Goal: Task Accomplishment & Management: Use online tool/utility

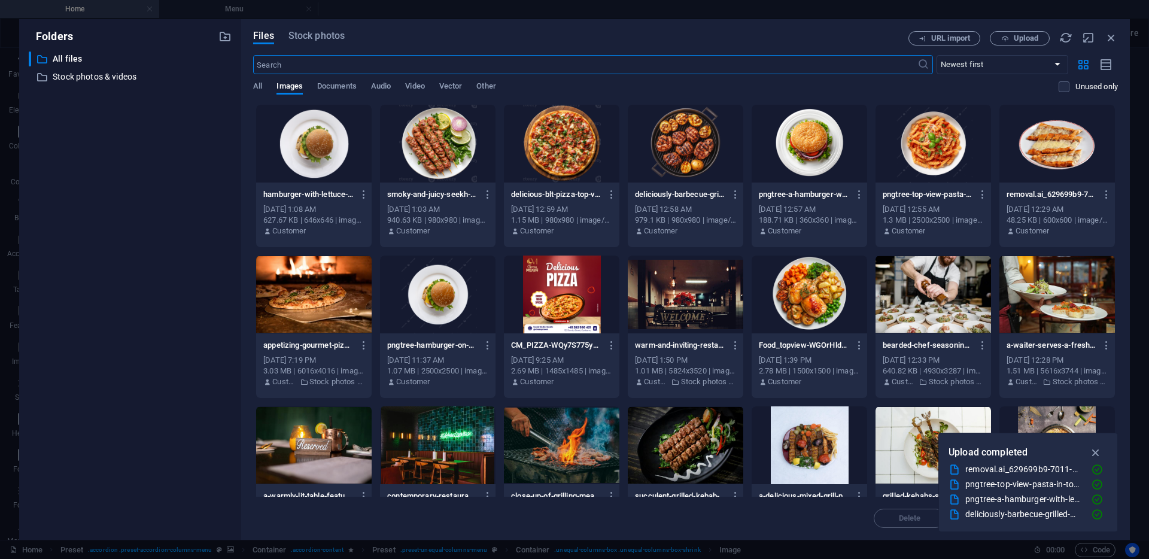
click at [323, 144] on div at bounding box center [314, 144] width 116 height 78
click at [323, 144] on div "1" at bounding box center [314, 144] width 116 height 78
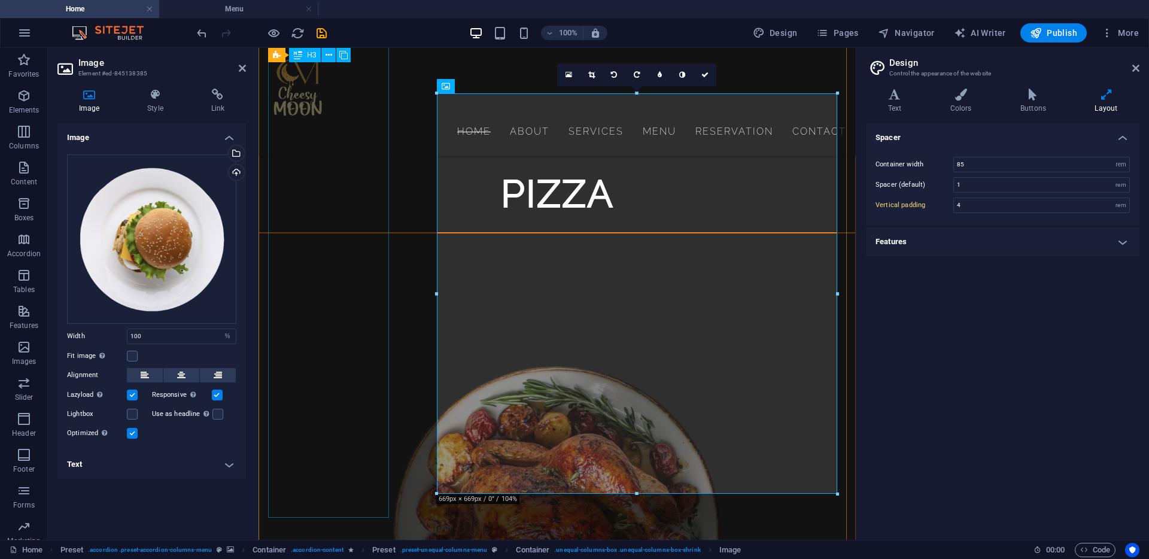
type input "6"
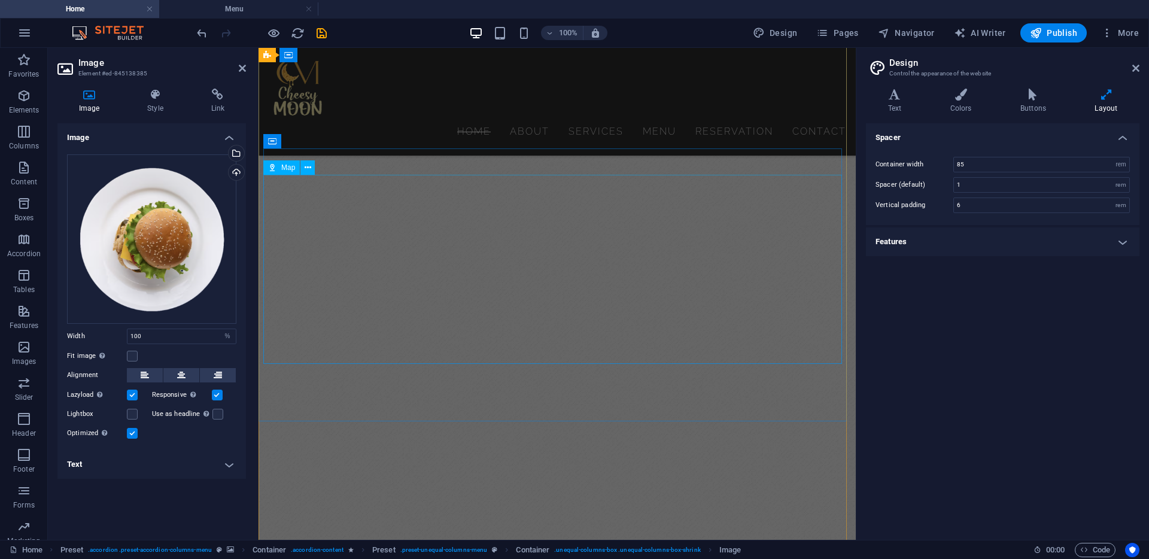
scroll to position [9177, 0]
click at [323, 31] on icon "save" at bounding box center [322, 33] width 14 height 14
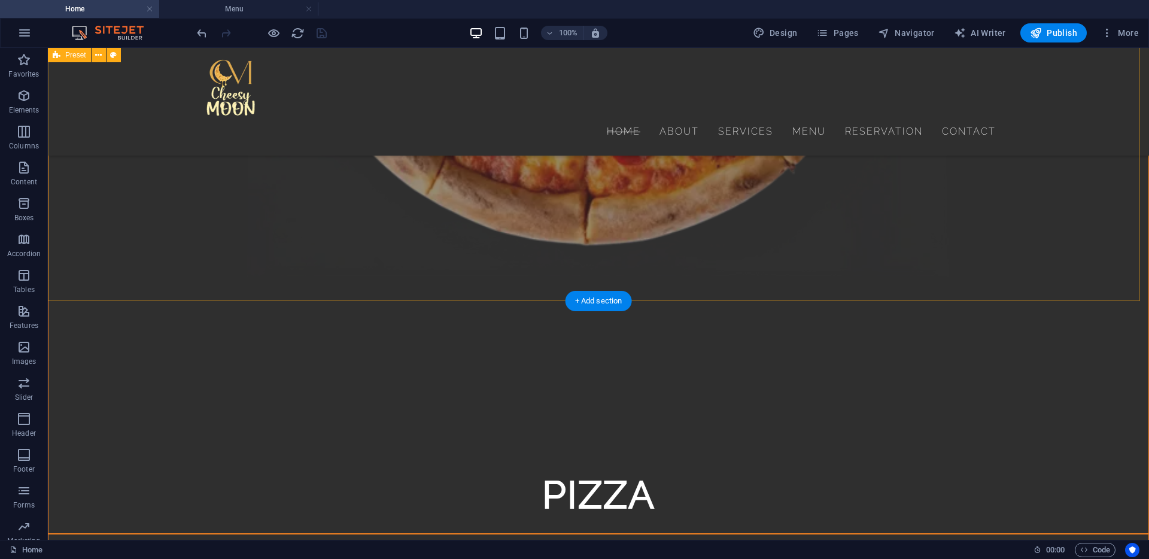
scroll to position [6539, 0]
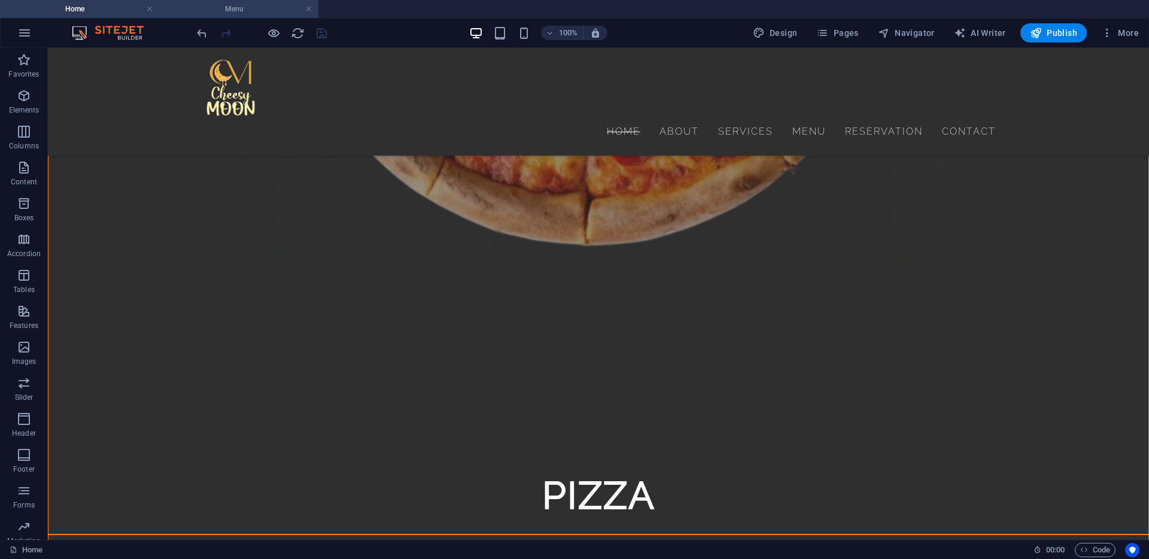
click at [241, 7] on h4 "Menu" at bounding box center [238, 8] width 159 height 13
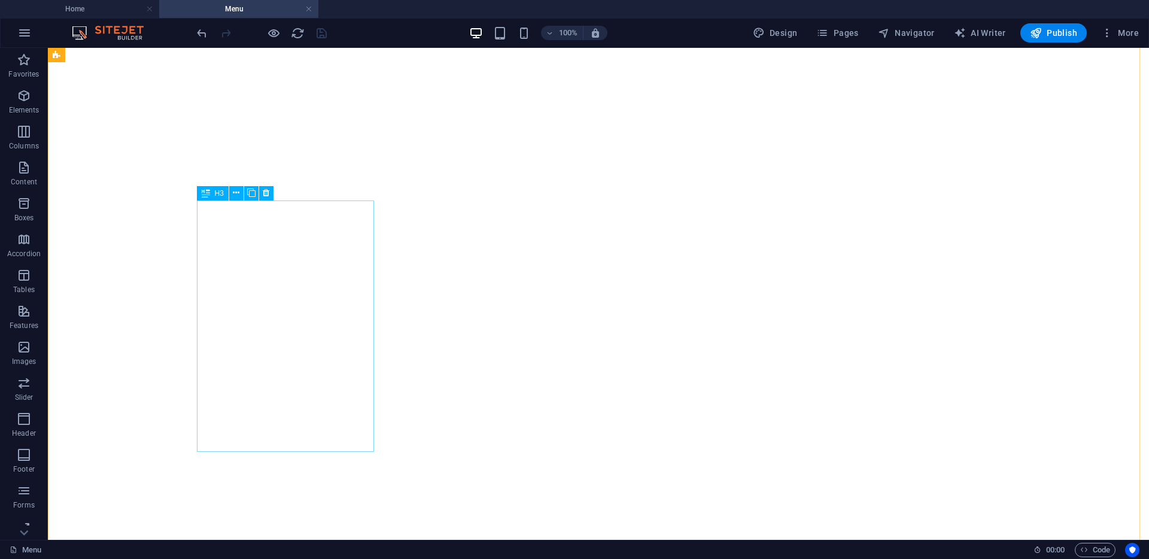
scroll to position [594, 0]
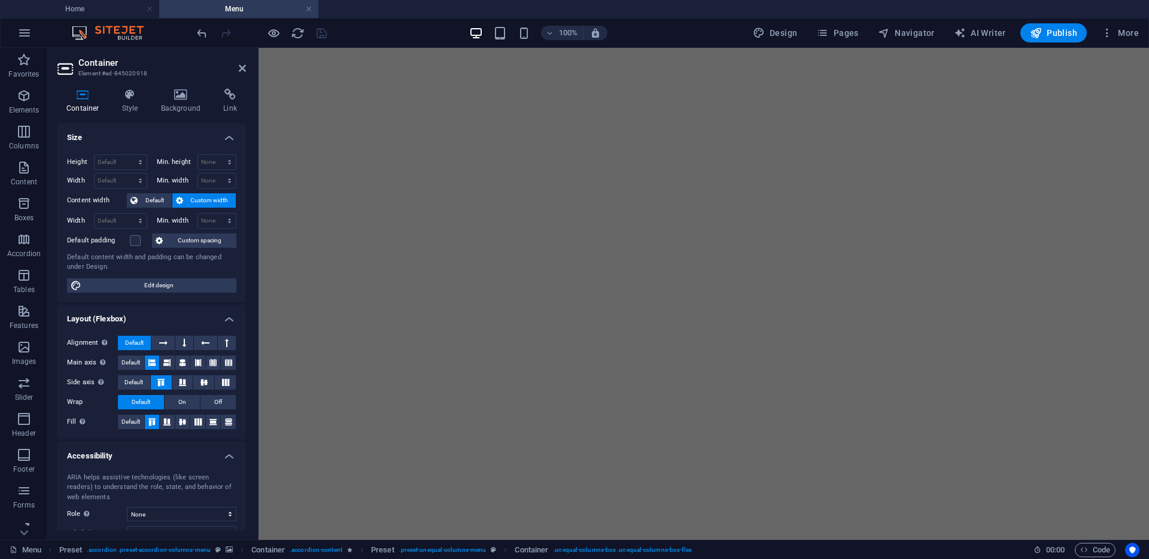
scroll to position [883, 0]
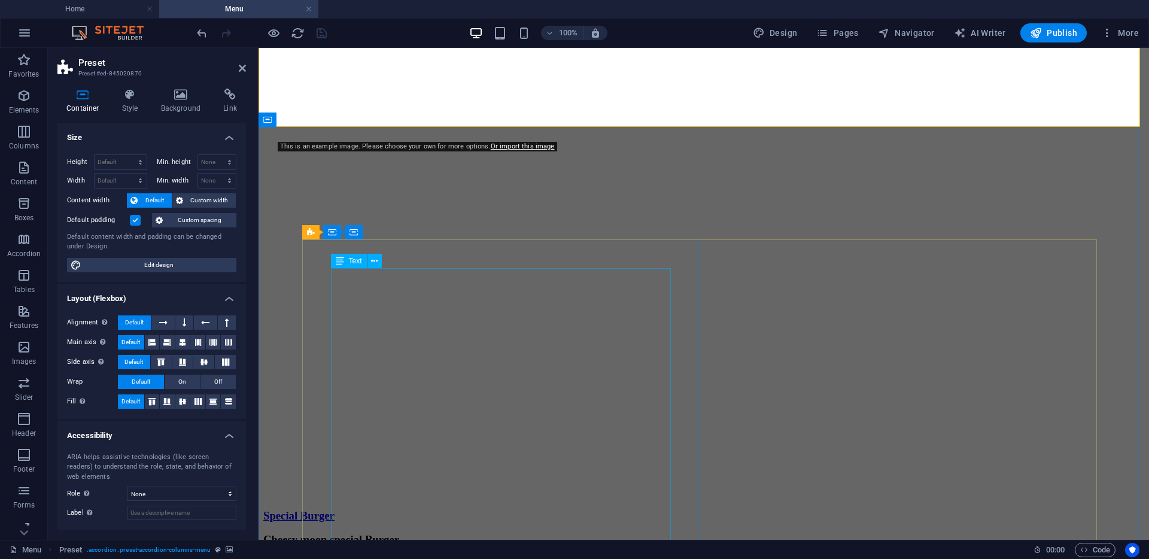
scroll to position [1526, 0]
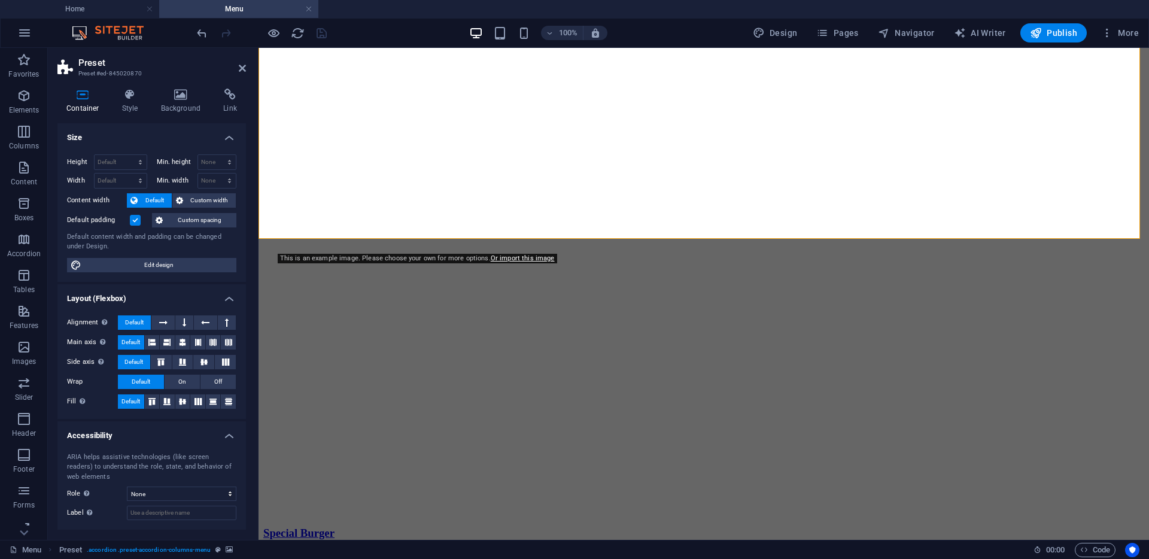
click at [399, 257] on div "This is an example image. Please choose your own for more options. Or import th…" at bounding box center [418, 259] width 280 height 10
drag, startPoint x: 424, startPoint y: 256, endPoint x: 463, endPoint y: 260, distance: 39.1
click at [425, 256] on div "This is an example image. Please choose your own for more options. Or import th…" at bounding box center [418, 259] width 280 height 10
click at [523, 260] on link "Or import this image" at bounding box center [523, 258] width 64 height 8
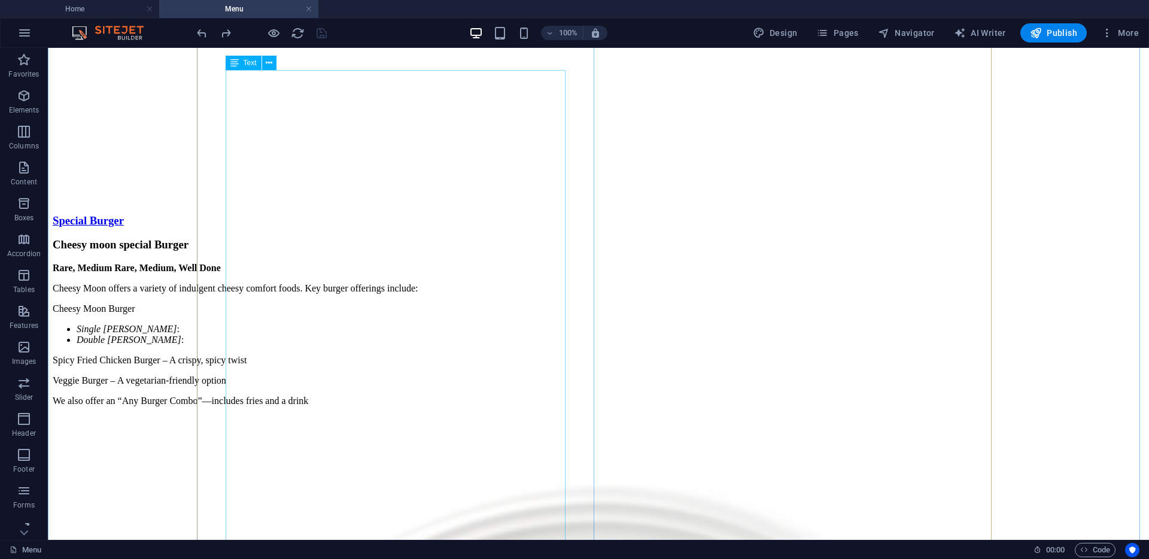
scroll to position [1839, 0]
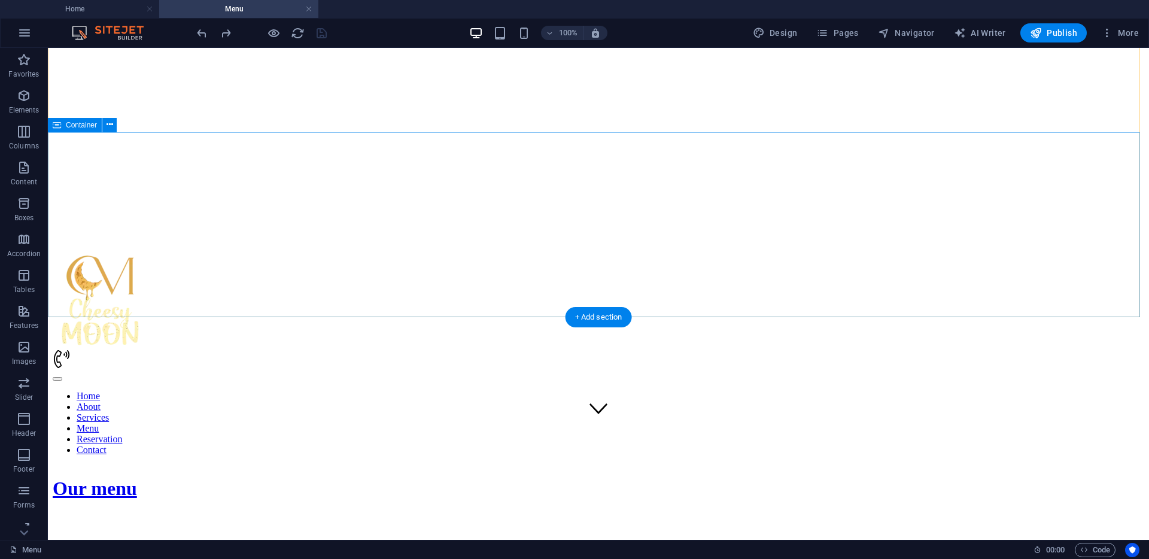
scroll to position [0, 0]
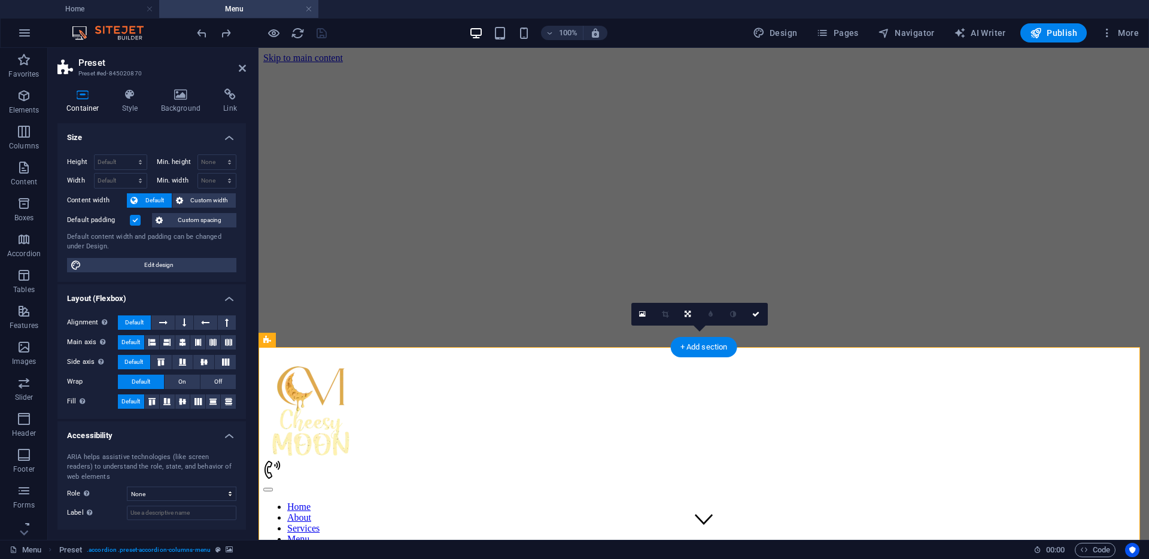
click at [178, 101] on h4 "Background" at bounding box center [183, 101] width 63 height 25
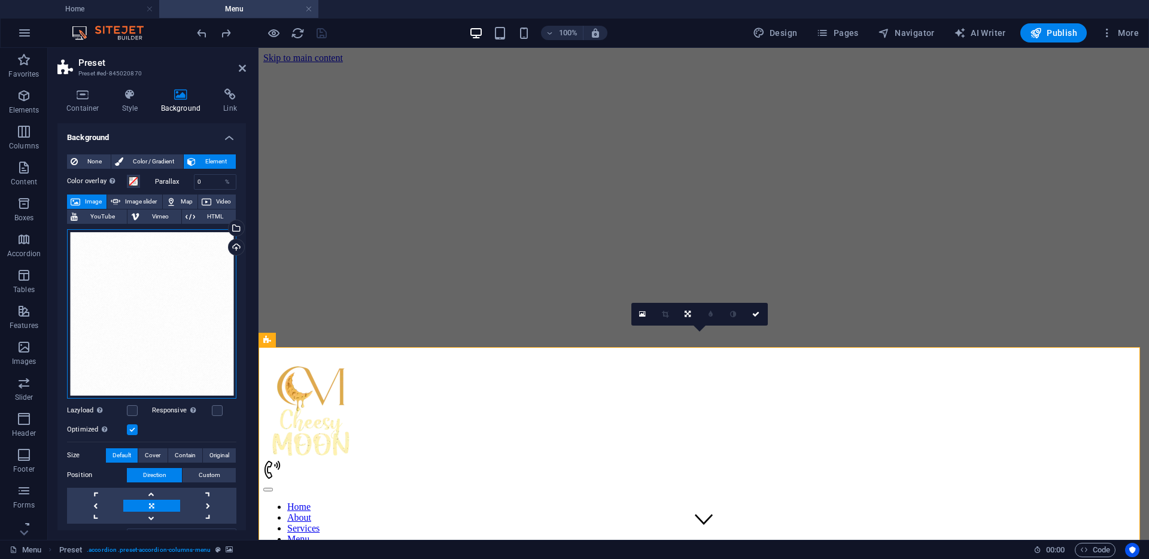
click at [180, 278] on div "Drag files here, click to choose files or select files from Files or our free s…" at bounding box center [151, 313] width 169 height 169
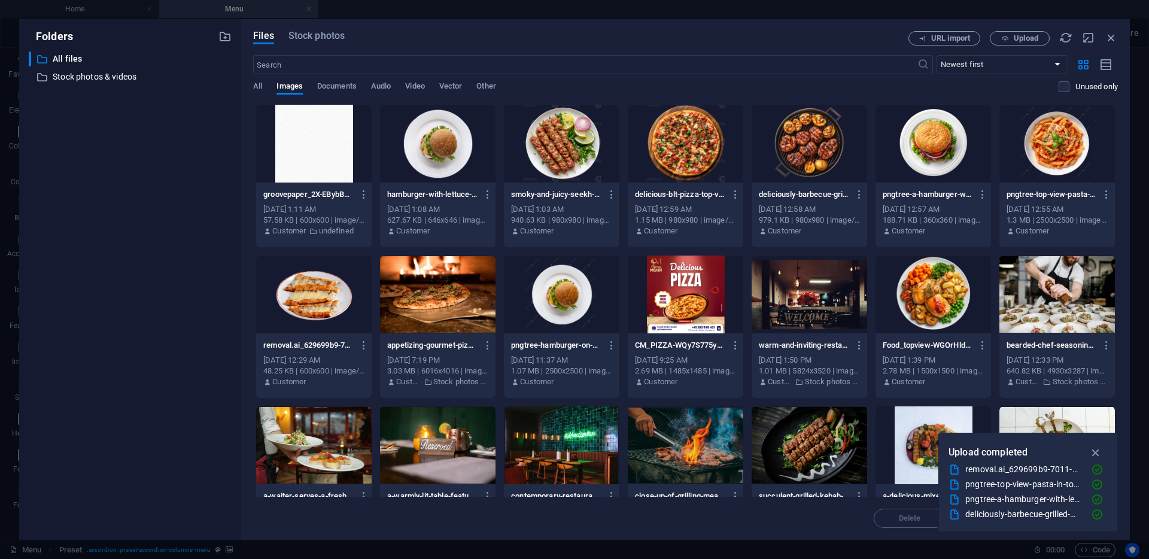
click at [180, 278] on div "​ All files All files ​ Stock photos & videos Stock photos & videos" at bounding box center [130, 290] width 203 height 479
click at [327, 154] on div at bounding box center [314, 144] width 116 height 78
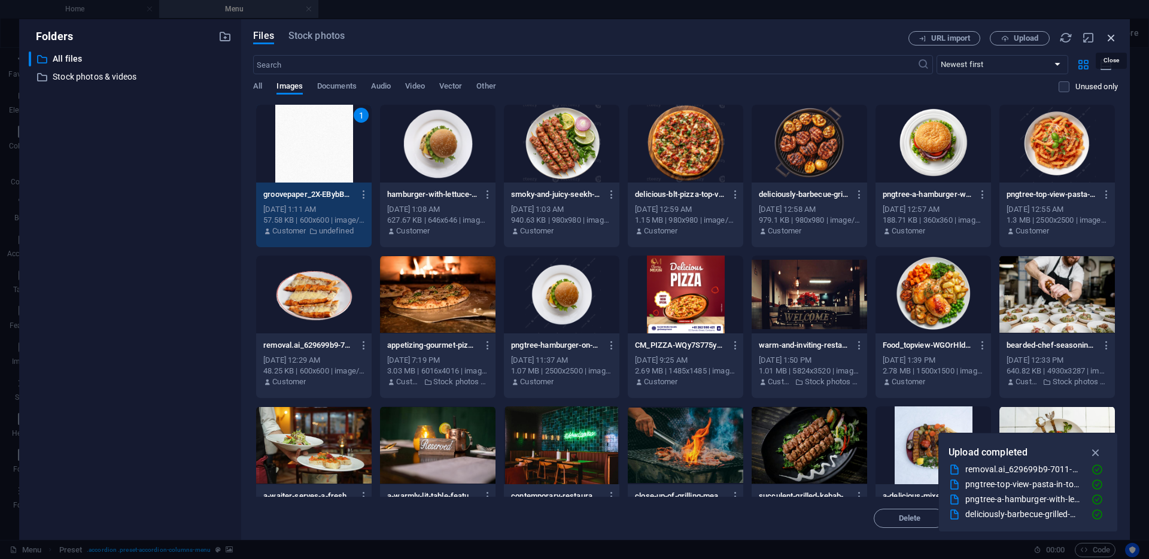
click at [1110, 35] on icon "button" at bounding box center [1111, 37] width 13 height 13
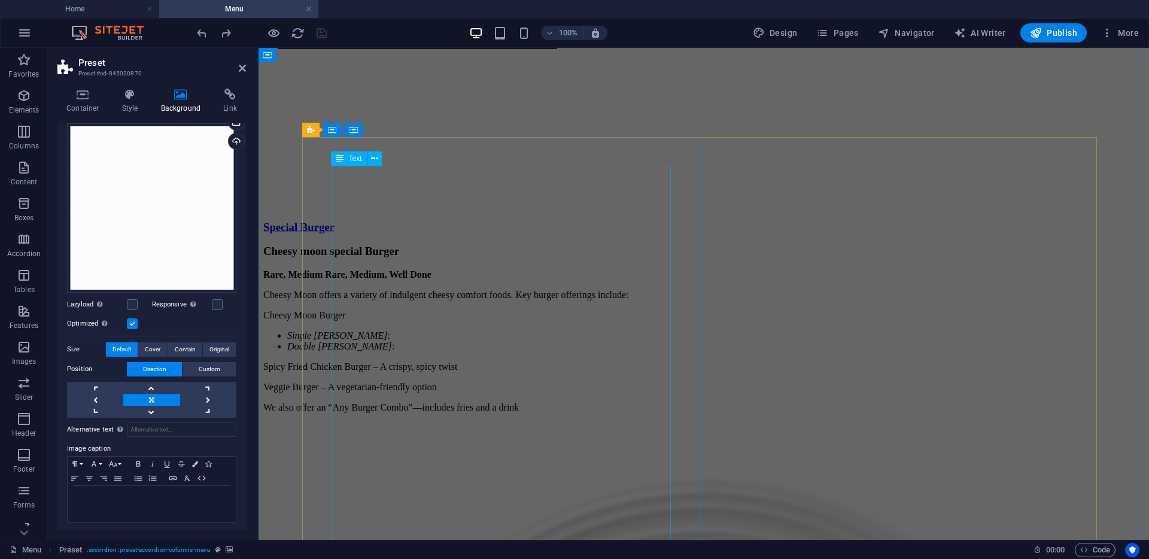
scroll to position [1845, 0]
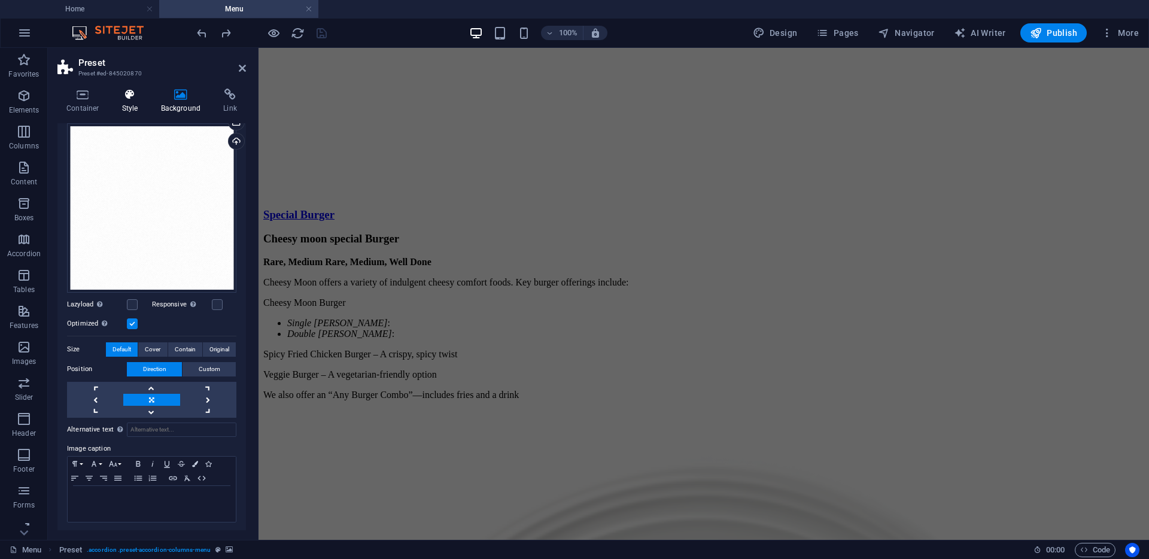
click at [128, 101] on h4 "Style" at bounding box center [132, 101] width 39 height 25
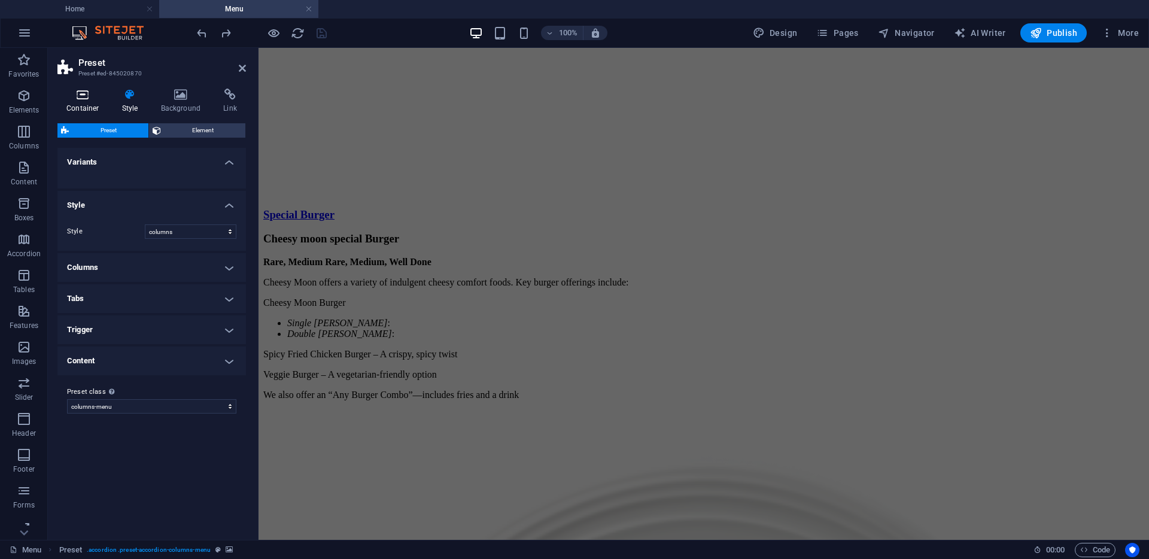
click at [87, 99] on icon at bounding box center [82, 95] width 51 height 12
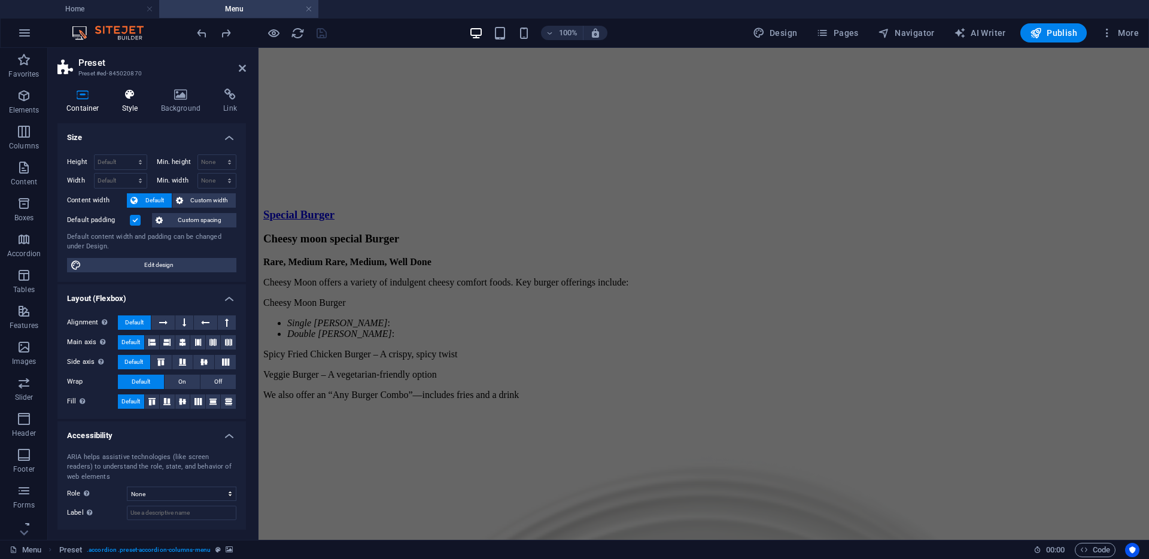
click at [129, 99] on icon at bounding box center [130, 95] width 34 height 12
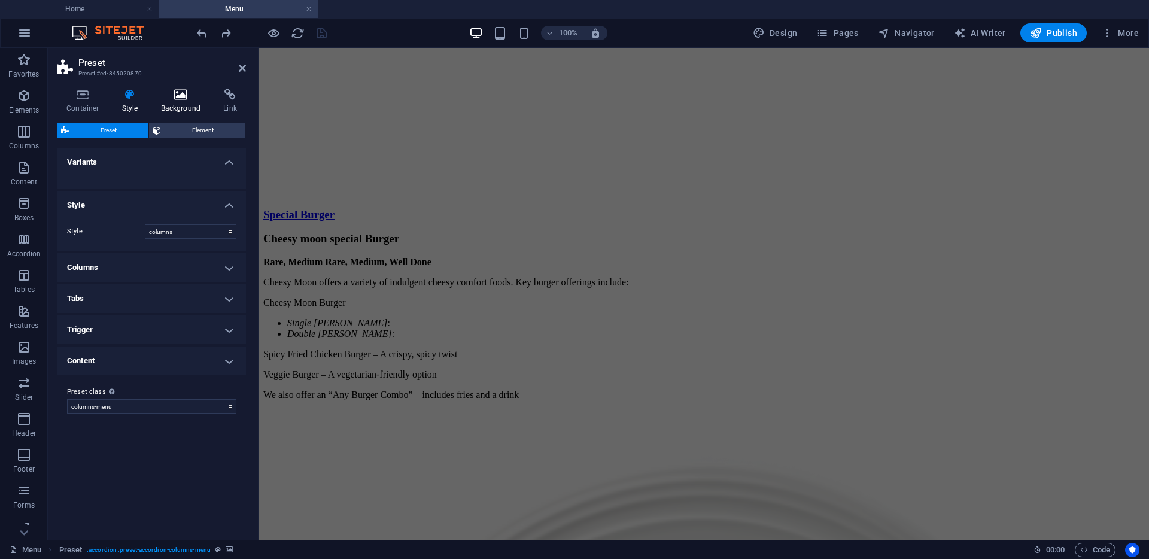
click at [176, 99] on icon at bounding box center [181, 95] width 58 height 12
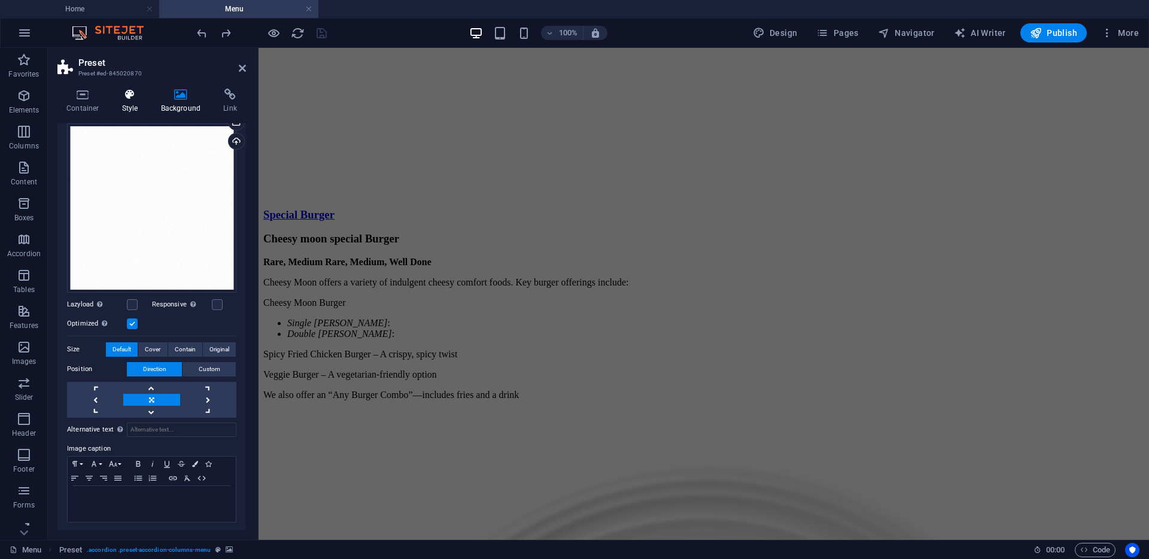
click at [137, 103] on h4 "Style" at bounding box center [132, 101] width 39 height 25
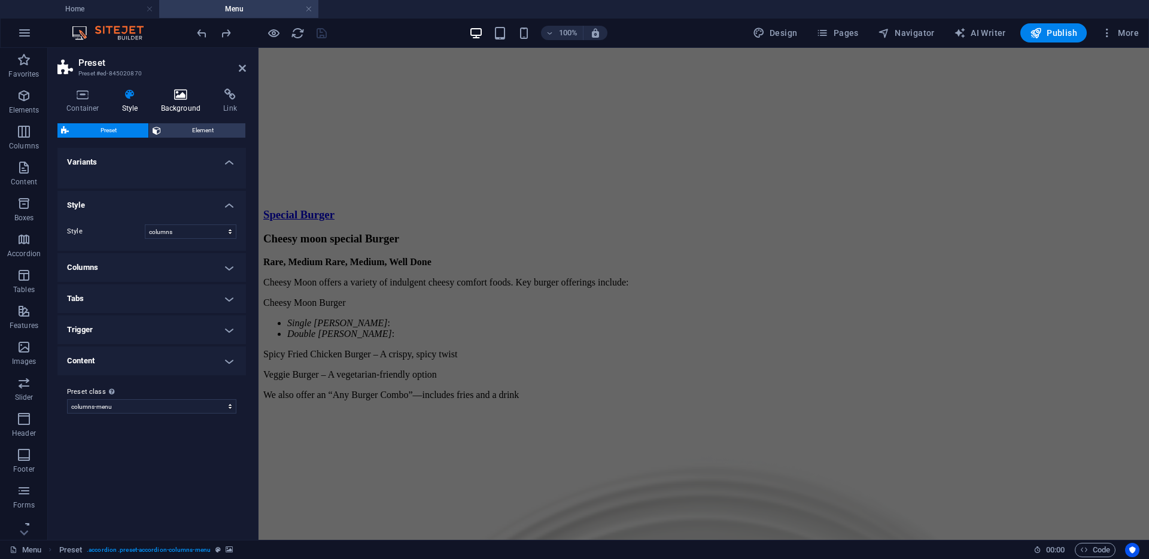
click at [189, 96] on icon at bounding box center [181, 95] width 58 height 12
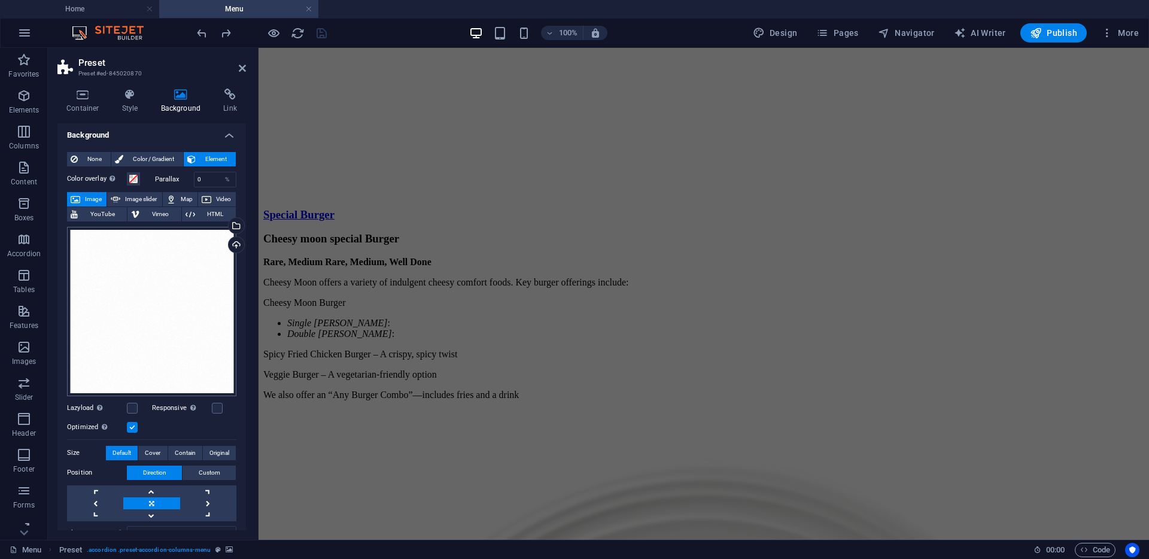
scroll to position [0, 0]
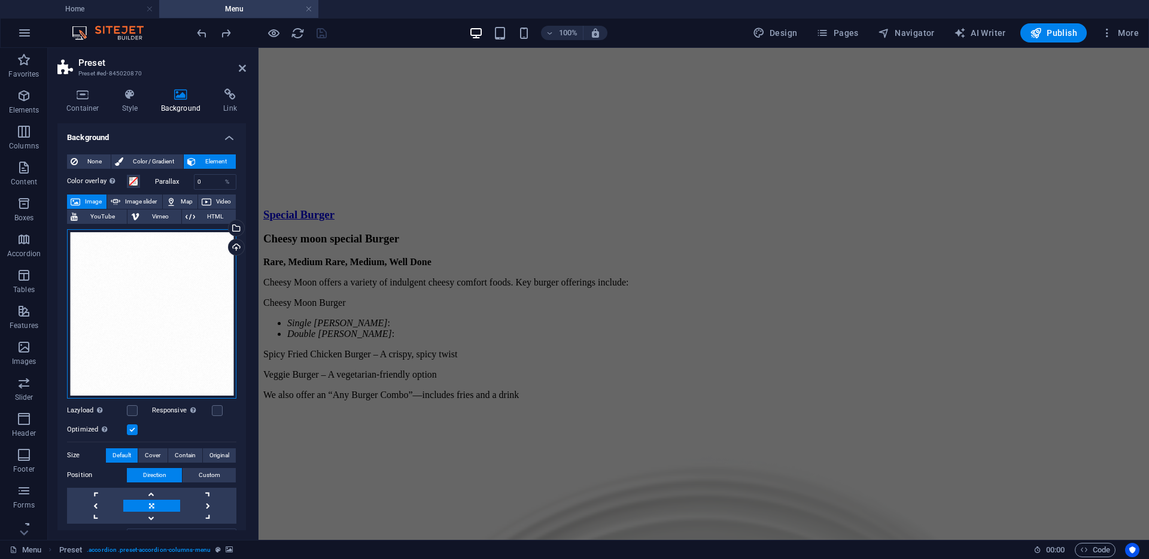
click at [186, 261] on div "Drag files here, click to choose files or select files from Files or our free s…" at bounding box center [151, 313] width 169 height 169
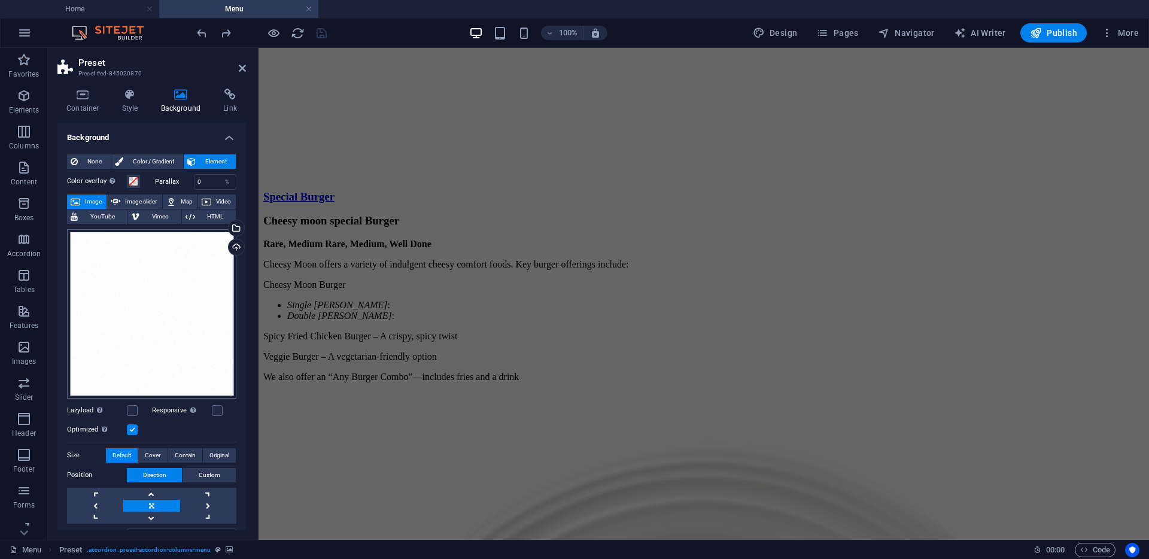
scroll to position [753, 0]
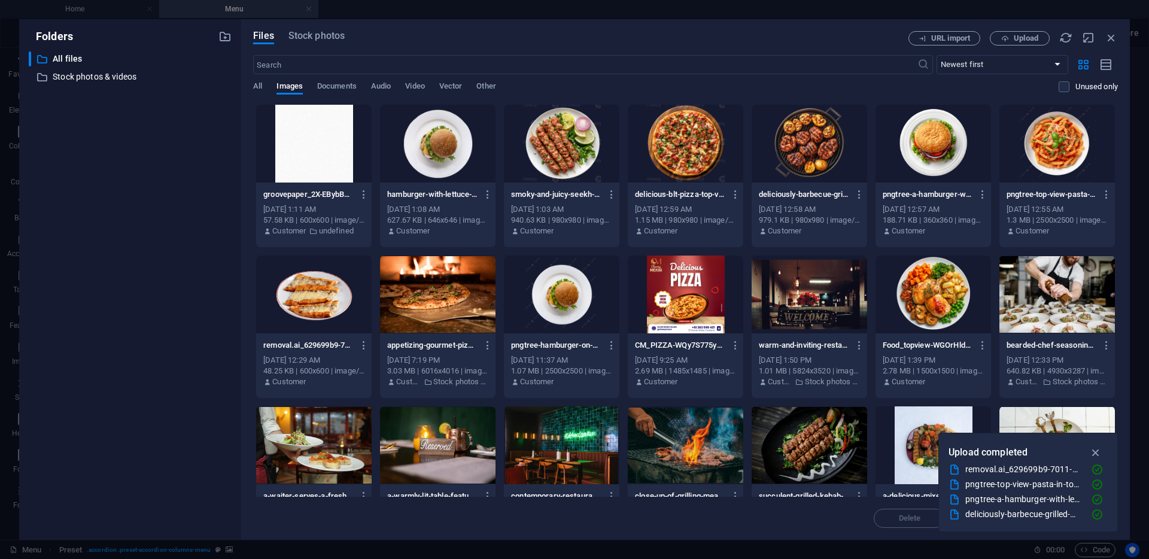
click at [318, 140] on div at bounding box center [314, 144] width 116 height 78
click at [318, 140] on div "1" at bounding box center [314, 144] width 116 height 78
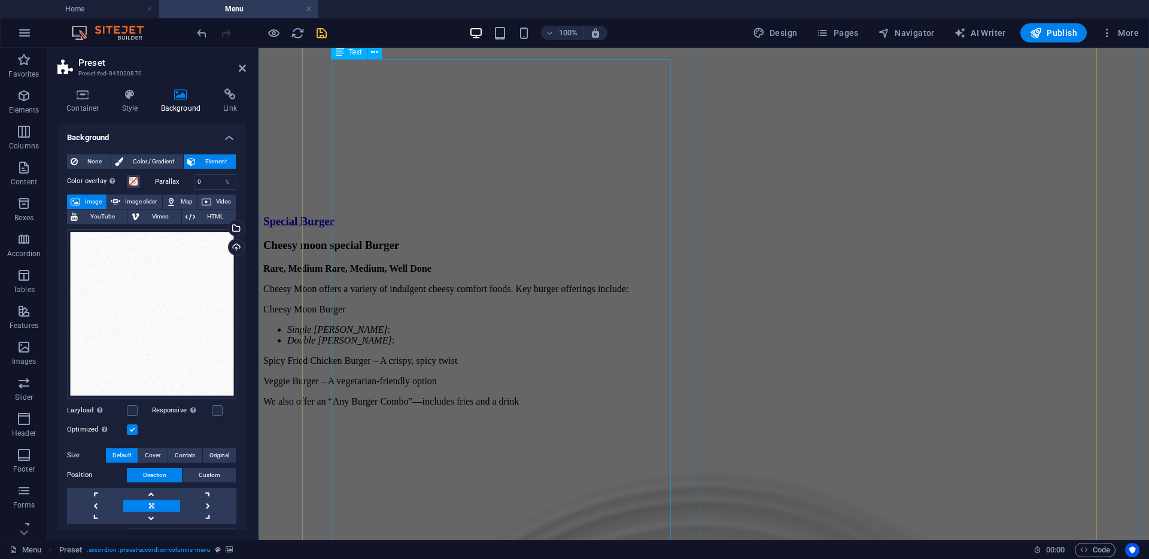
scroll to position [1847, 0]
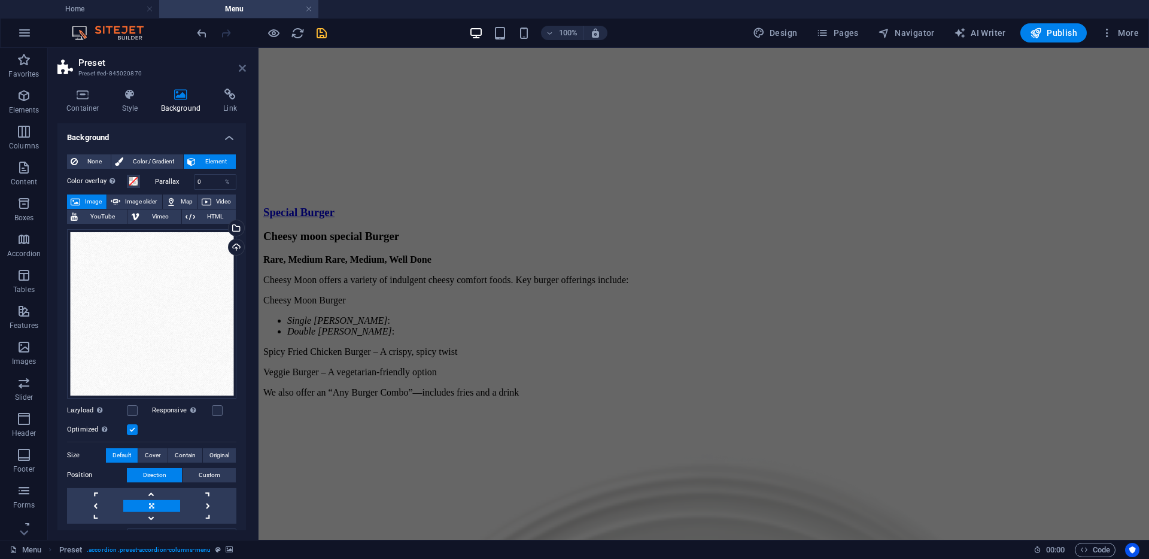
click at [245, 68] on icon at bounding box center [242, 68] width 7 height 10
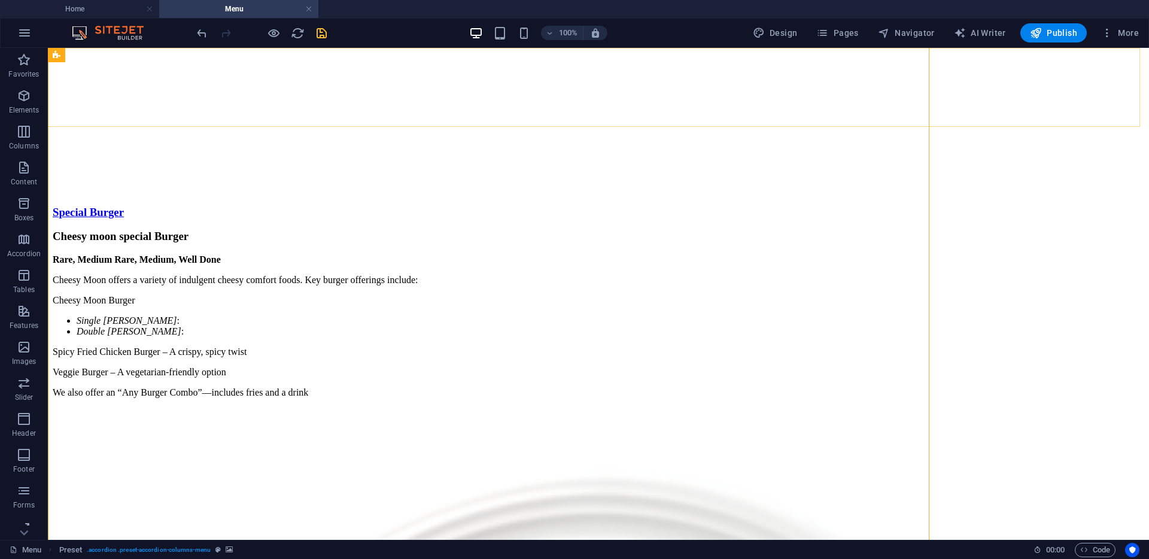
scroll to position [762, 0]
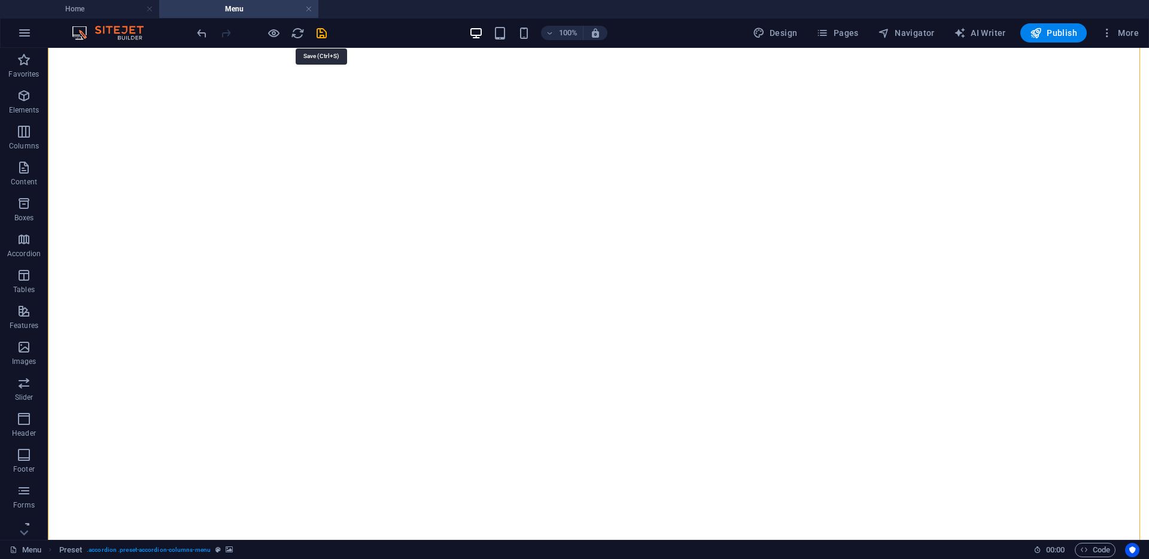
click at [322, 32] on icon "save" at bounding box center [322, 33] width 14 height 14
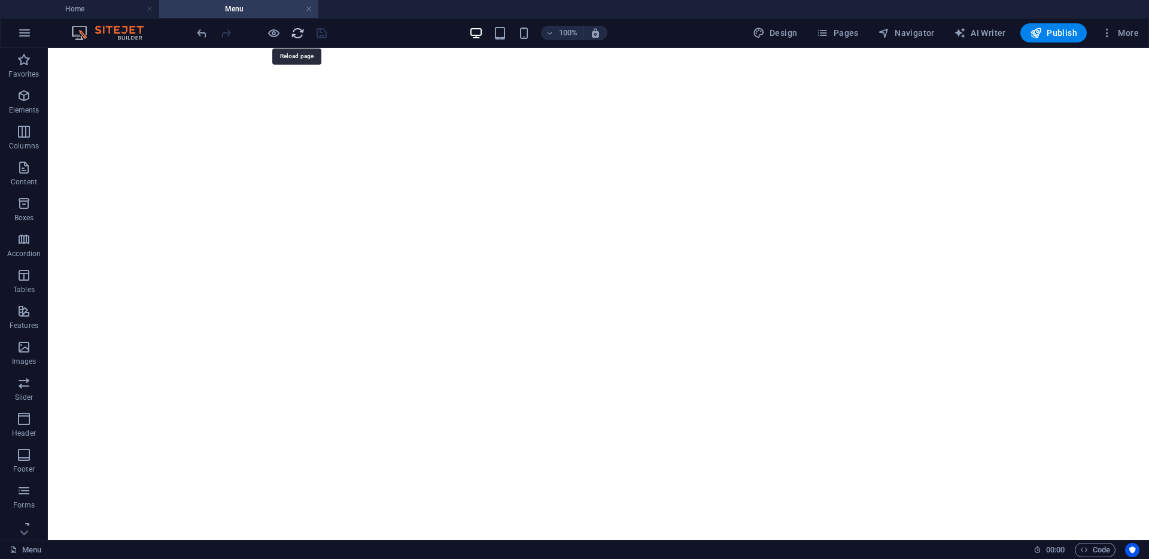
click at [304, 33] on icon "reload" at bounding box center [298, 33] width 14 height 14
click at [301, 33] on icon "reload" at bounding box center [298, 33] width 14 height 14
click at [298, 32] on icon "reload" at bounding box center [298, 33] width 14 height 14
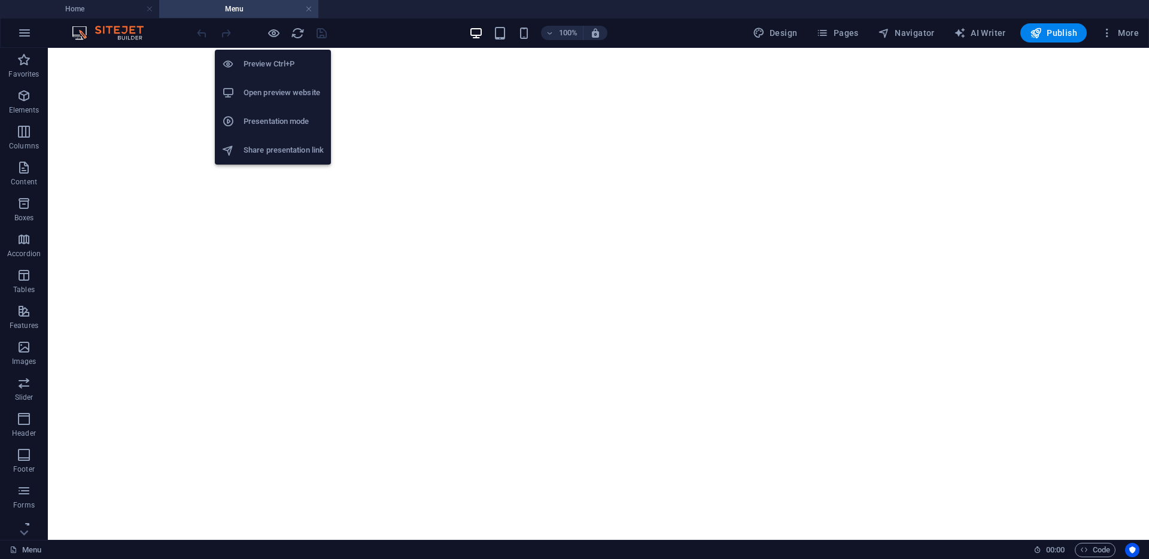
click at [271, 95] on h6 "Open preview website" at bounding box center [284, 93] width 80 height 14
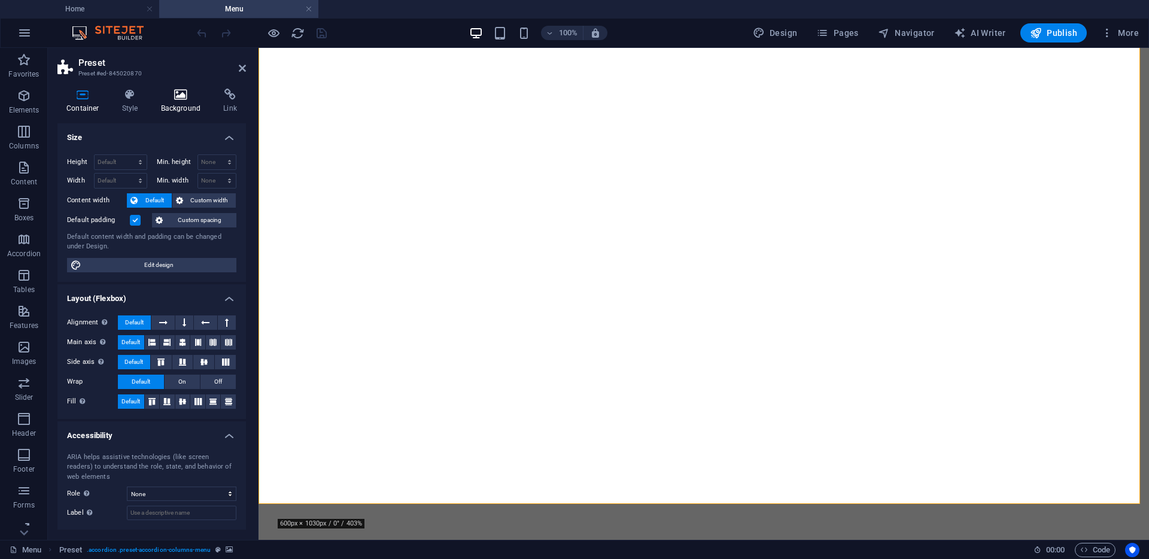
click at [180, 99] on icon at bounding box center [181, 95] width 58 height 12
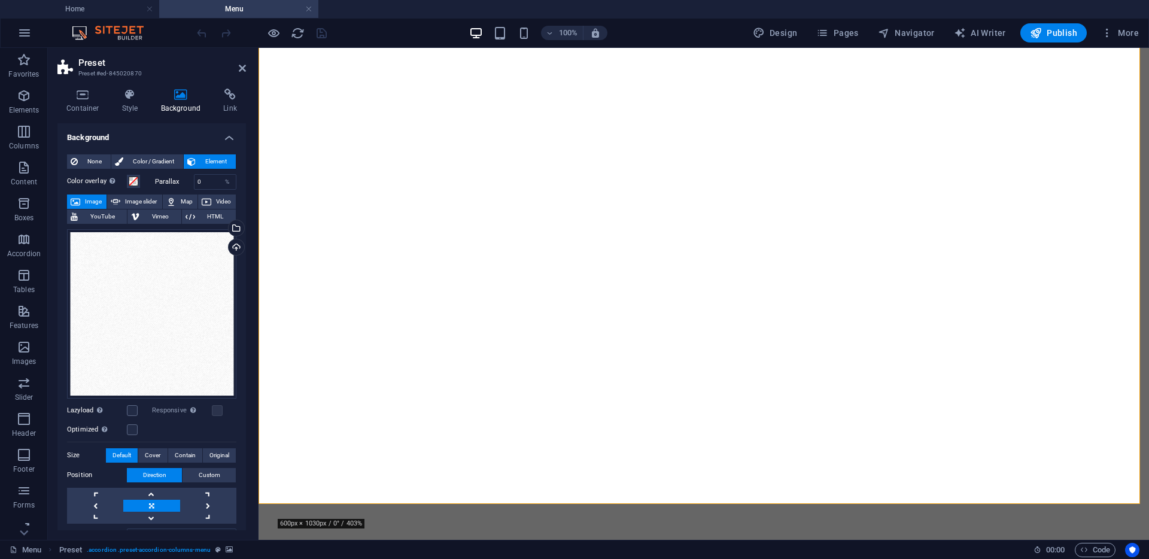
click at [98, 199] on span "Image" at bounding box center [93, 202] width 19 height 14
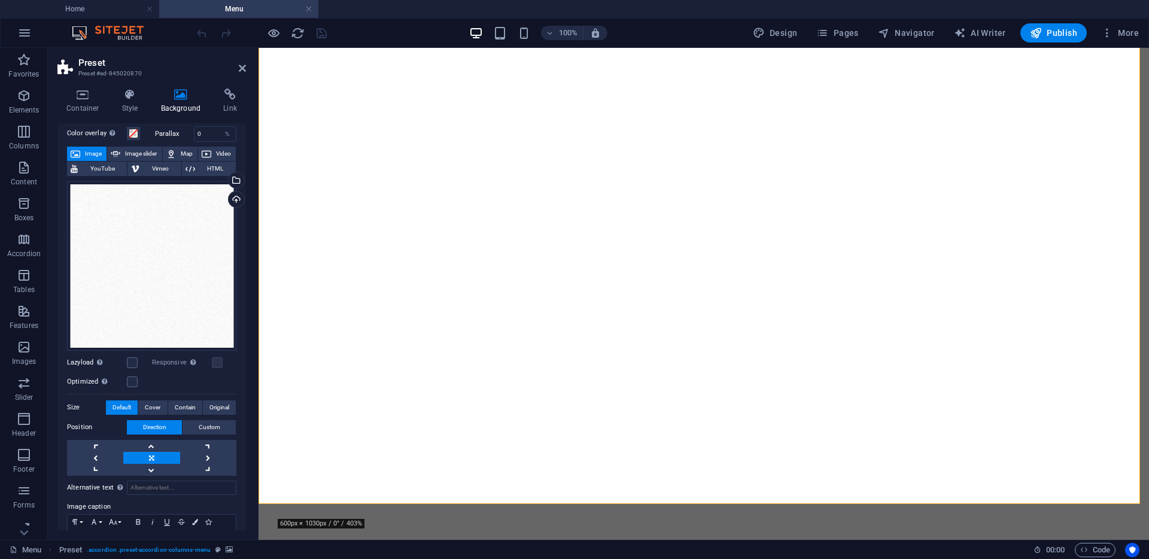
scroll to position [0, 0]
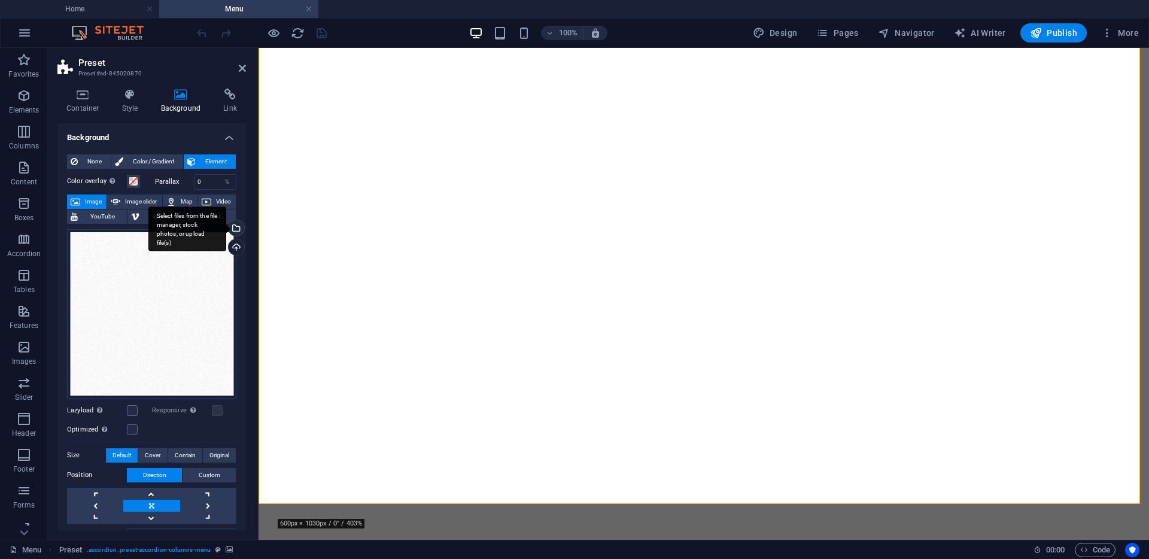
click at [226, 229] on div "Select files from the file manager, stock photos, or upload file(s)" at bounding box center [187, 229] width 78 height 45
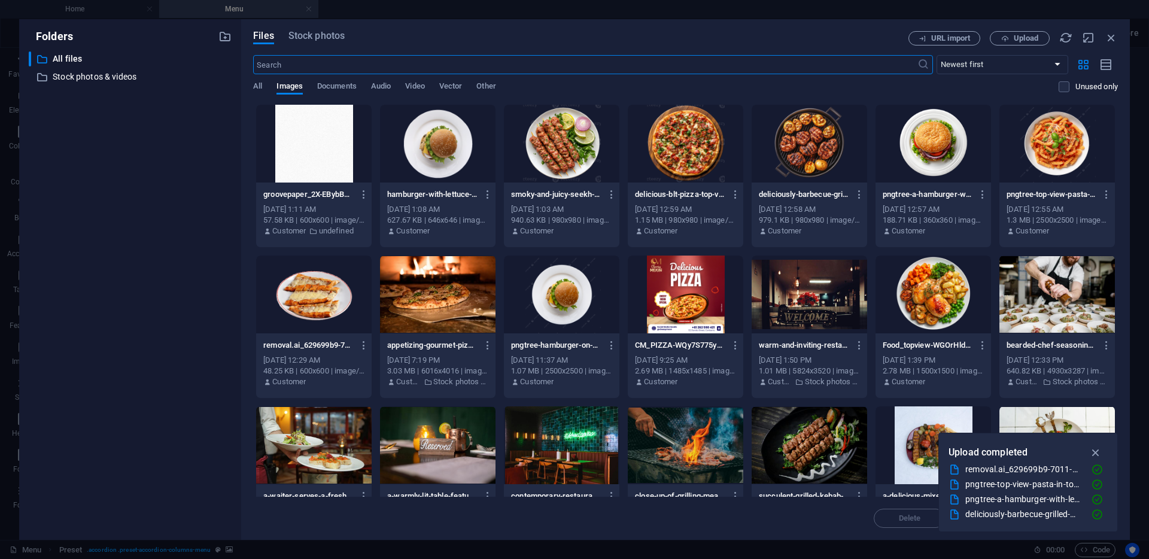
click at [315, 68] on input "text" at bounding box center [585, 64] width 664 height 19
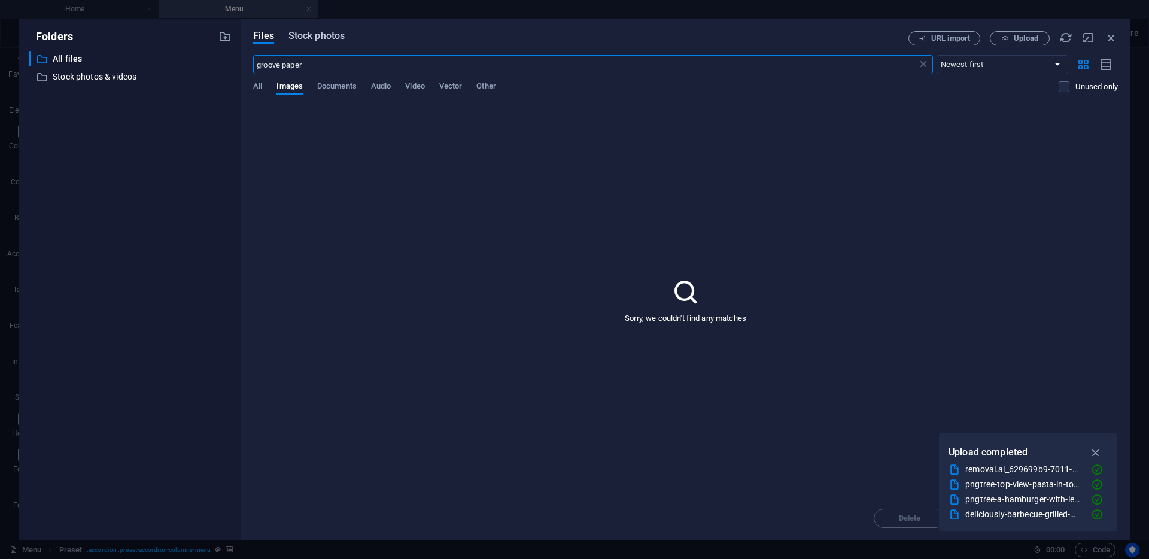
type input "groove paper"
click at [313, 31] on span "Stock photos" at bounding box center [317, 36] width 56 height 14
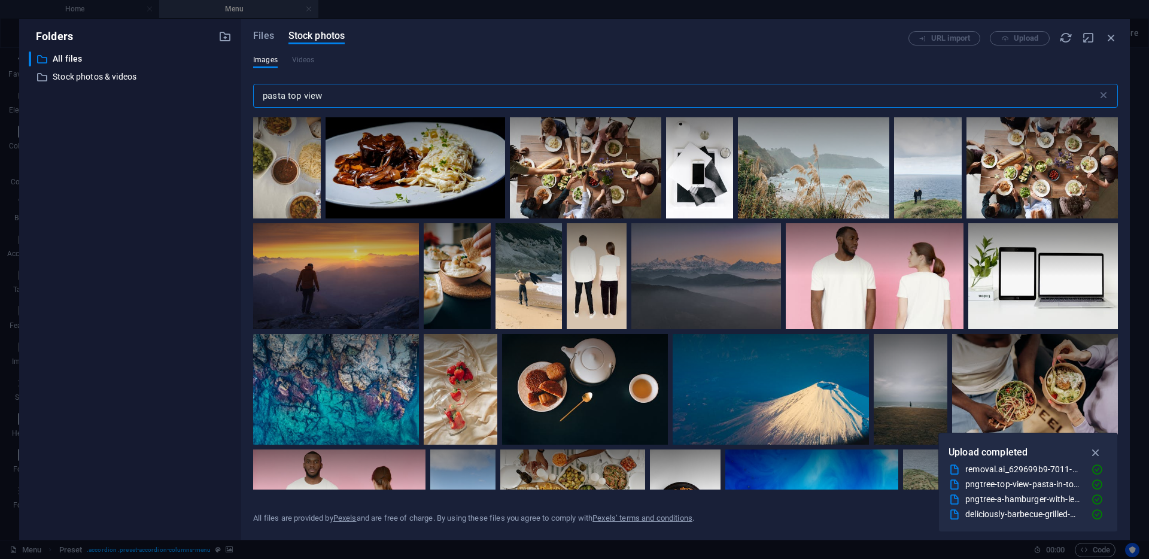
drag, startPoint x: 336, startPoint y: 96, endPoint x: 245, endPoint y: 98, distance: 90.4
click at [245, 98] on div "Files Stock photos URL import Upload Images Videos pasta top view ​ All files a…" at bounding box center [685, 279] width 889 height 521
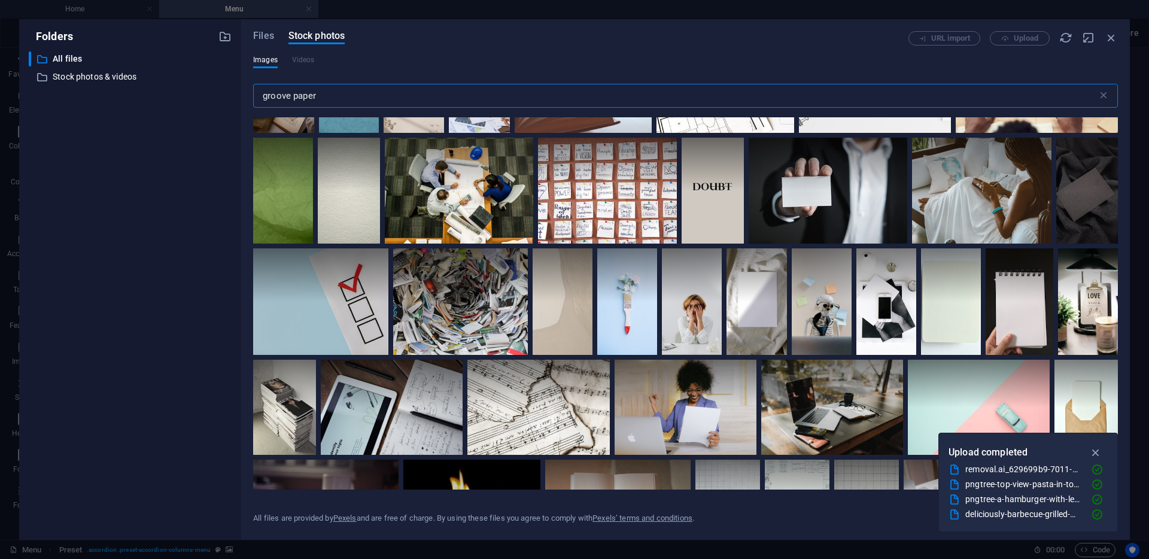
scroll to position [501, 0]
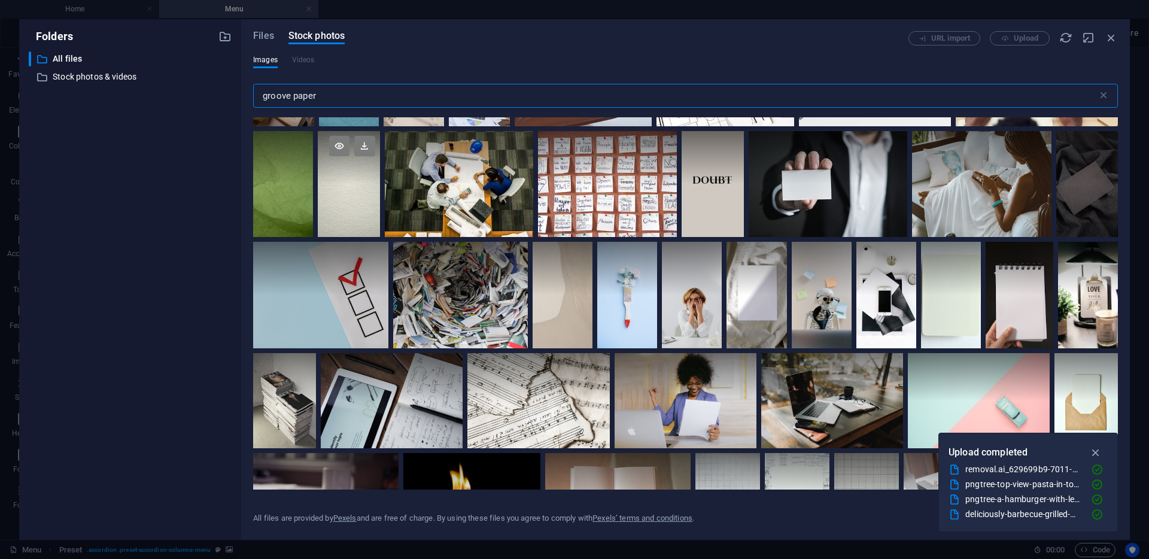
click at [352, 212] on div at bounding box center [349, 184] width 62 height 106
click at [352, 206] on div at bounding box center [349, 210] width 62 height 53
click at [352, 206] on div at bounding box center [349, 184] width 62 height 106
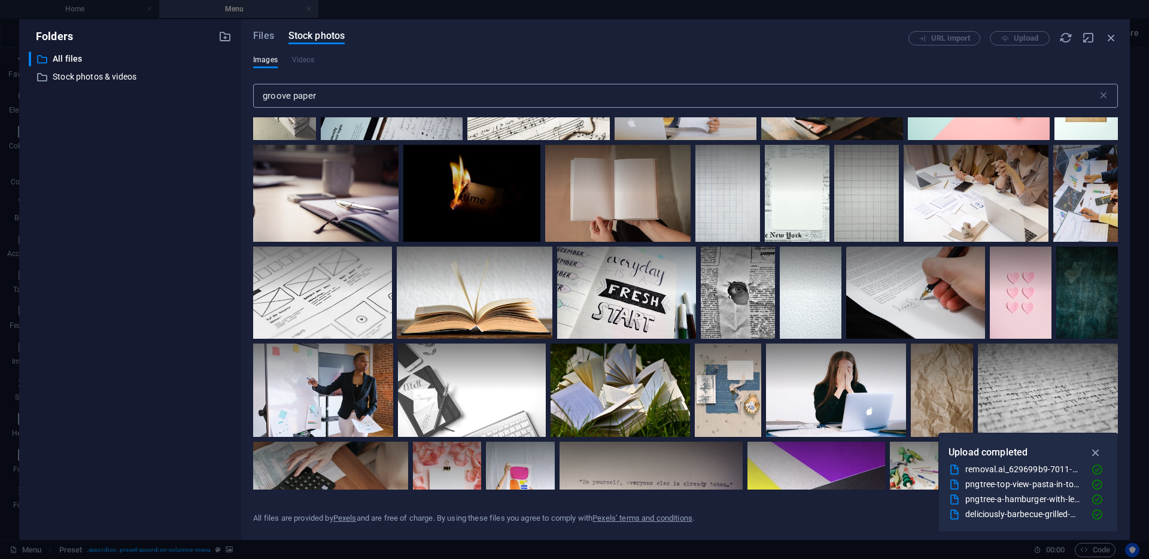
scroll to position [810, 0]
click at [345, 95] on input "groove paper" at bounding box center [675, 96] width 845 height 24
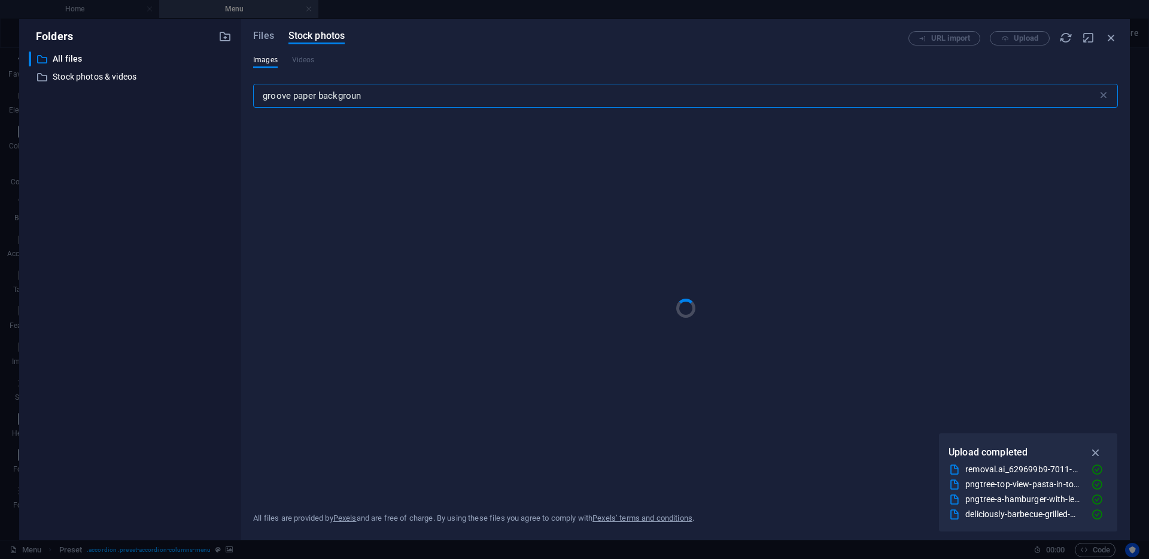
type input "groove paper background"
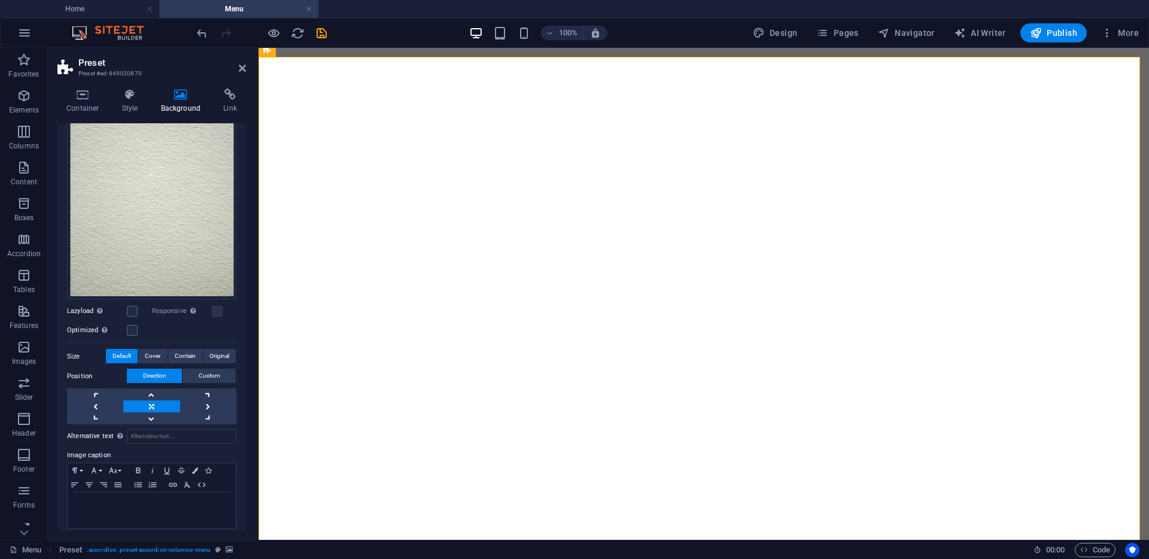
scroll to position [186, 0]
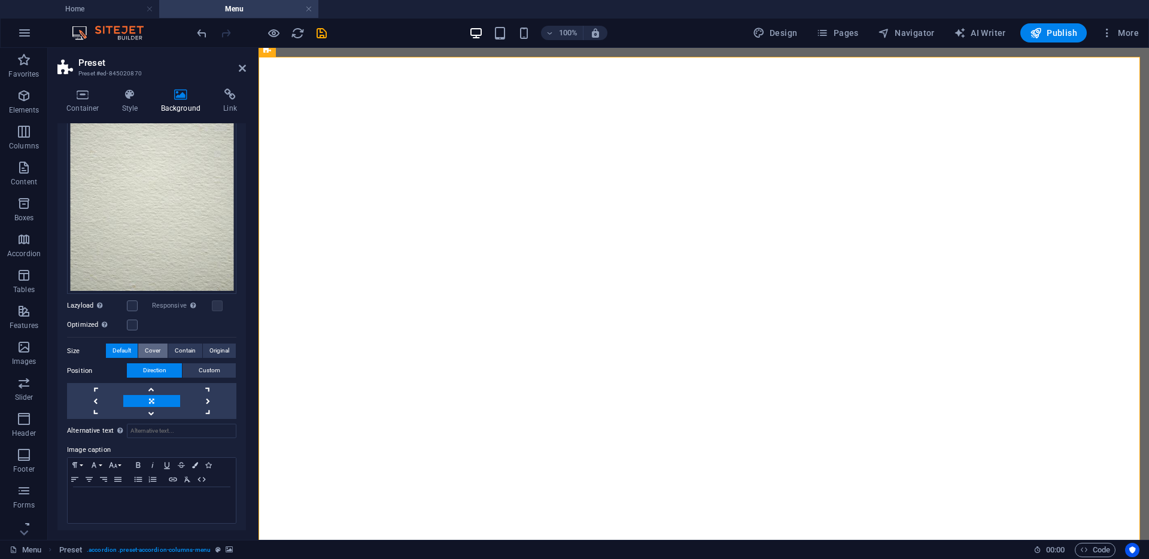
click at [150, 350] on span "Cover" at bounding box center [153, 351] width 16 height 14
click at [185, 348] on span "Contain" at bounding box center [185, 351] width 21 height 14
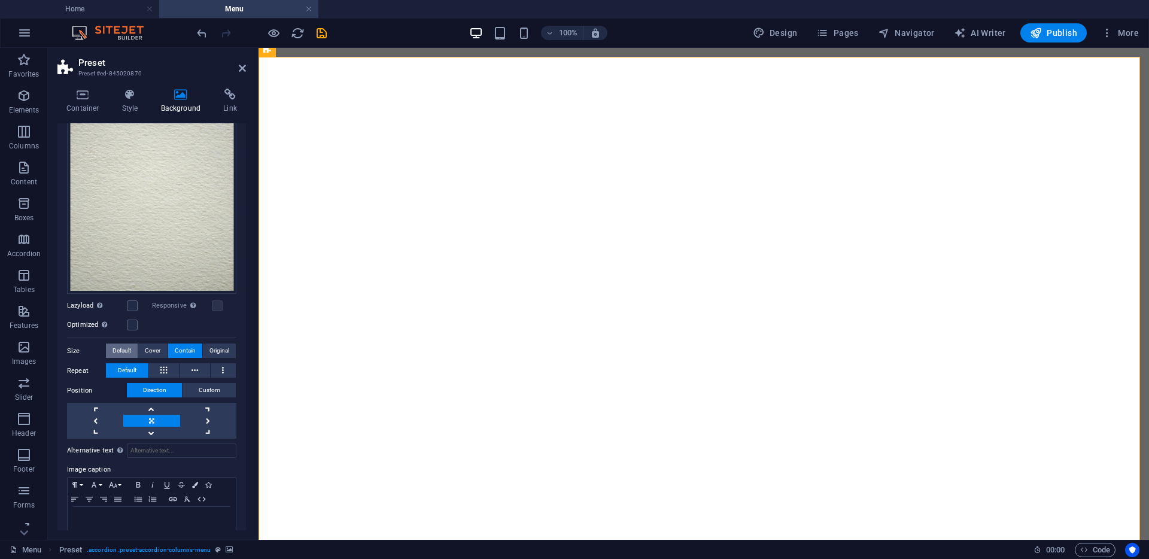
click at [122, 350] on span "Default" at bounding box center [122, 351] width 19 height 14
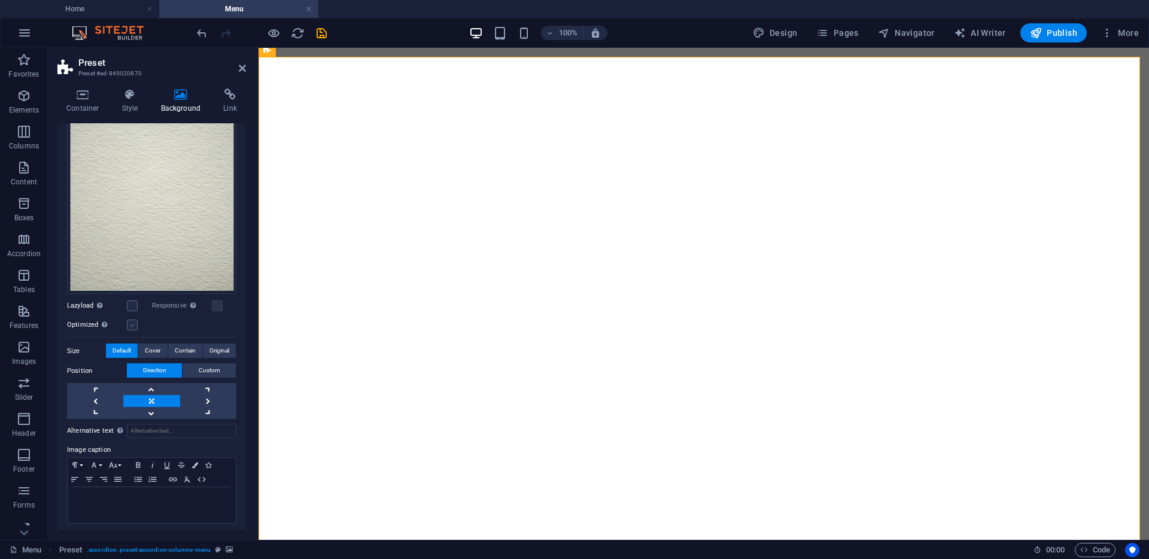
click at [131, 323] on label at bounding box center [132, 325] width 11 height 11
click at [0, 0] on input "Optimized Images are compressed to improve page speed." at bounding box center [0, 0] width 0 height 0
click at [132, 321] on label at bounding box center [132, 325] width 11 height 11
click at [0, 0] on input "Optimized Images are compressed to improve page speed." at bounding box center [0, 0] width 0 height 0
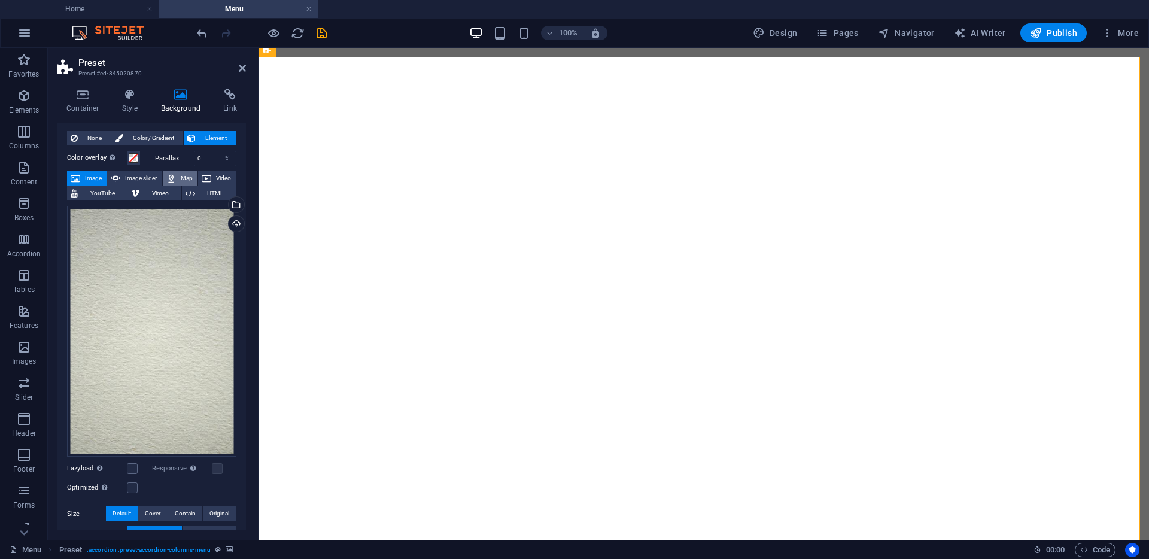
scroll to position [23, 0]
click at [234, 205] on div "Select files from the file manager, stock photos, or upload file(s)" at bounding box center [235, 207] width 18 height 18
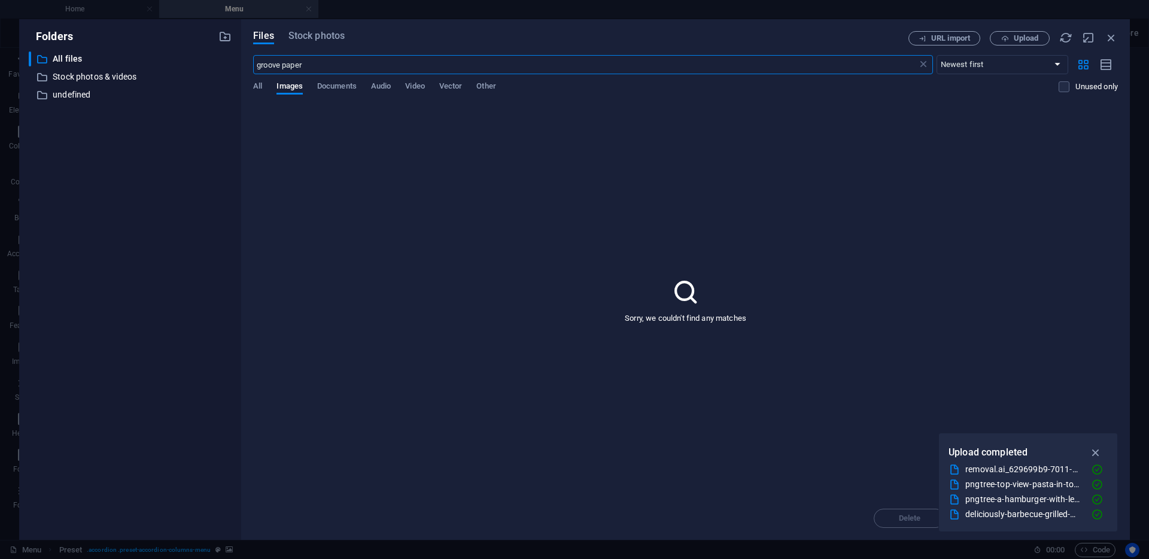
click at [363, 69] on input "groove paper" at bounding box center [585, 64] width 664 height 19
click at [321, 42] on span "Stock photos" at bounding box center [317, 36] width 56 height 14
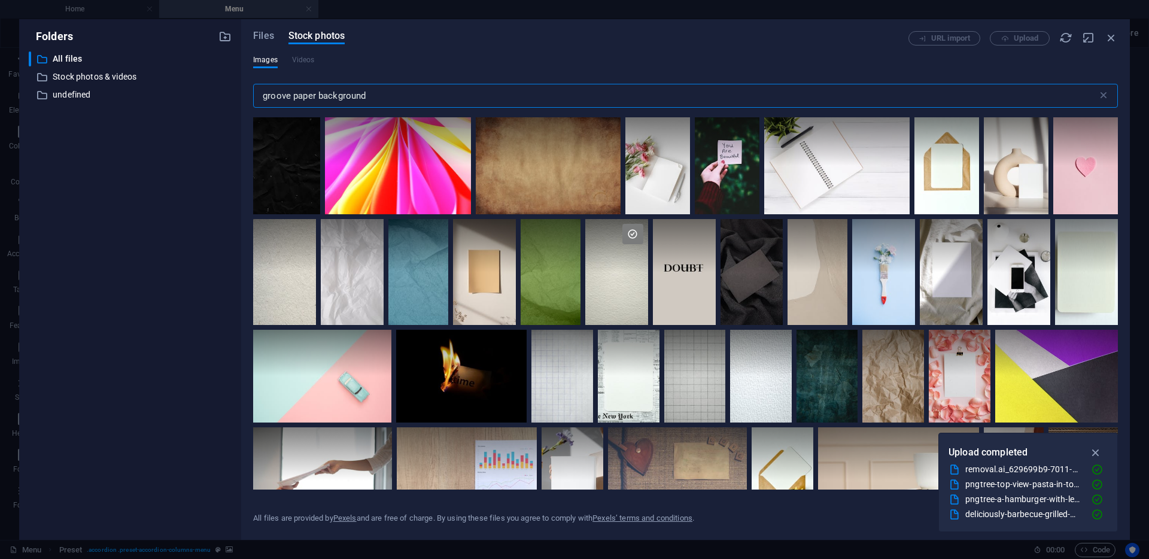
click at [385, 98] on input "groove paper background" at bounding box center [675, 96] width 845 height 24
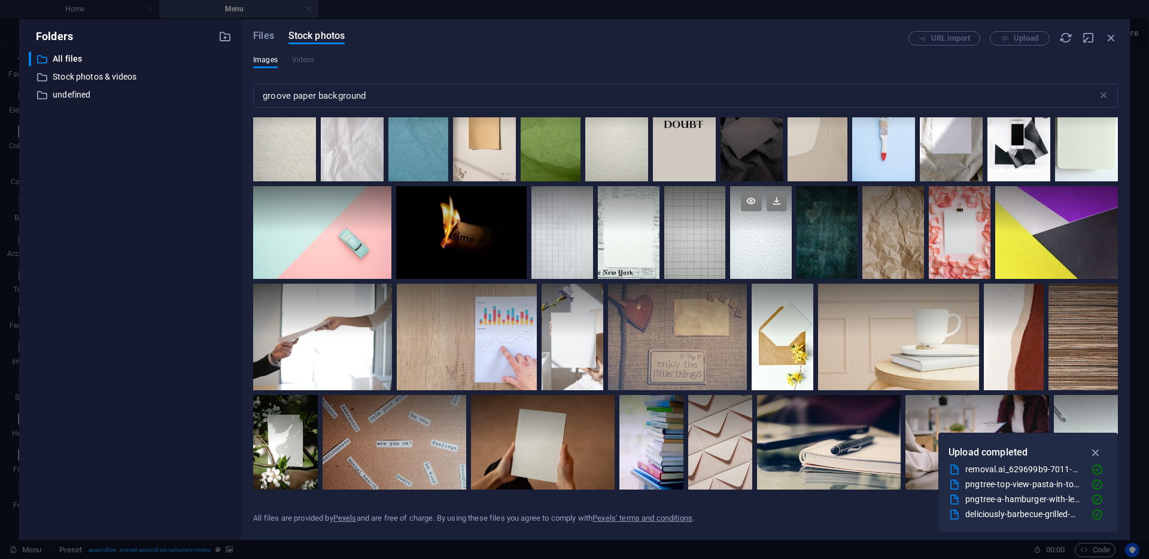
click at [751, 235] on div at bounding box center [761, 232] width 62 height 92
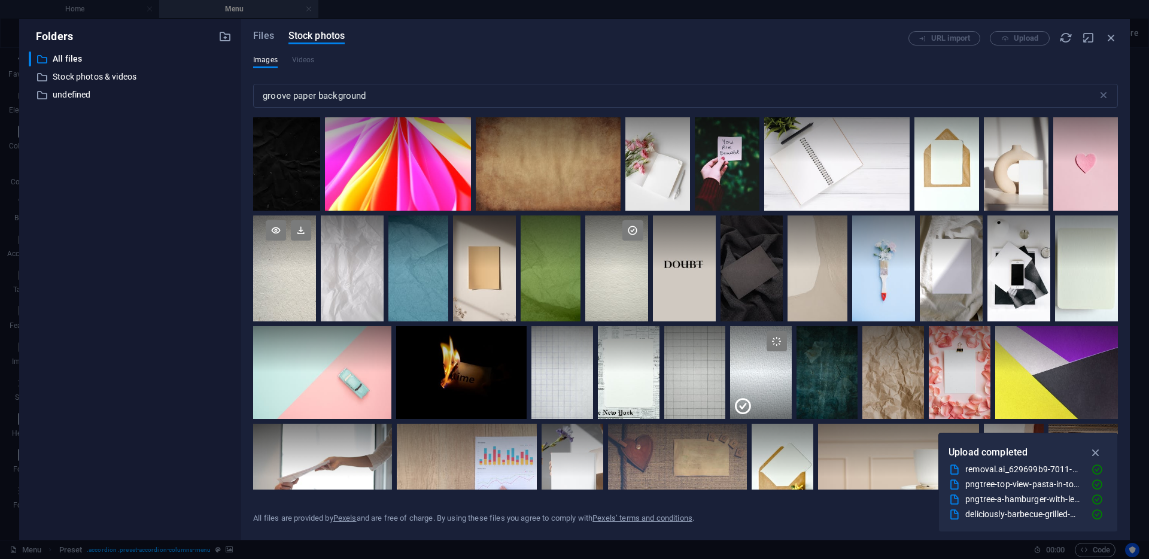
scroll to position [0, 0]
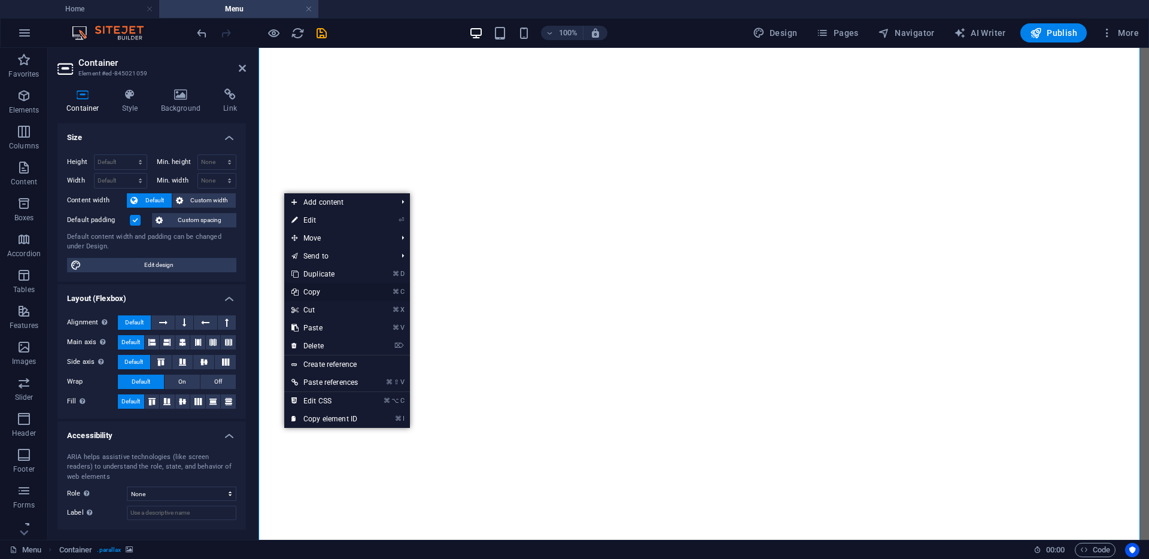
click at [321, 292] on link "⌘ C Copy" at bounding box center [324, 292] width 81 height 18
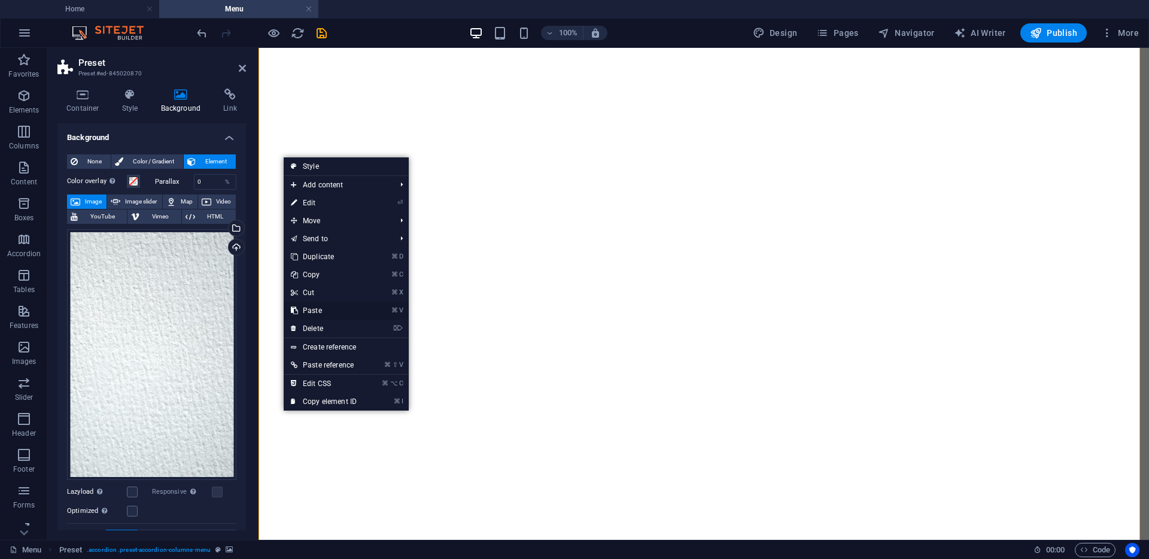
click at [319, 312] on link "⌘ V Paste" at bounding box center [324, 311] width 80 height 18
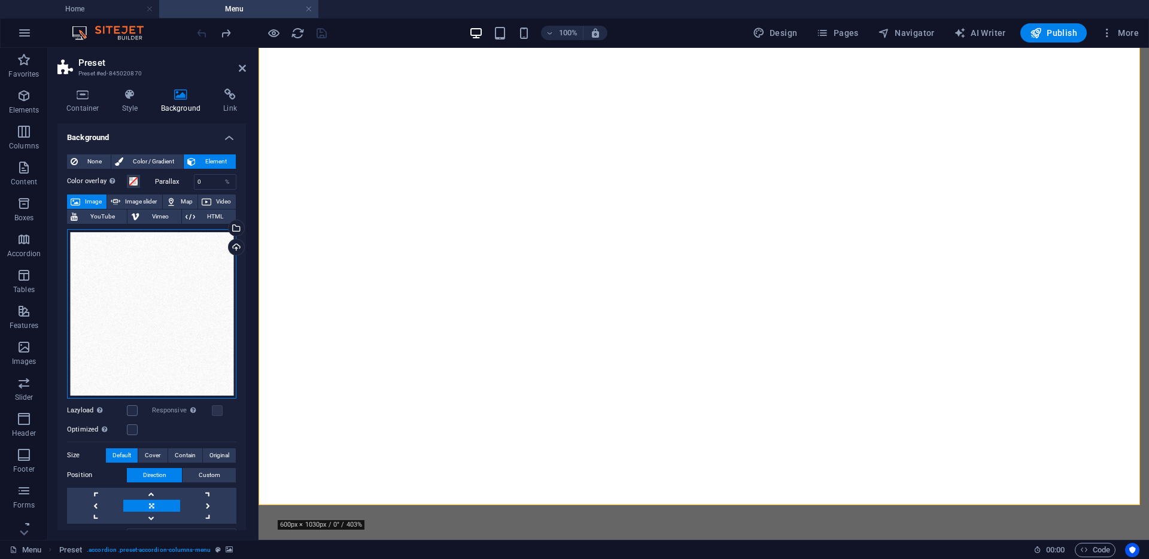
click at [199, 283] on div "Drag files here, click to choose files or select files from Files or our free s…" at bounding box center [151, 313] width 169 height 169
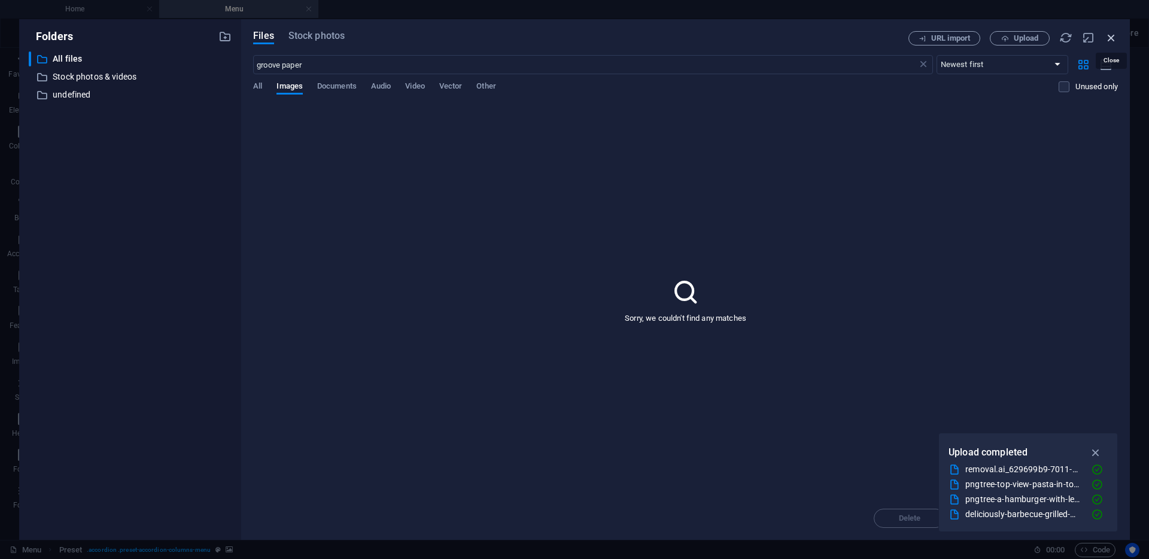
click at [1112, 37] on icon "button" at bounding box center [1111, 37] width 13 height 13
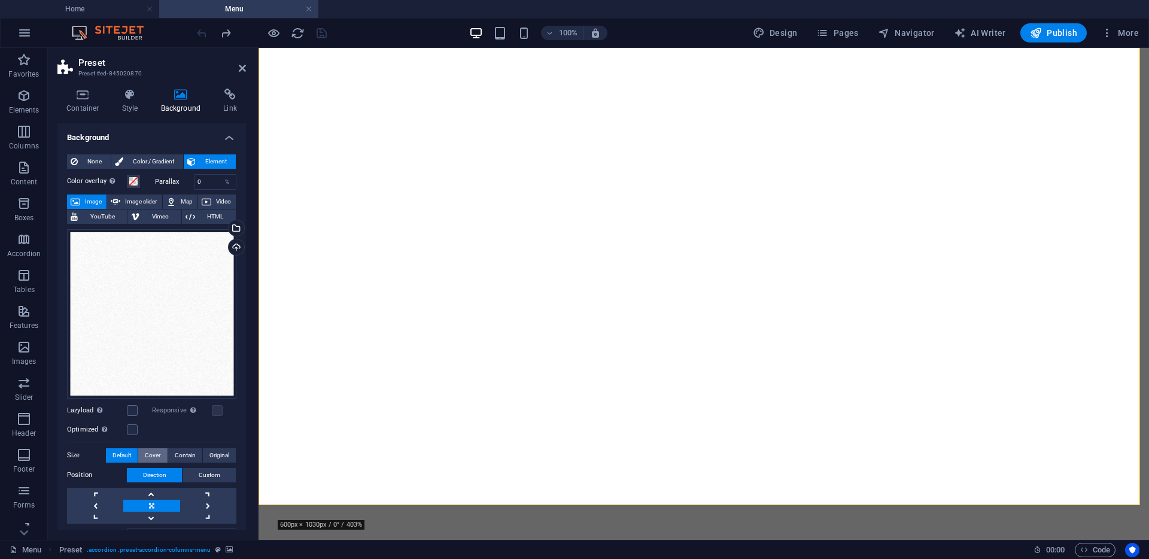
click at [152, 453] on span "Cover" at bounding box center [153, 455] width 16 height 14
click at [211, 452] on span "Original" at bounding box center [220, 455] width 20 height 14
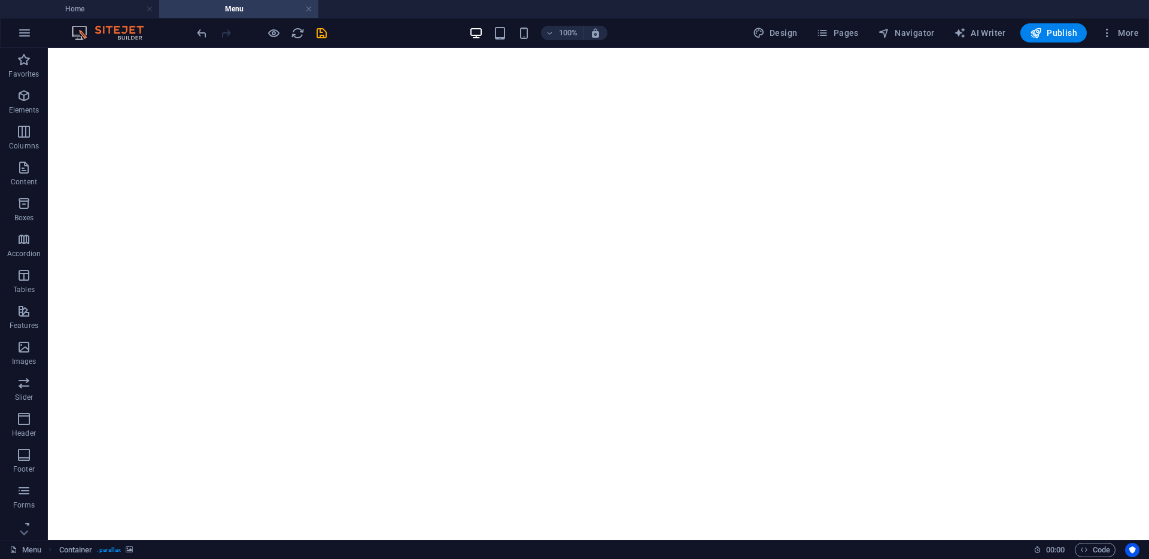
click at [264, 37] on div at bounding box center [262, 32] width 134 height 19
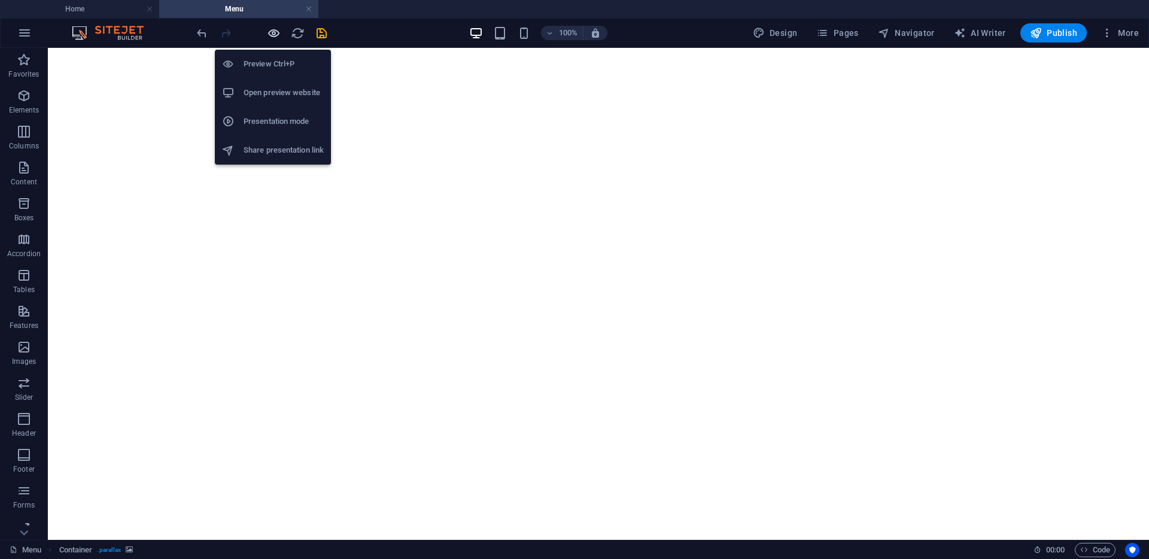
click at [270, 37] on icon "button" at bounding box center [274, 33] width 14 height 14
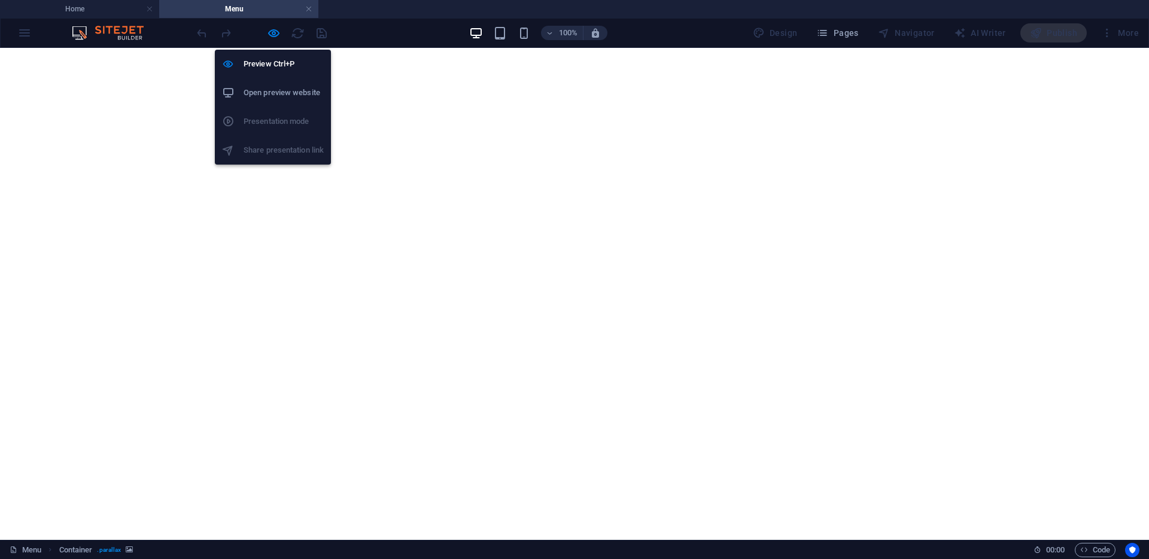
click at [272, 92] on h6 "Open preview website" at bounding box center [284, 93] width 80 height 14
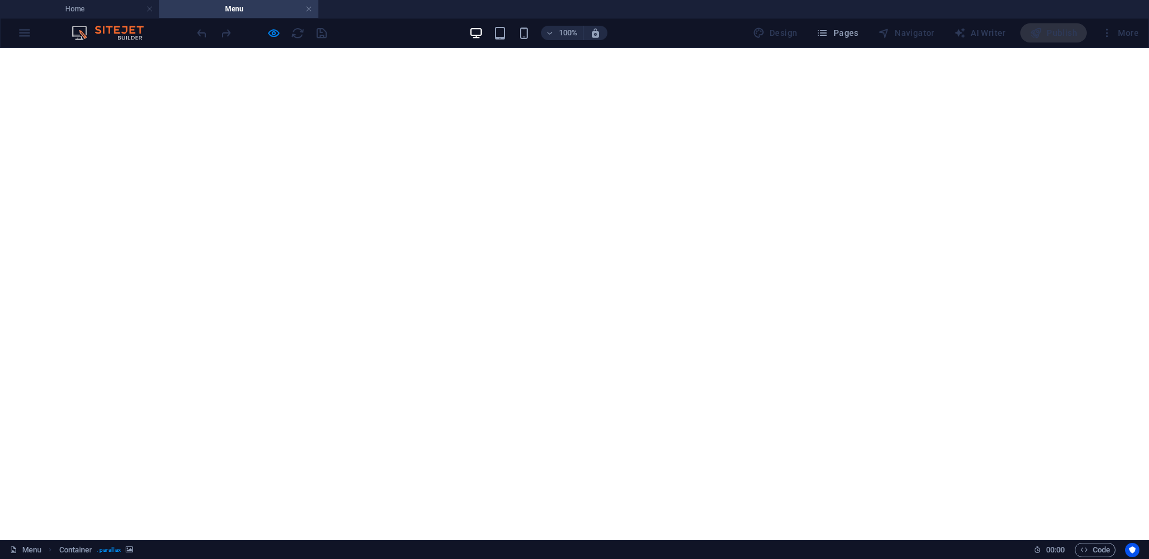
click at [281, 28] on div at bounding box center [262, 32] width 134 height 19
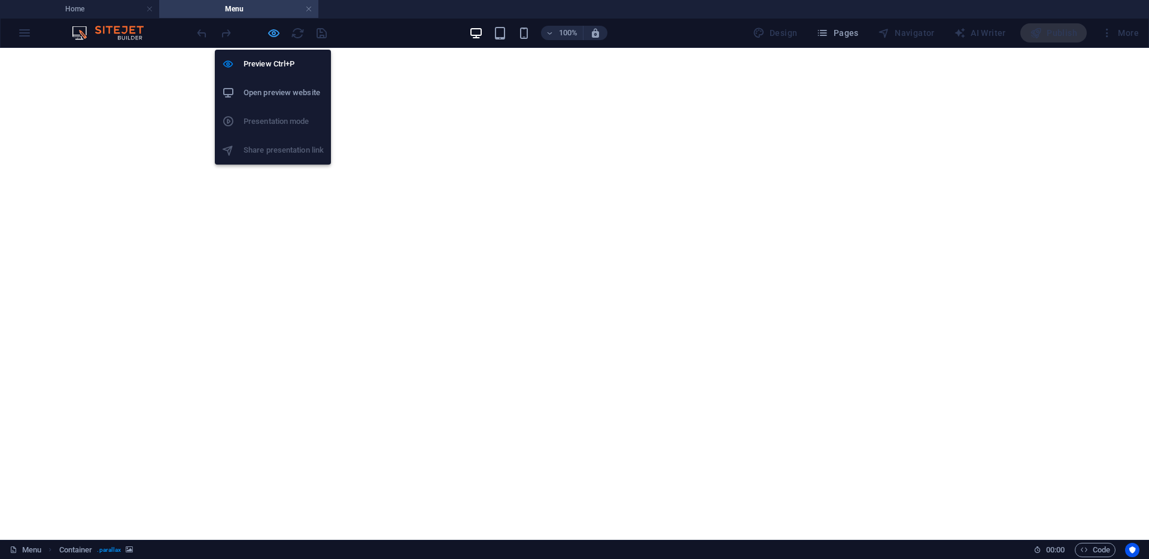
click at [274, 32] on icon "button" at bounding box center [274, 33] width 14 height 14
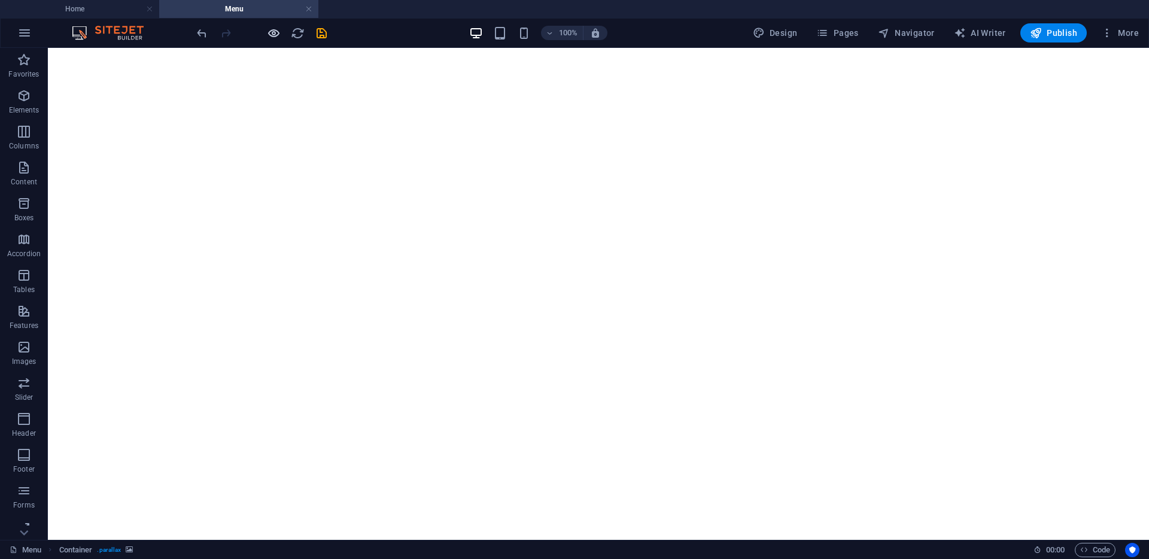
click at [279, 35] on icon "button" at bounding box center [274, 33] width 14 height 14
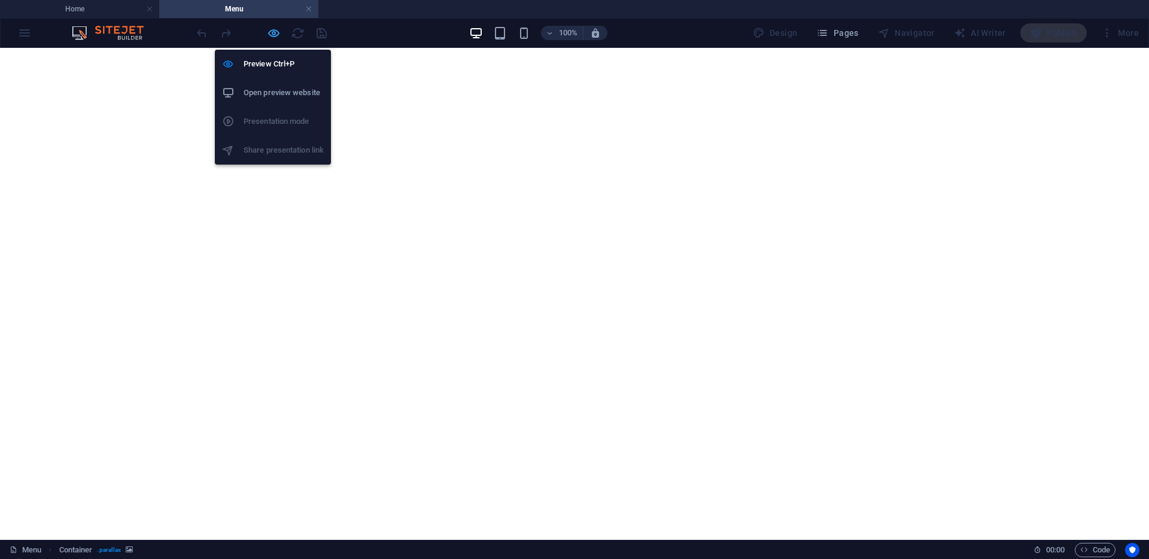
click at [273, 33] on icon "button" at bounding box center [274, 33] width 14 height 14
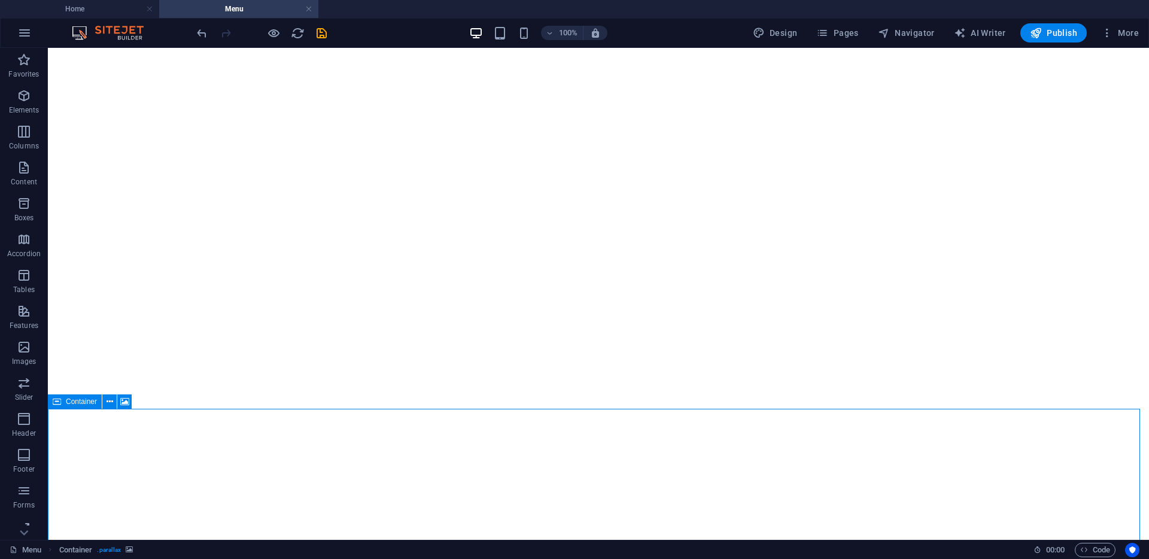
click at [61, 402] on div "Container" at bounding box center [75, 402] width 54 height 14
click at [125, 401] on icon at bounding box center [124, 402] width 9 height 13
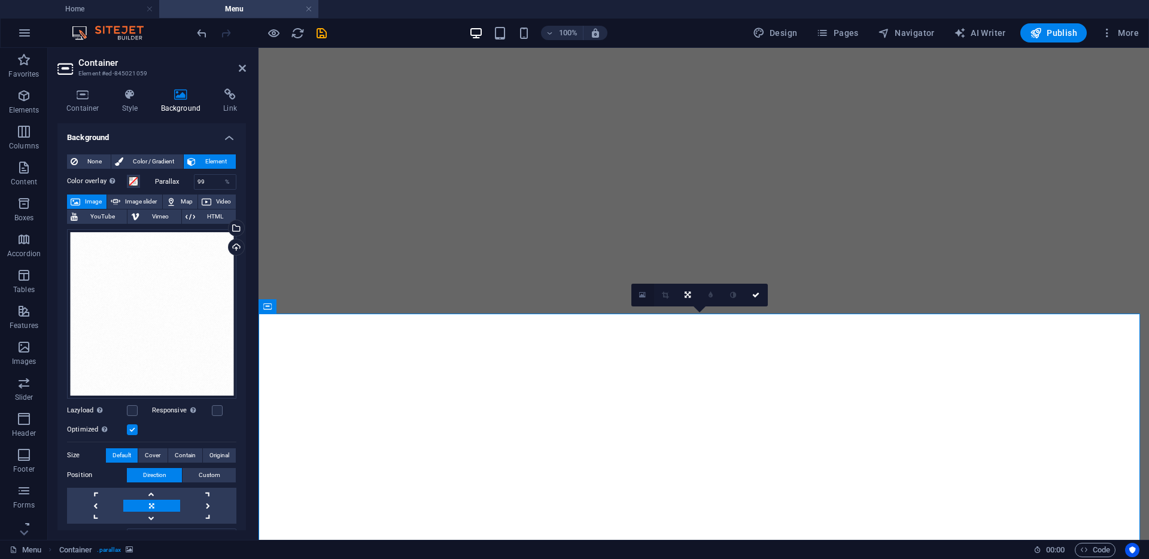
click at [643, 296] on icon at bounding box center [642, 295] width 7 height 8
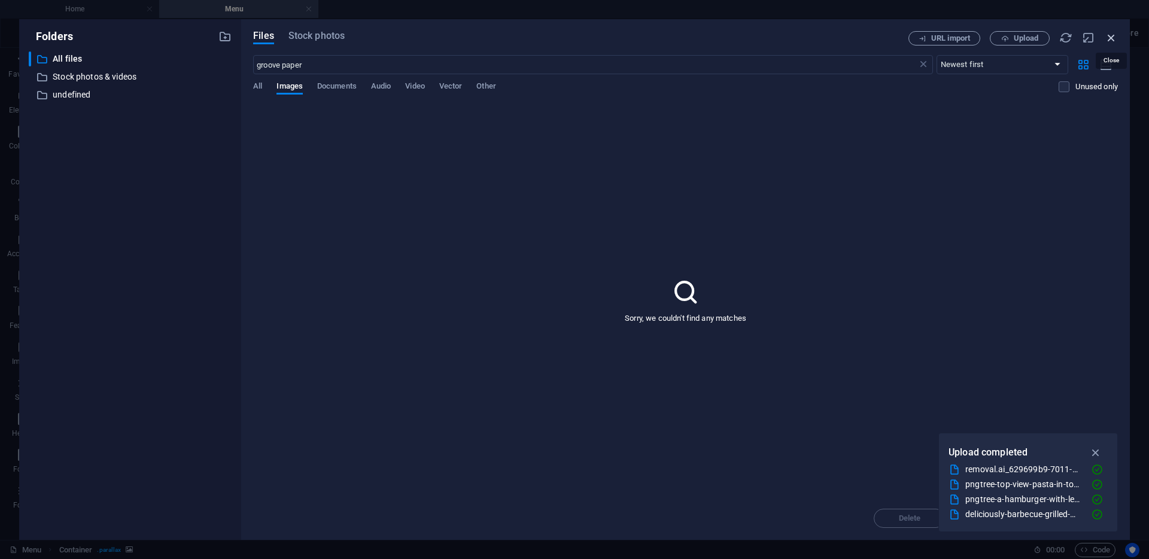
click at [1115, 40] on icon "button" at bounding box center [1111, 37] width 13 height 13
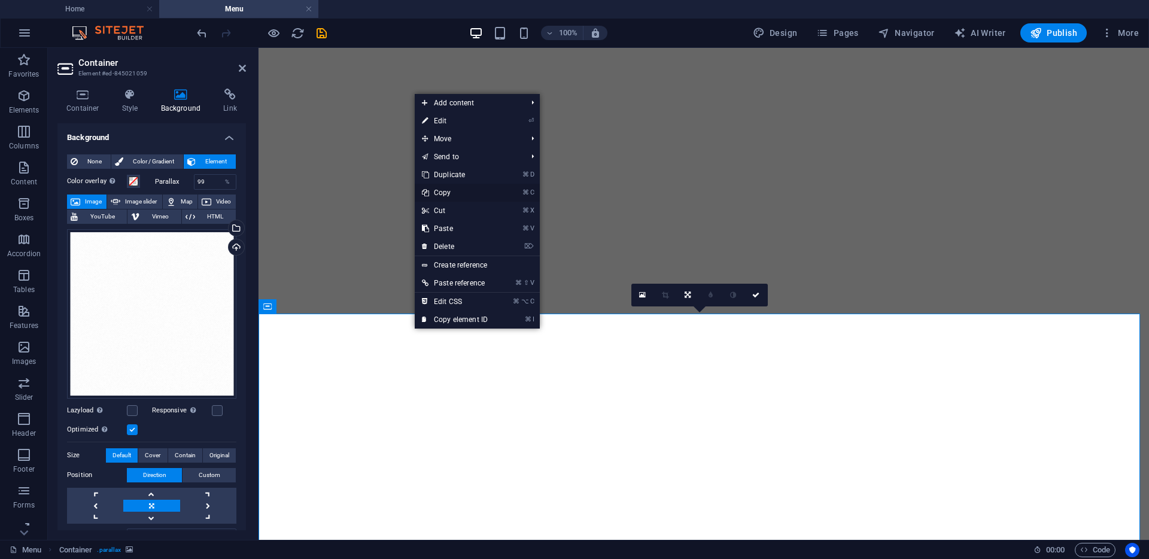
click at [443, 189] on link "⌘ C Copy" at bounding box center [455, 193] width 80 height 18
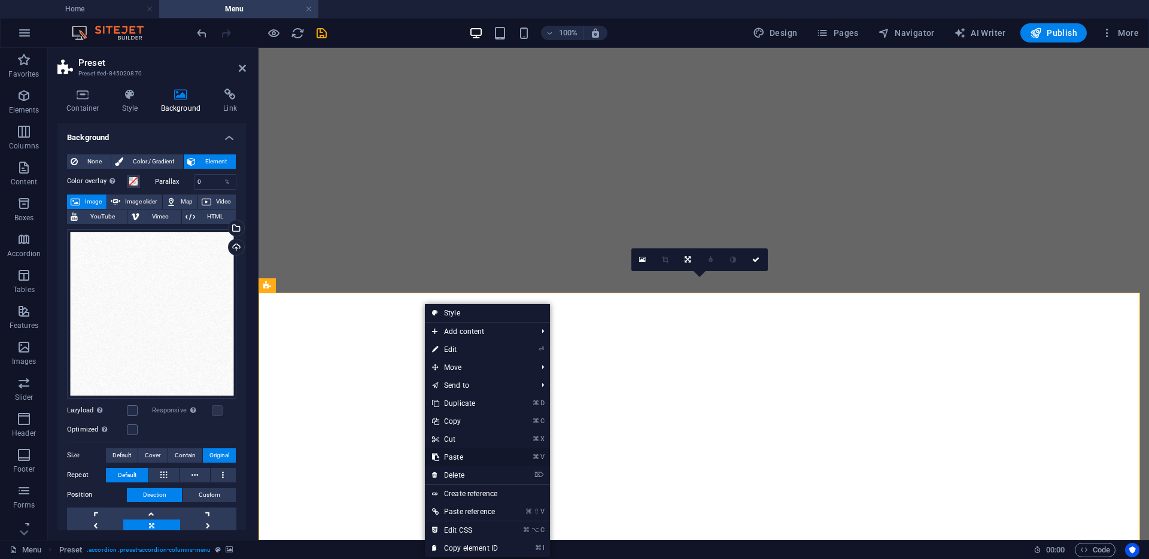
click at [456, 456] on link "⌘ V Paste" at bounding box center [465, 457] width 80 height 18
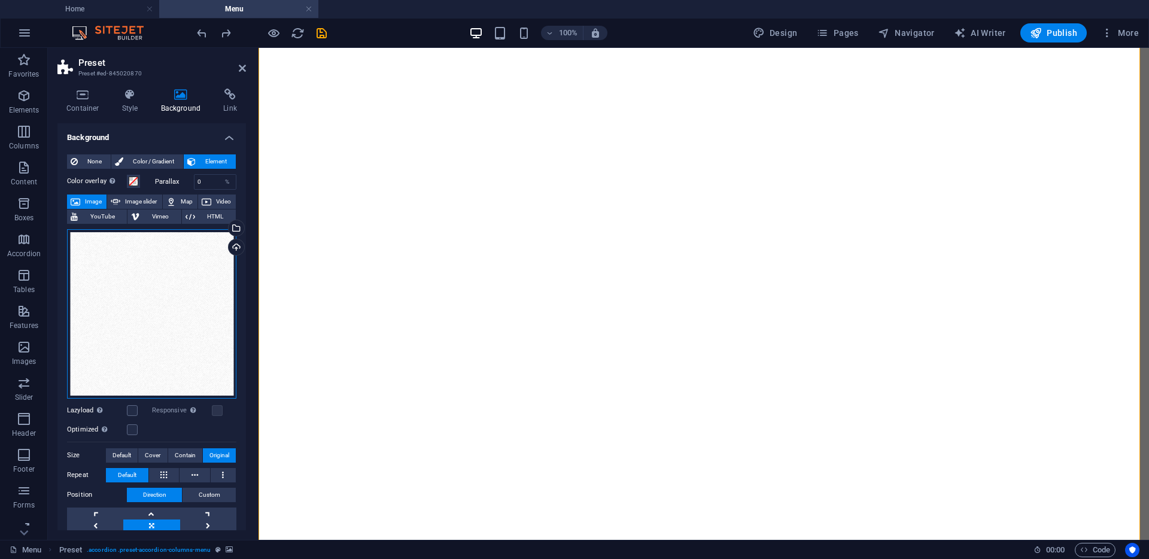
click at [175, 255] on div "Drag files here, click to choose files or select files from Files or our free s…" at bounding box center [151, 313] width 169 height 169
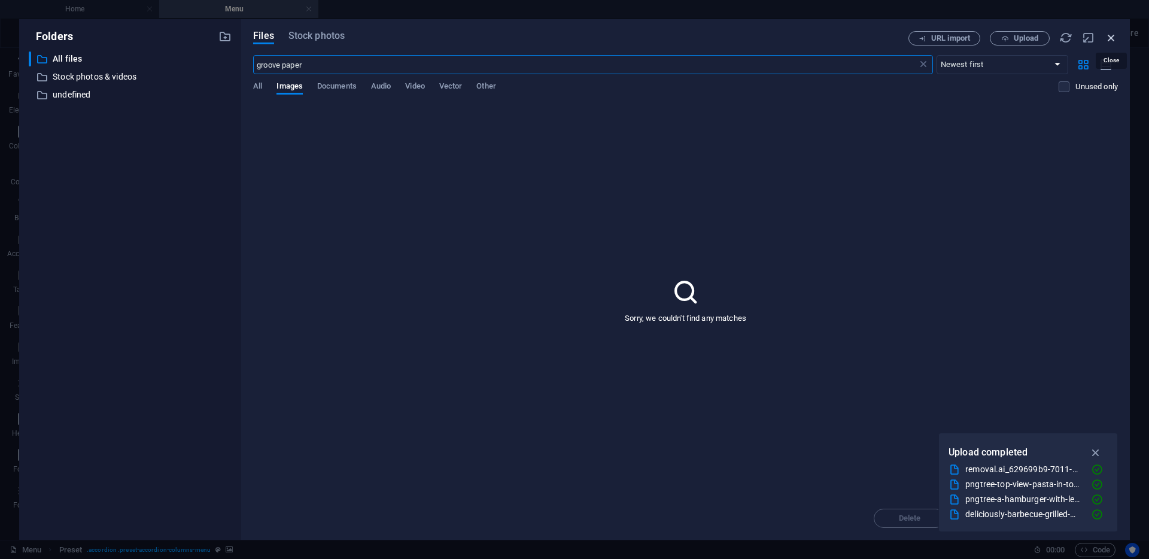
click at [1115, 34] on icon "button" at bounding box center [1111, 37] width 13 height 13
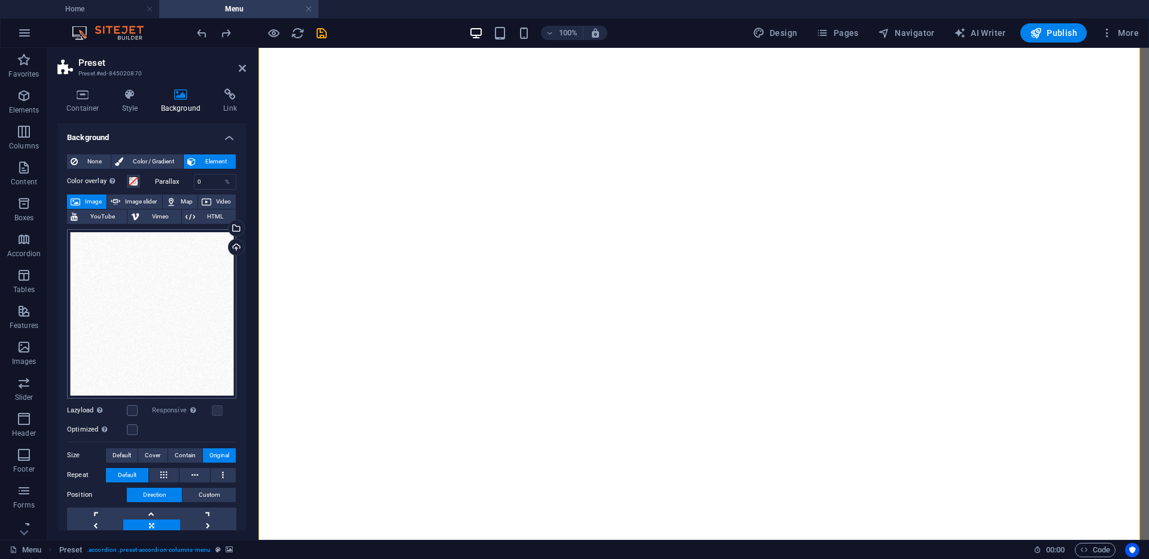
scroll to position [126, 0]
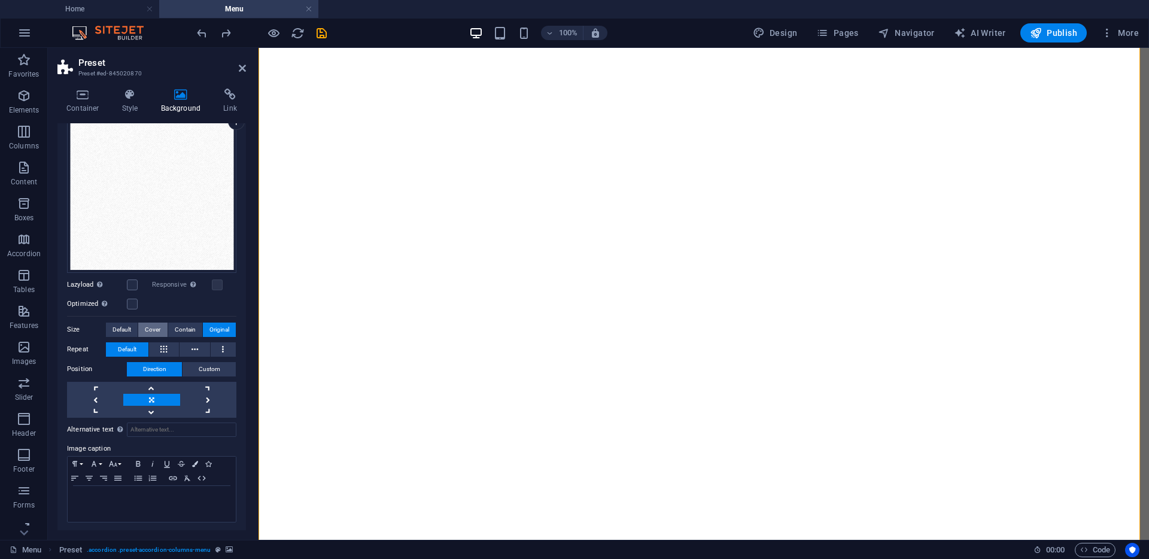
click at [159, 324] on span "Cover" at bounding box center [153, 330] width 16 height 14
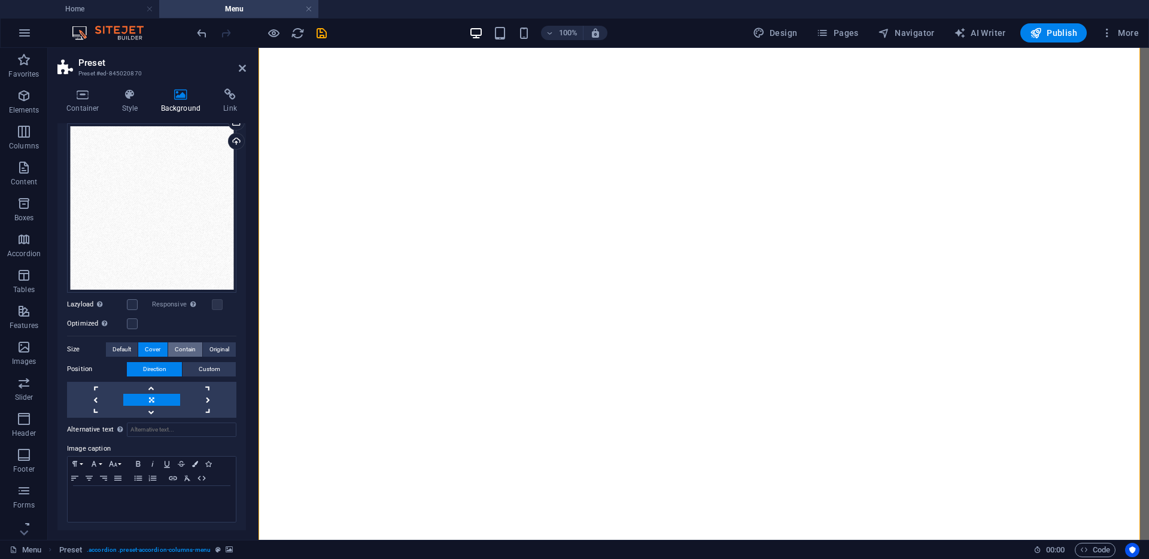
click at [182, 344] on span "Contain" at bounding box center [185, 349] width 21 height 14
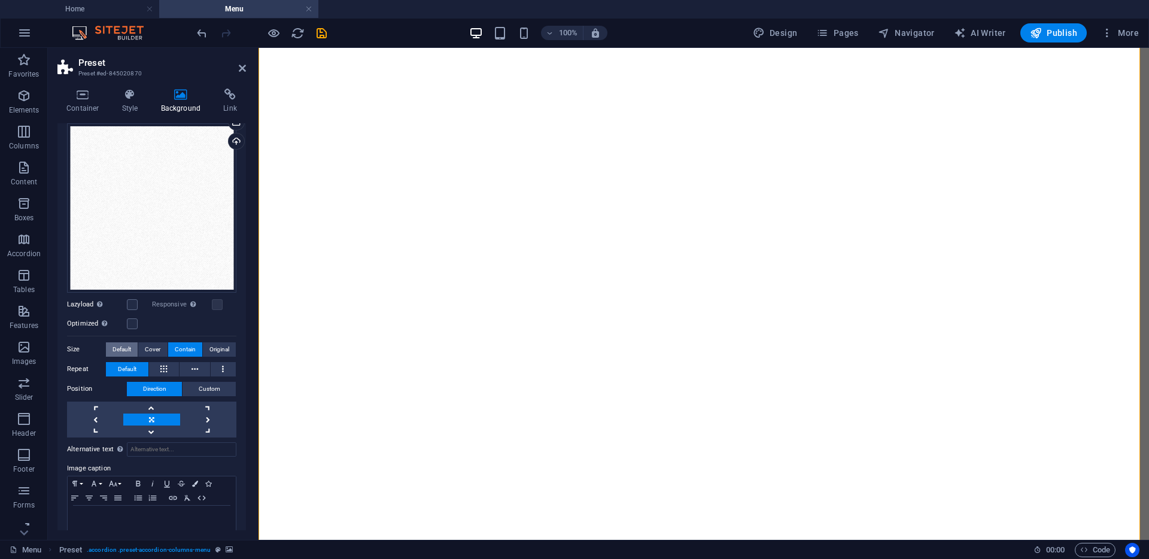
click at [125, 345] on span "Default" at bounding box center [122, 349] width 19 height 14
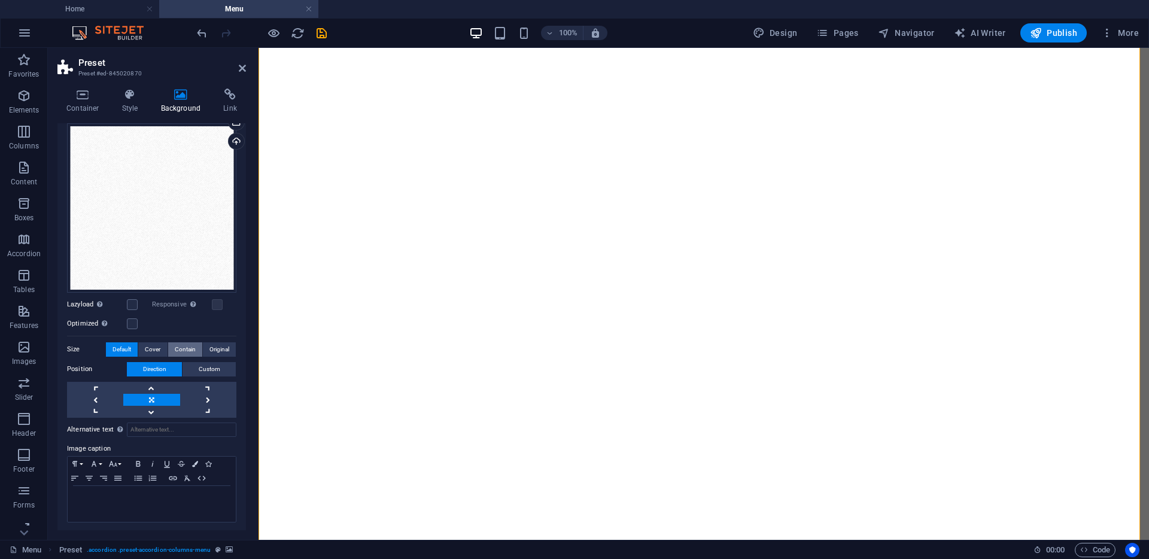
click at [178, 345] on span "Contain" at bounding box center [185, 349] width 21 height 14
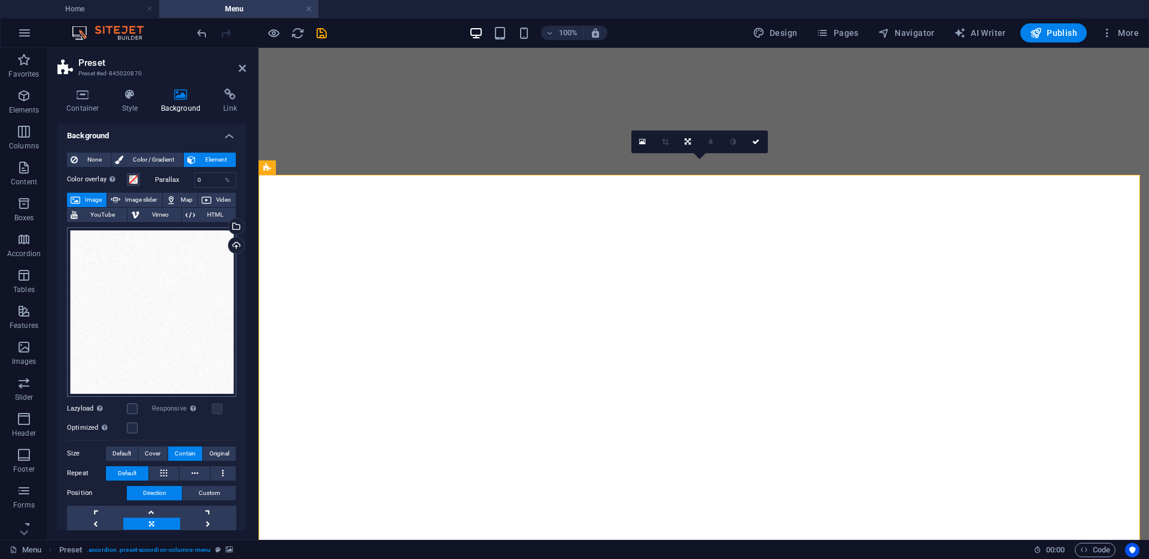
scroll to position [0, 0]
click at [159, 253] on div "Drag files here, click to choose files or select files from Files or our free s…" at bounding box center [151, 313] width 169 height 169
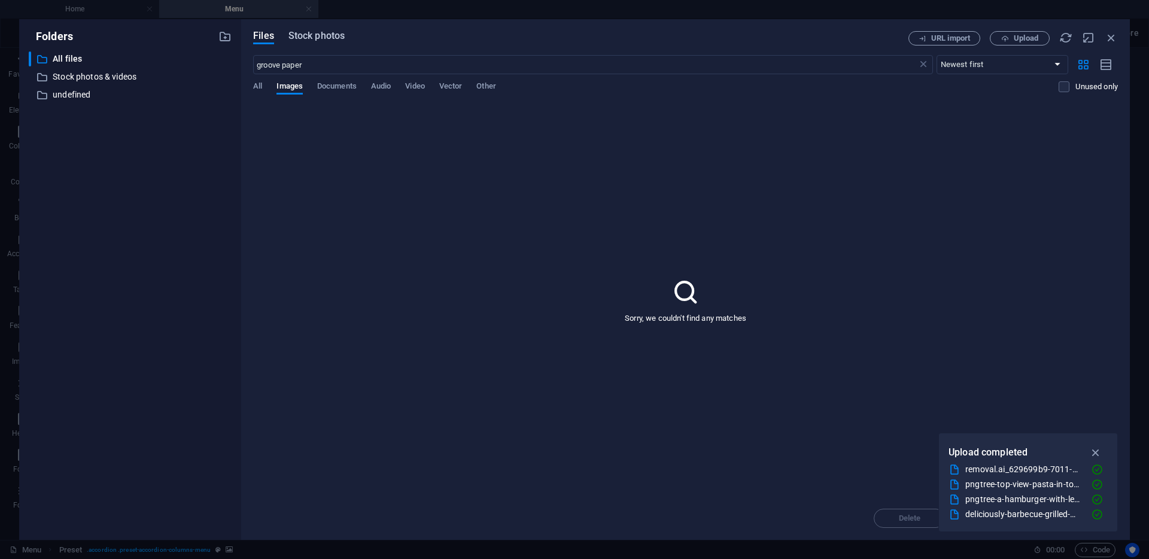
click at [313, 33] on span "Stock photos" at bounding box center [317, 36] width 56 height 14
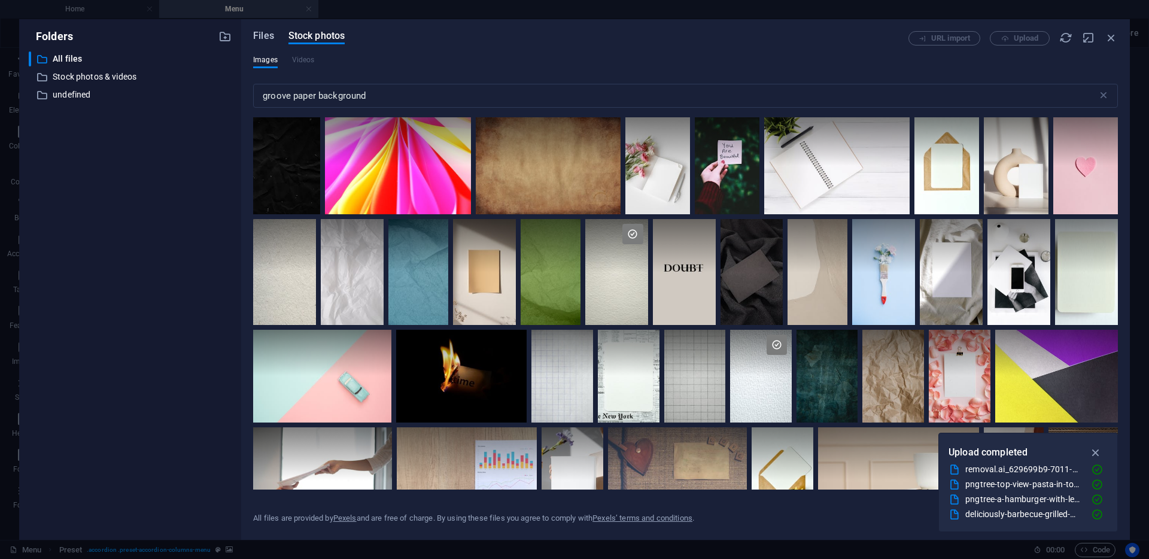
click at [268, 37] on span "Files" at bounding box center [263, 36] width 21 height 14
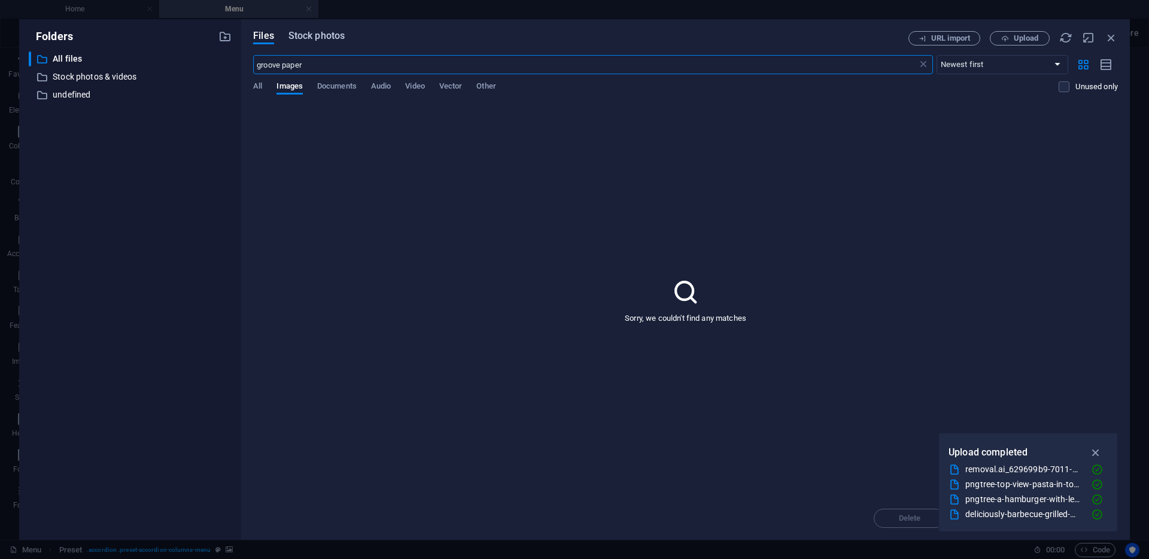
click at [316, 42] on span "Stock photos" at bounding box center [317, 36] width 56 height 14
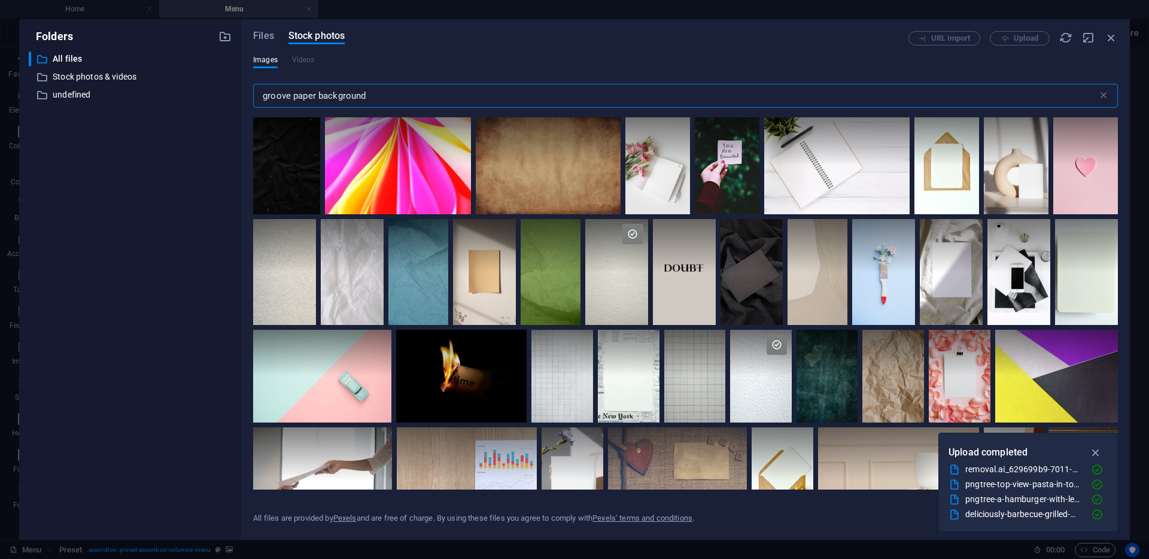
click at [293, 96] on input "groove paper background" at bounding box center [675, 96] width 845 height 24
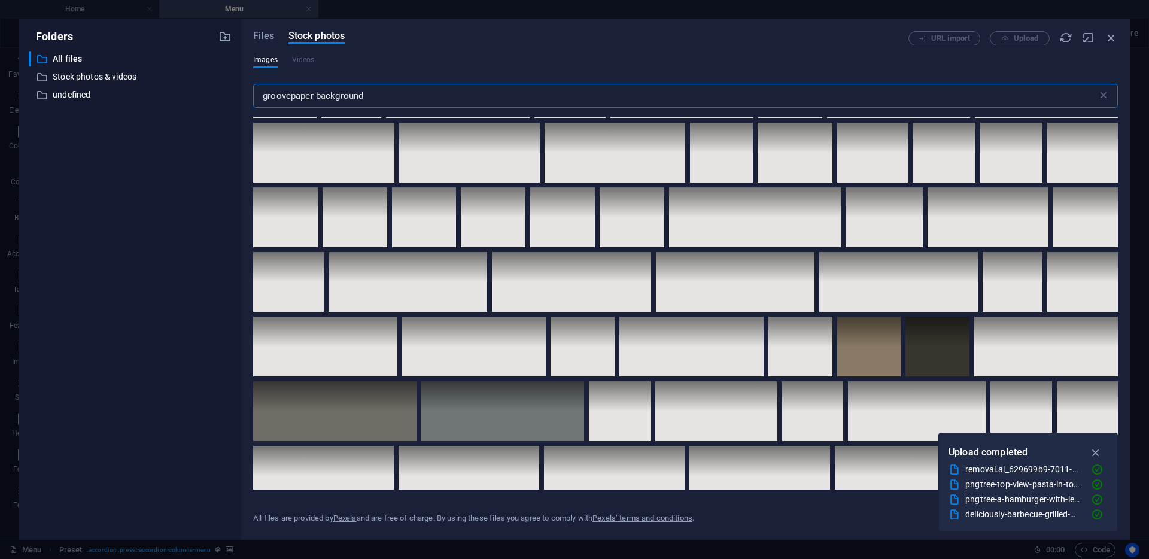
scroll to position [1670, 0]
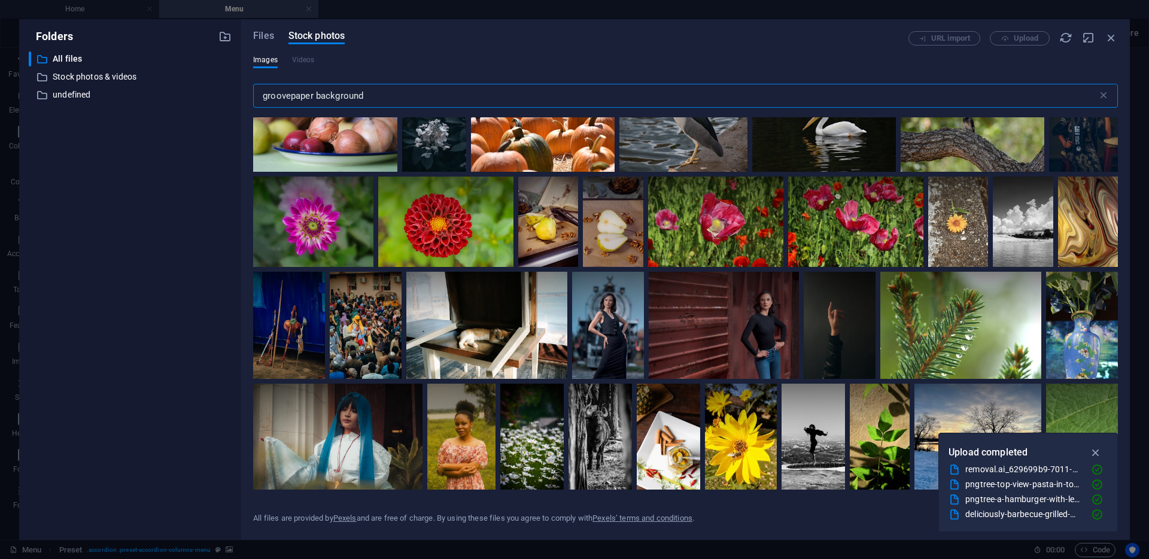
type input "groove paper background"
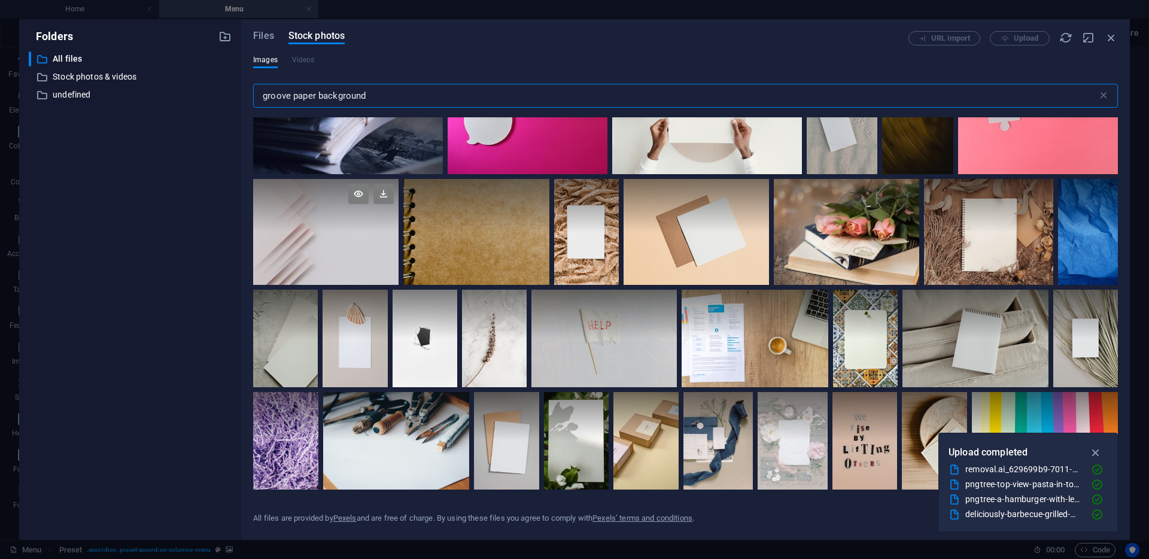
scroll to position [1734, 0]
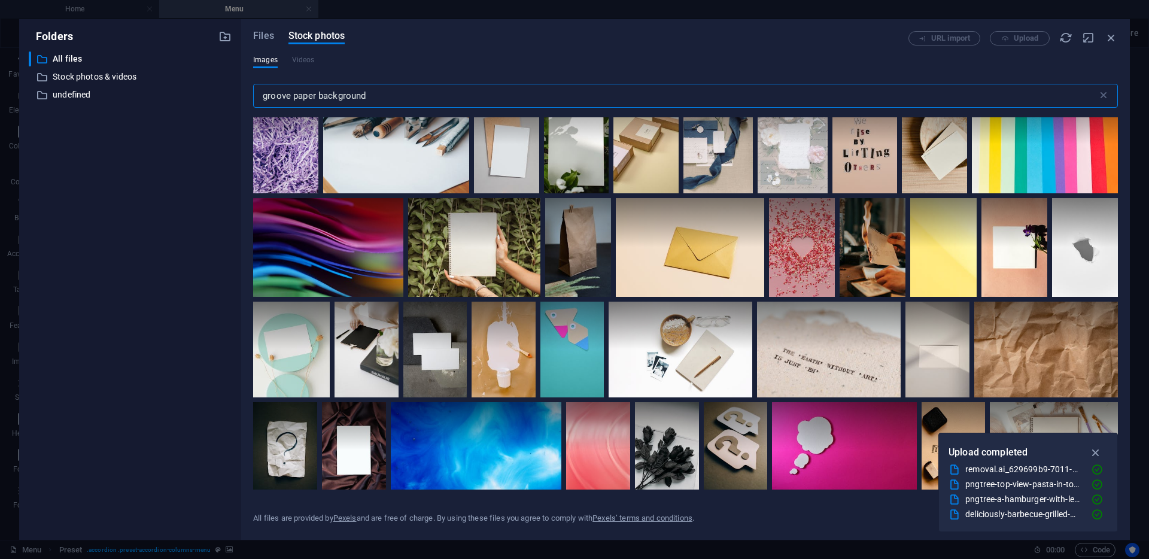
click at [1008, 43] on div "URL import Upload" at bounding box center [1014, 38] width 210 height 14
click at [270, 39] on span "Files" at bounding box center [263, 36] width 21 height 14
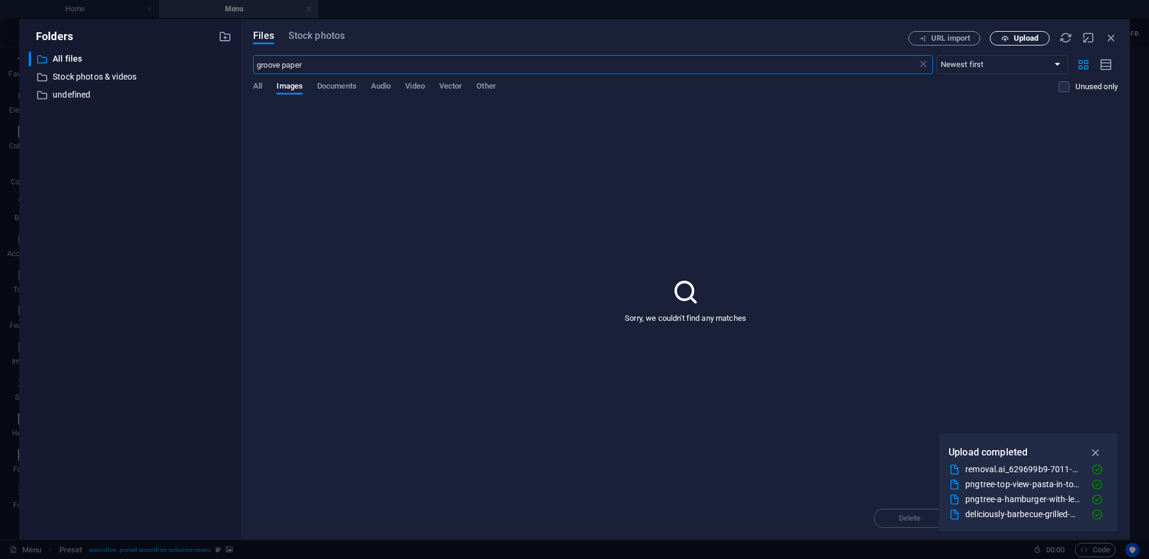
click at [1002, 40] on icon "button" at bounding box center [1006, 39] width 8 height 8
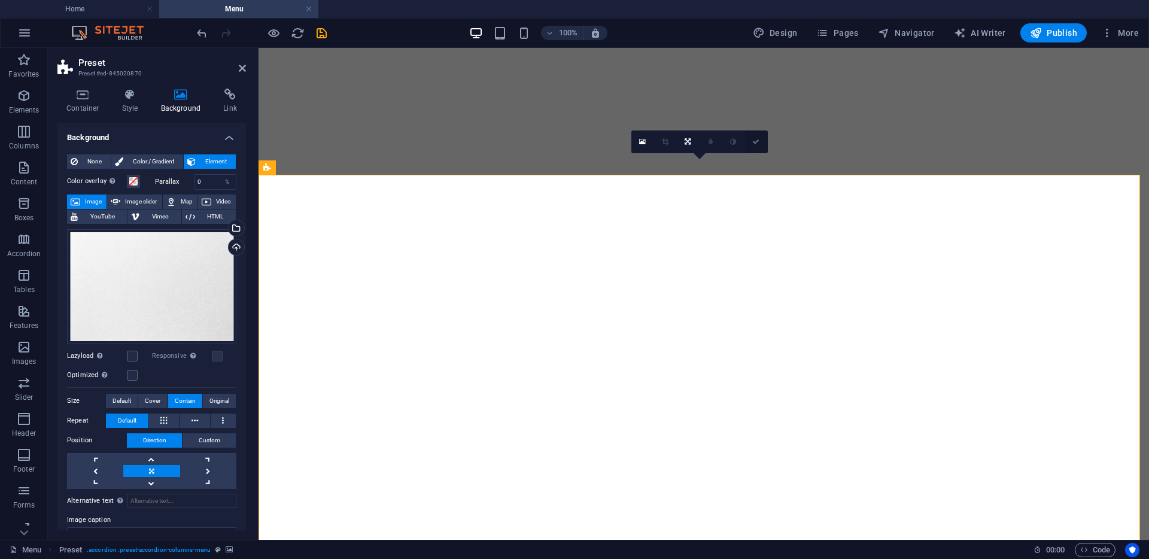
click at [754, 146] on link at bounding box center [756, 142] width 23 height 23
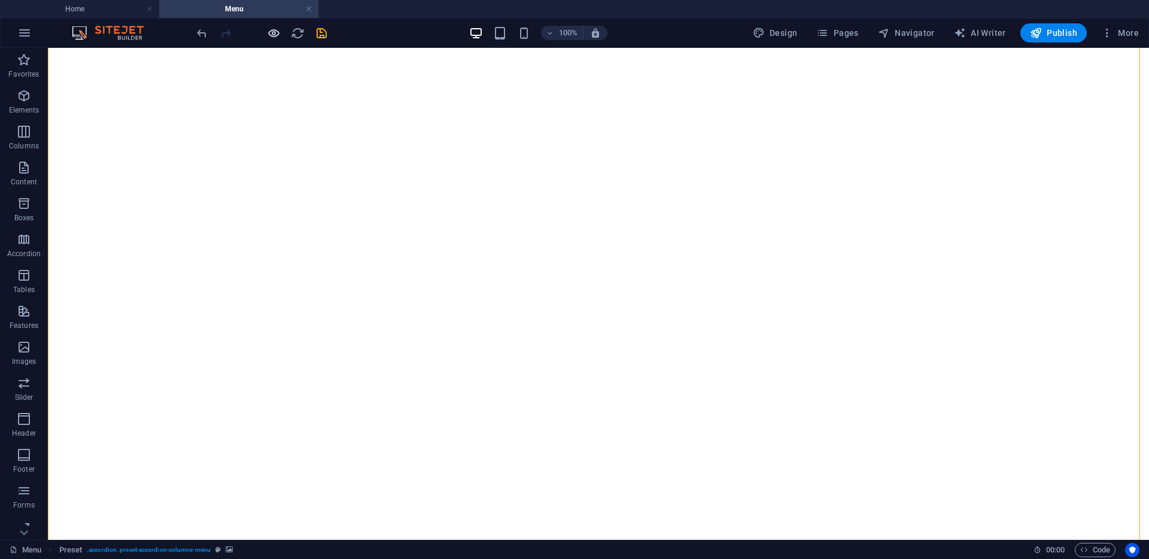
click at [280, 34] on span "button" at bounding box center [273, 33] width 14 height 14
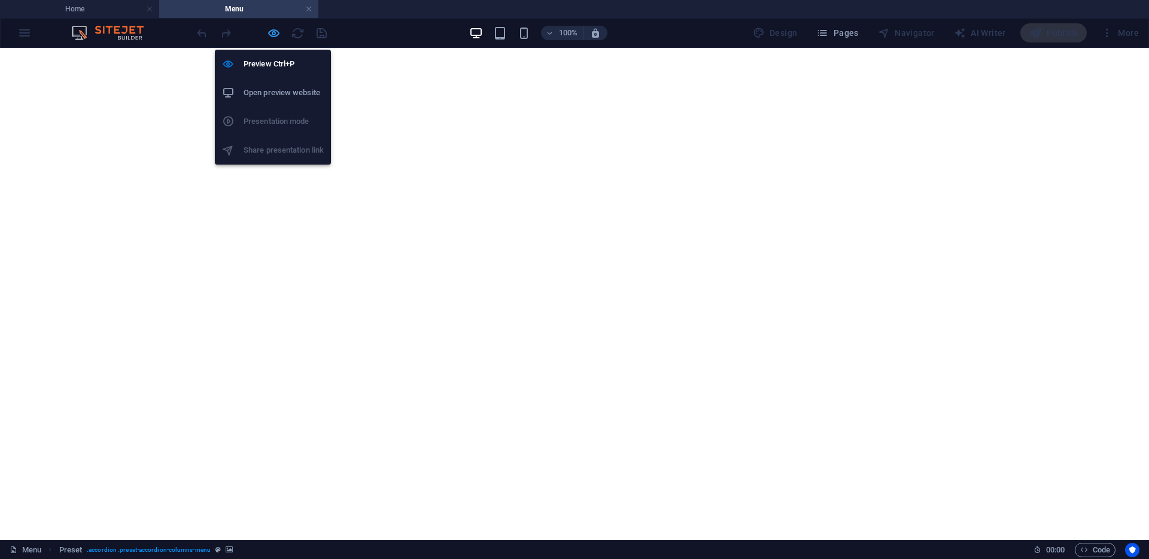
click at [276, 34] on icon "button" at bounding box center [274, 33] width 14 height 14
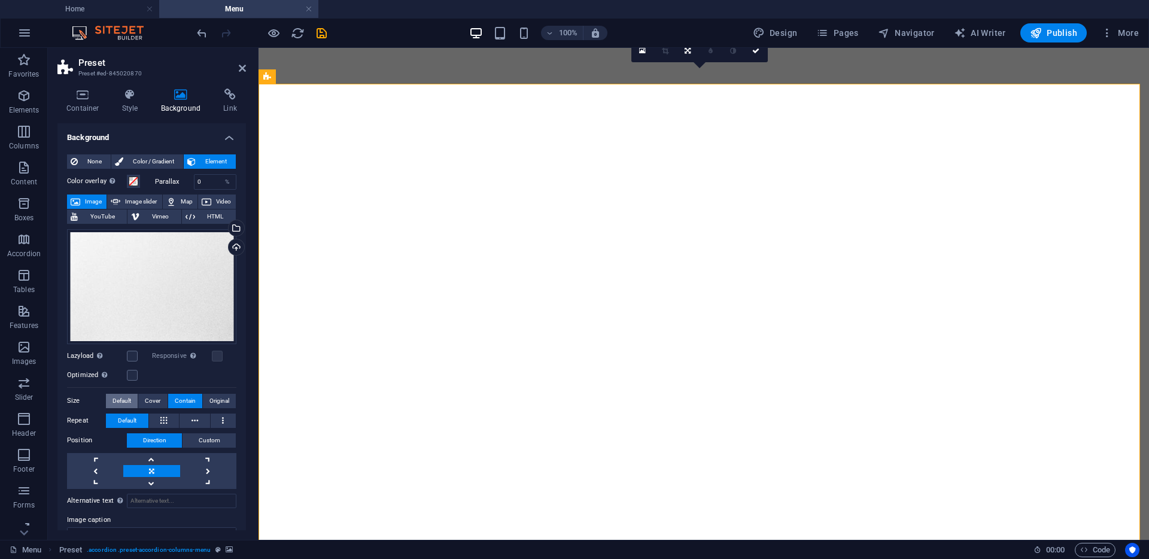
click at [129, 402] on span "Default" at bounding box center [122, 401] width 19 height 14
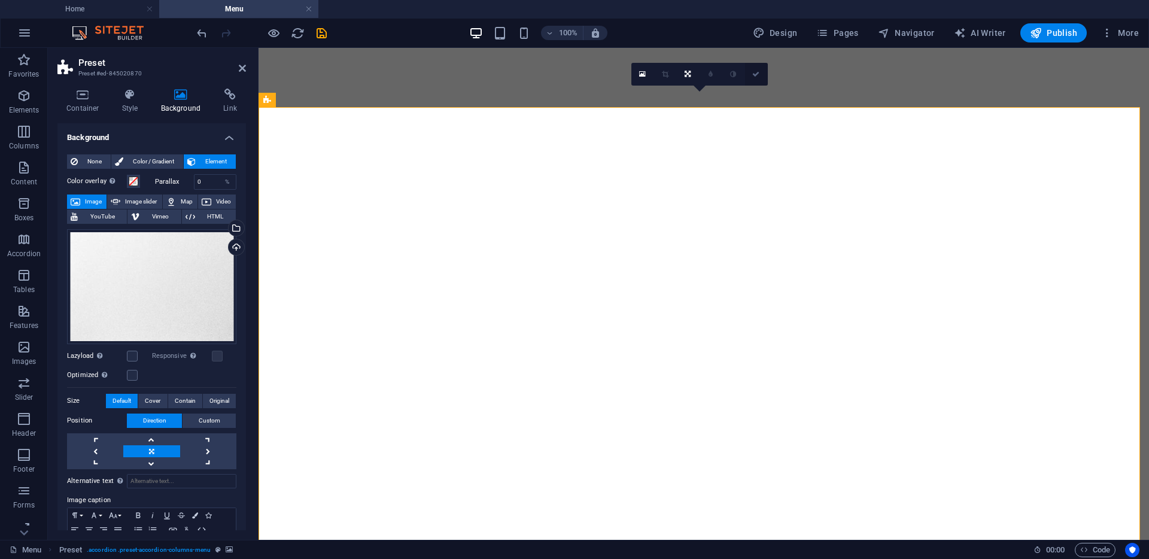
click at [755, 72] on icon at bounding box center [756, 74] width 7 height 7
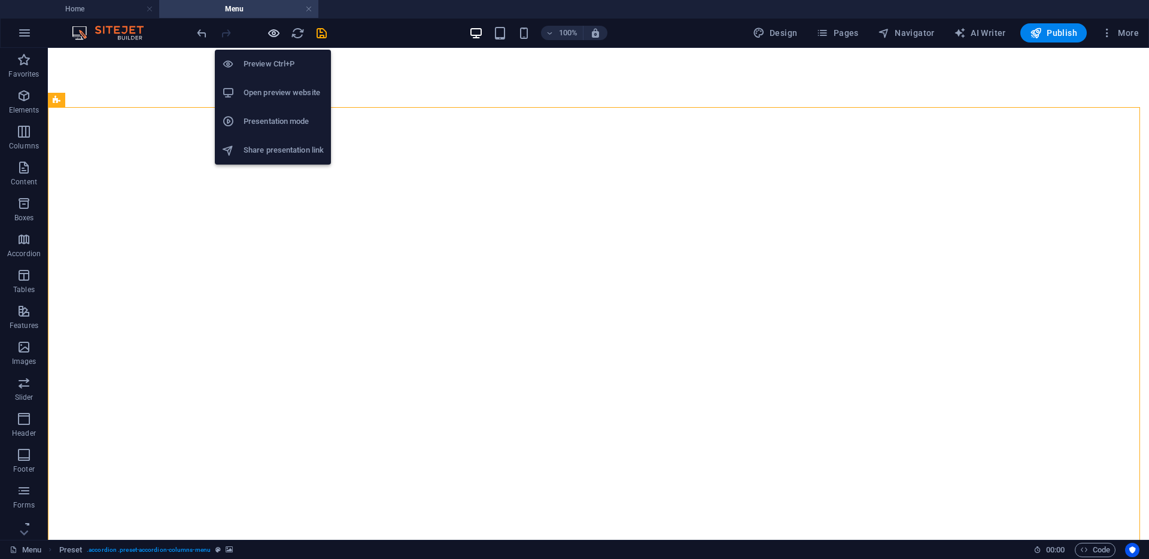
click at [273, 34] on icon "button" at bounding box center [274, 33] width 14 height 14
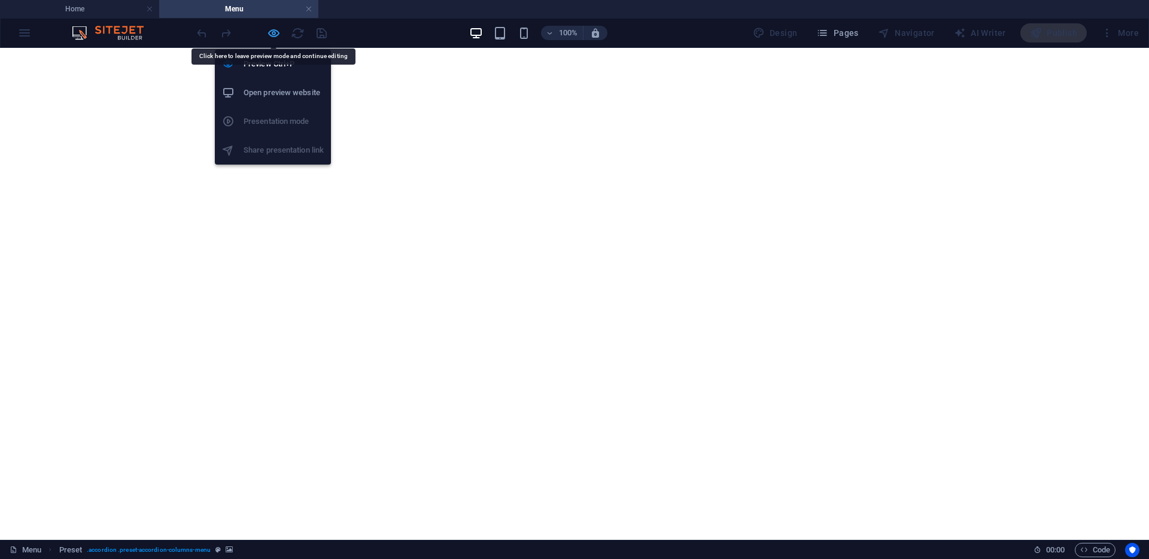
click at [273, 37] on icon "button" at bounding box center [274, 33] width 14 height 14
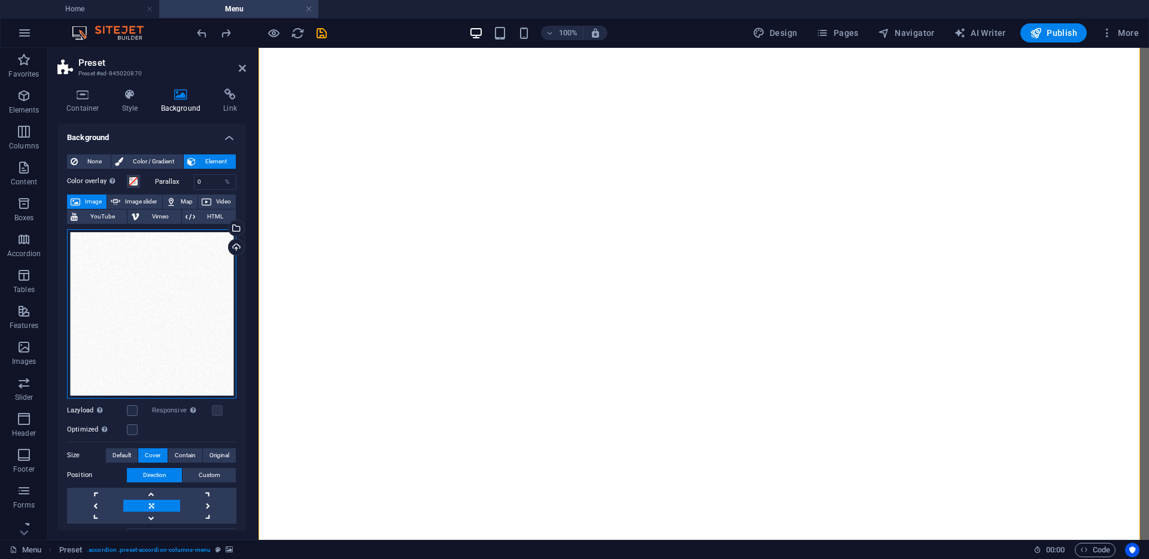
click at [161, 283] on div "Drag files here, click to choose files or select files from Files or our free s…" at bounding box center [151, 313] width 169 height 169
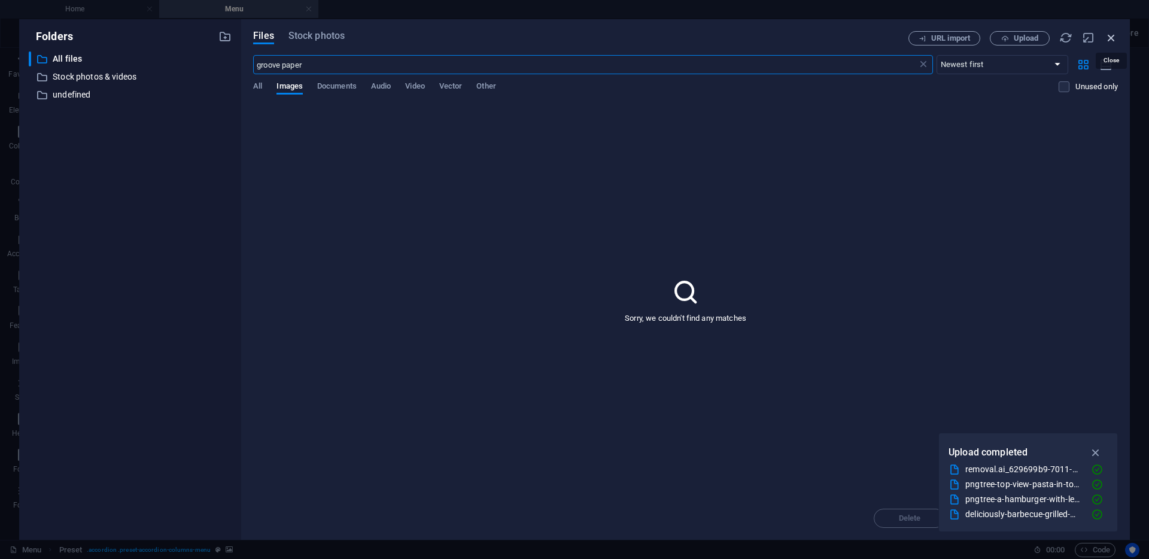
click at [1108, 37] on icon "button" at bounding box center [1111, 37] width 13 height 13
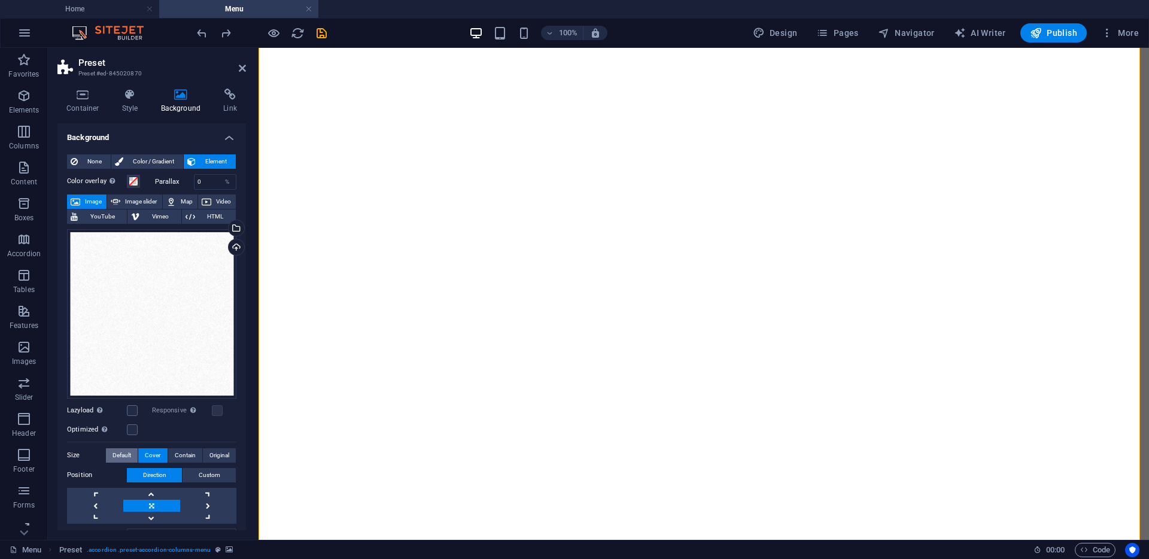
click at [123, 454] on span "Default" at bounding box center [122, 455] width 19 height 14
click at [223, 451] on span "Original" at bounding box center [220, 455] width 20 height 14
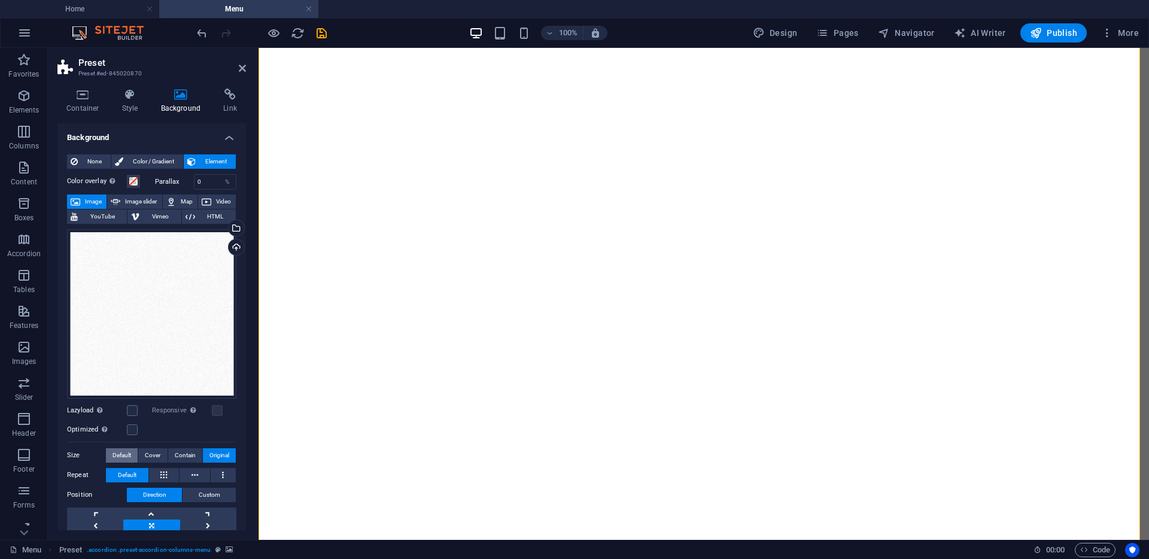
click at [129, 454] on span "Default" at bounding box center [122, 455] width 19 height 14
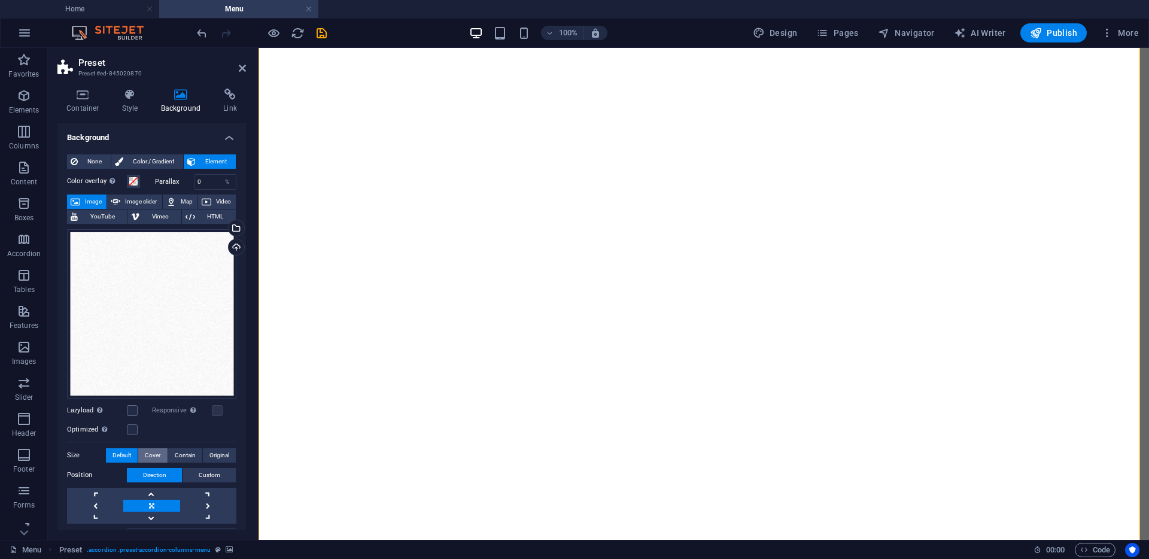
click at [150, 451] on span "Cover" at bounding box center [153, 455] width 16 height 14
click at [113, 455] on span "Default" at bounding box center [122, 455] width 19 height 14
click at [220, 454] on span "Original" at bounding box center [220, 455] width 20 height 14
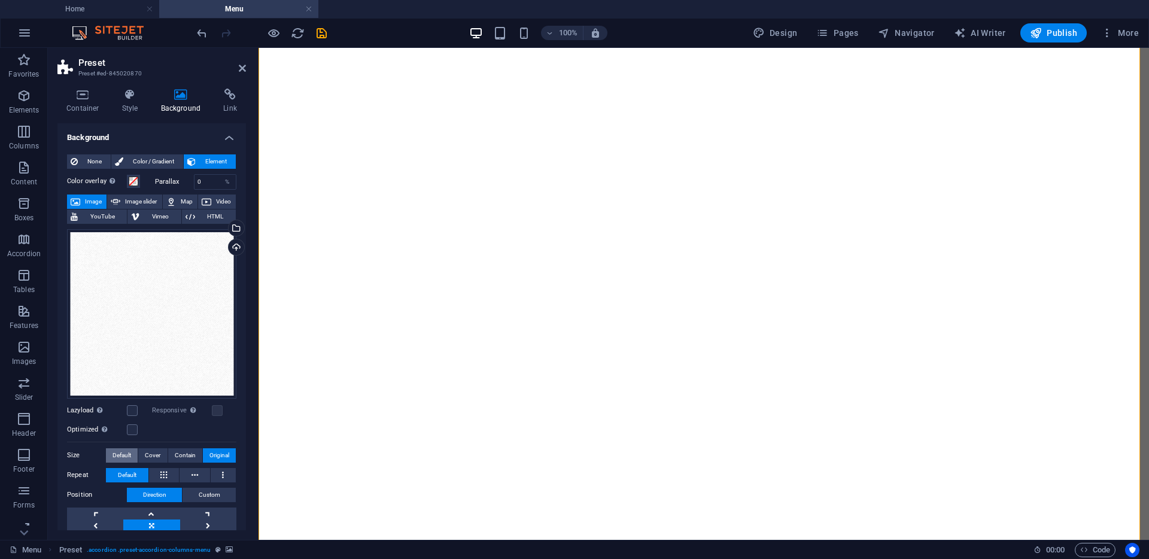
click at [119, 454] on span "Default" at bounding box center [122, 455] width 19 height 14
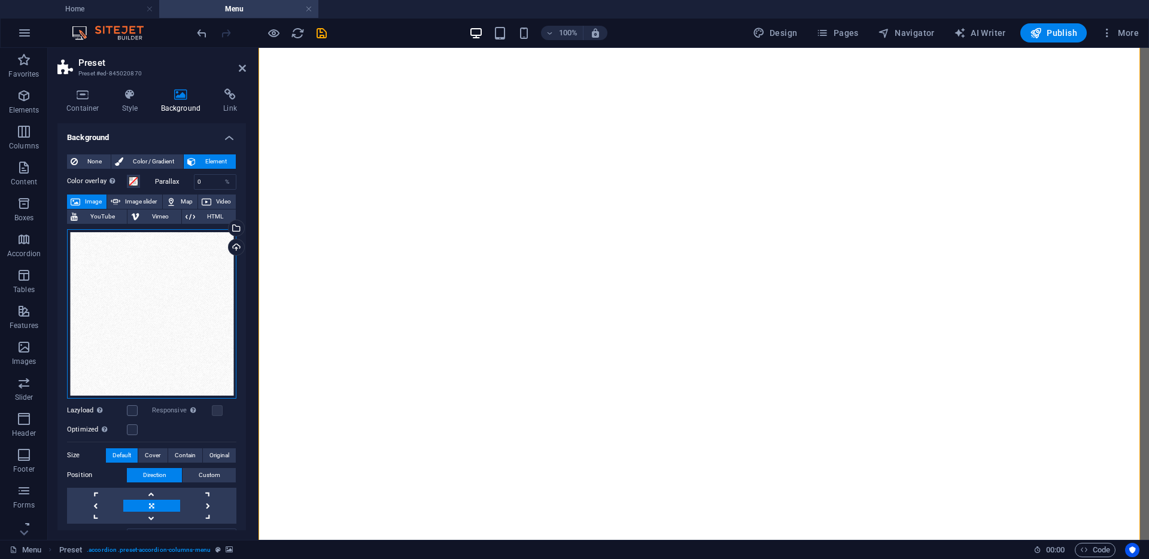
click at [185, 295] on div "Drag files here, click to choose files or select files from Files or our free s…" at bounding box center [151, 313] width 169 height 169
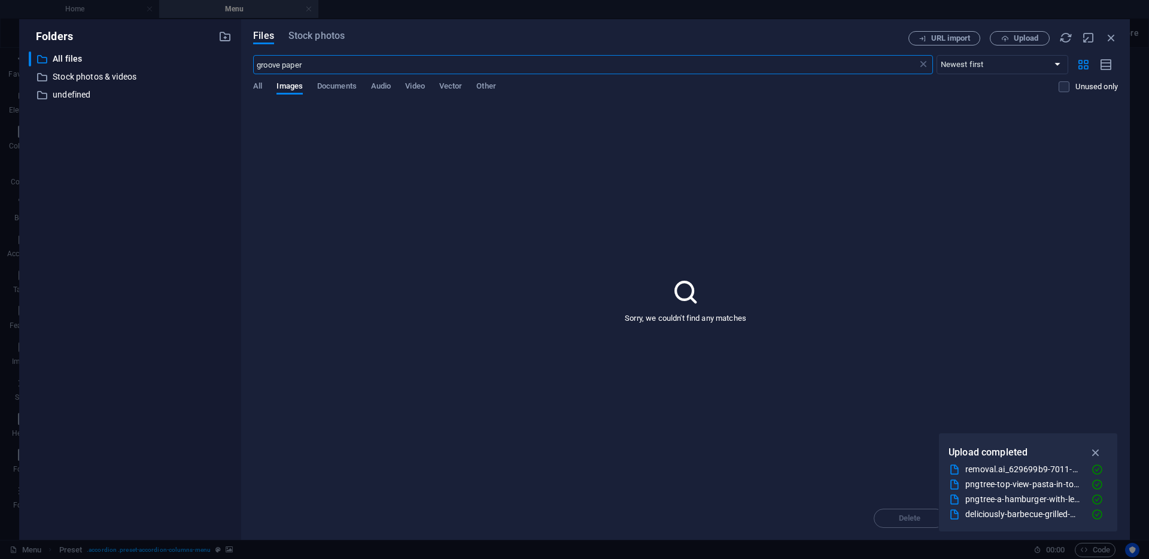
drag, startPoint x: 310, startPoint y: 67, endPoint x: 247, endPoint y: 66, distance: 62.9
click at [247, 66] on div "Files Stock photos URL import Upload groove paper ​ Newest first Oldest first N…" at bounding box center [685, 279] width 889 height 521
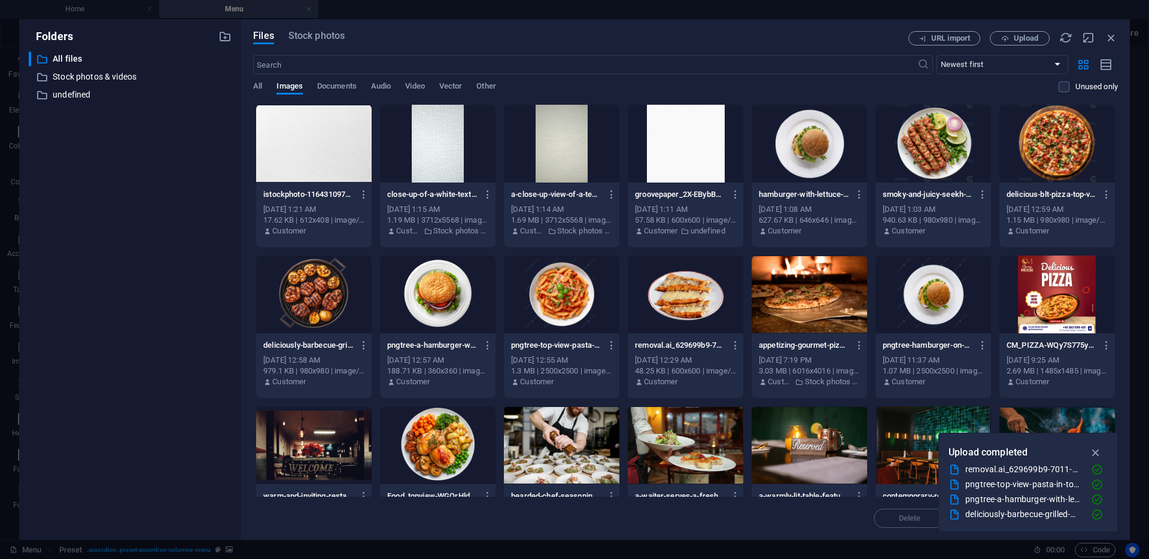
click at [680, 148] on div at bounding box center [686, 144] width 116 height 78
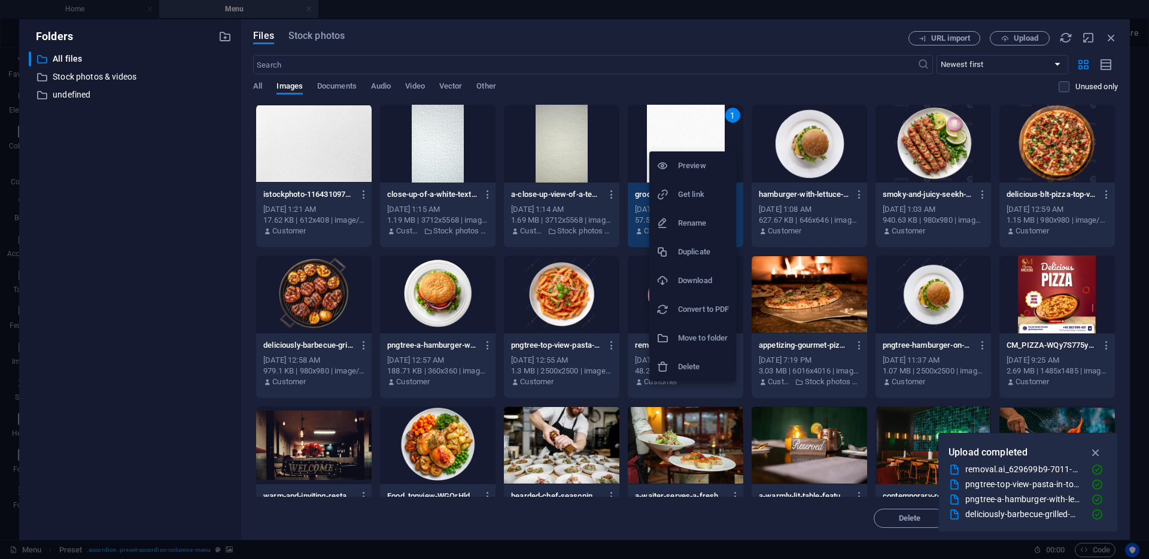
click at [699, 165] on h6 "Preview" at bounding box center [703, 166] width 51 height 14
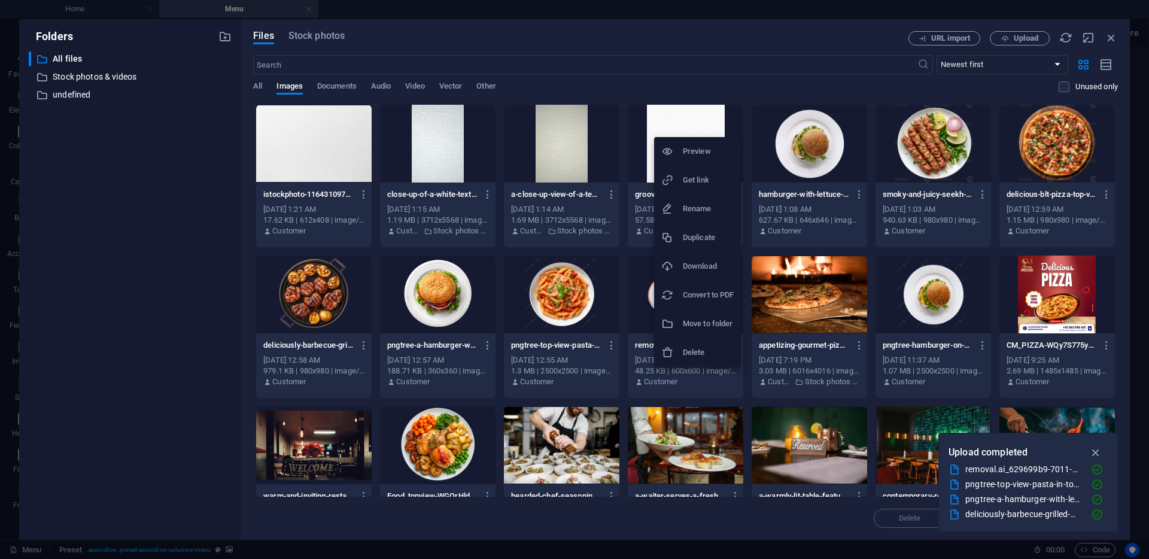
click at [697, 259] on h6 "Download" at bounding box center [708, 266] width 51 height 14
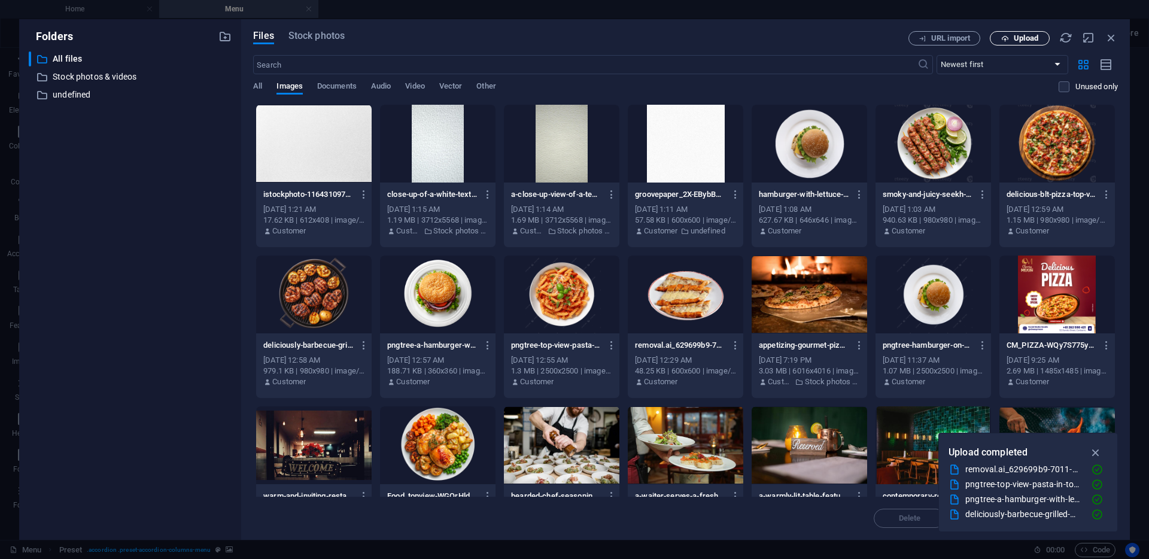
click at [1030, 42] on span "Upload" at bounding box center [1026, 38] width 25 height 7
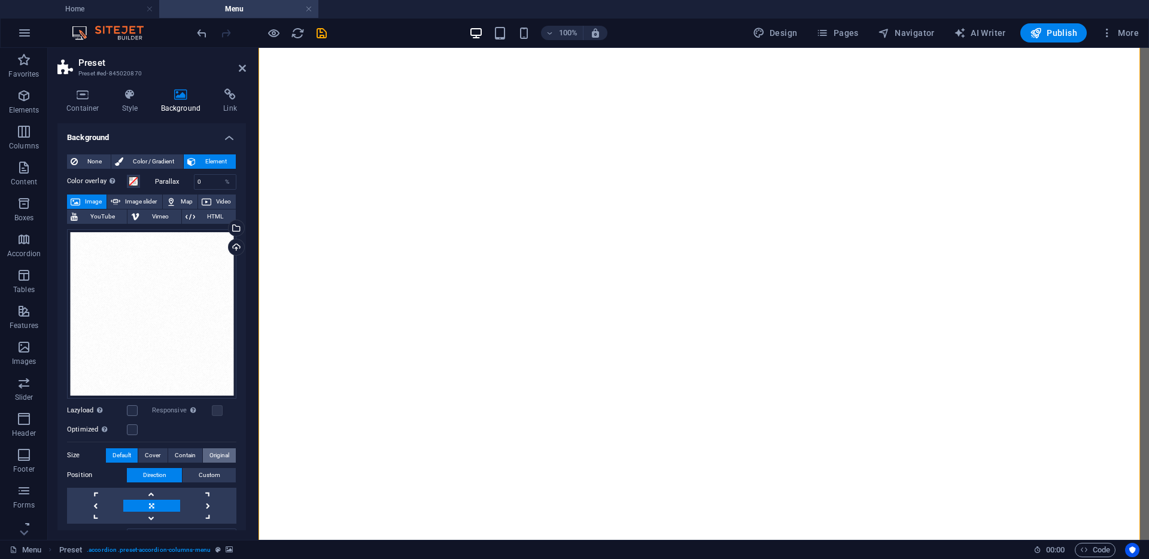
click at [216, 453] on span "Original" at bounding box center [220, 455] width 20 height 14
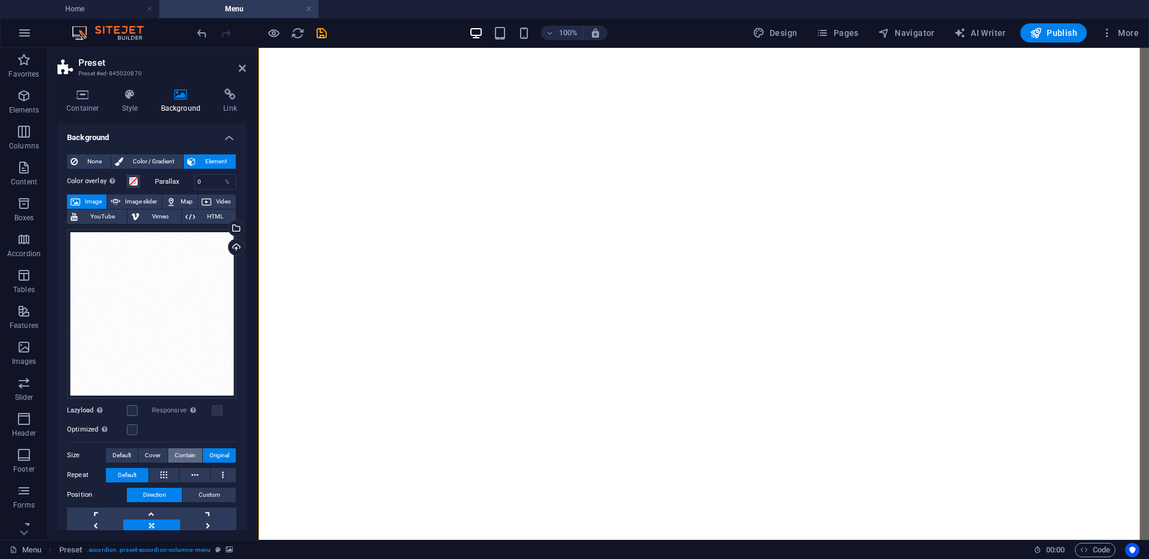
click at [189, 451] on span "Contain" at bounding box center [185, 455] width 21 height 14
click at [146, 449] on span "Cover" at bounding box center [153, 455] width 16 height 14
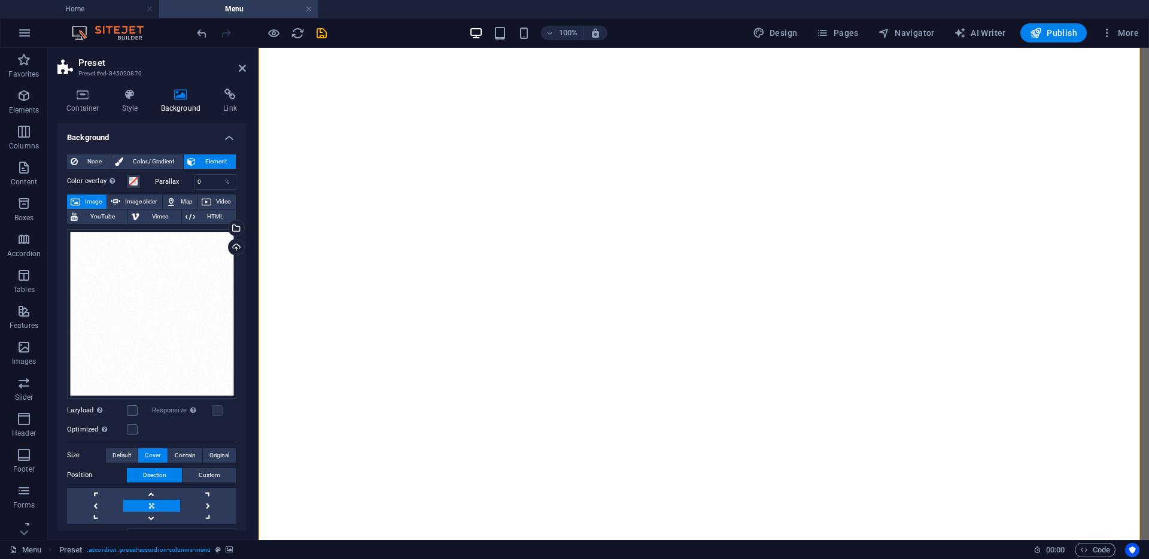
click at [100, 448] on label "Size" at bounding box center [86, 455] width 39 height 14
click at [119, 456] on span "Default" at bounding box center [122, 455] width 19 height 14
click at [189, 452] on span "Contain" at bounding box center [185, 455] width 21 height 14
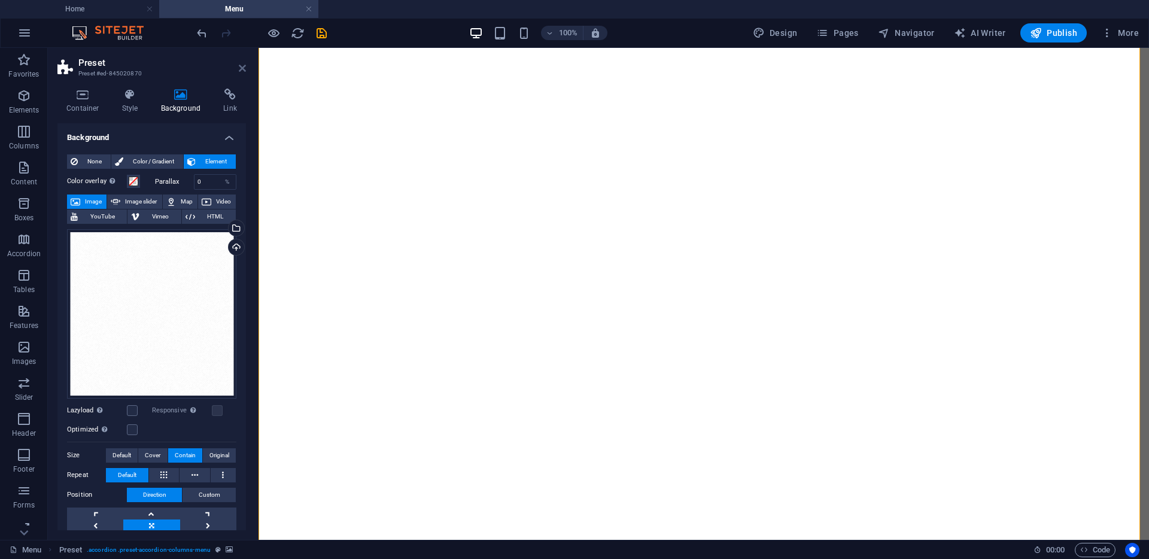
click at [245, 72] on icon at bounding box center [242, 68] width 7 height 10
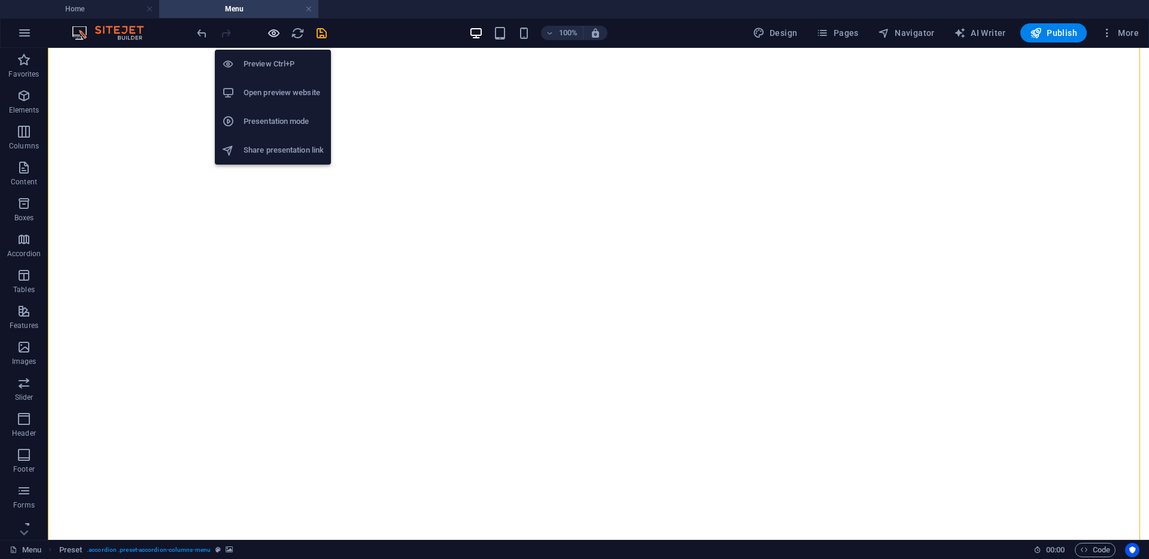
click at [274, 33] on icon "button" at bounding box center [274, 33] width 14 height 14
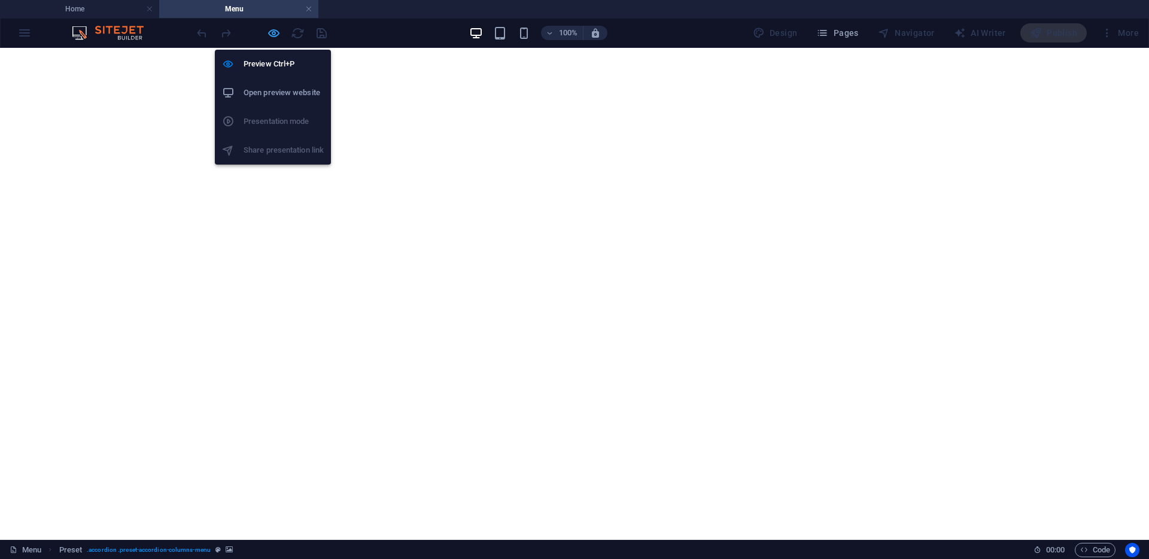
click at [271, 29] on icon "button" at bounding box center [274, 33] width 14 height 14
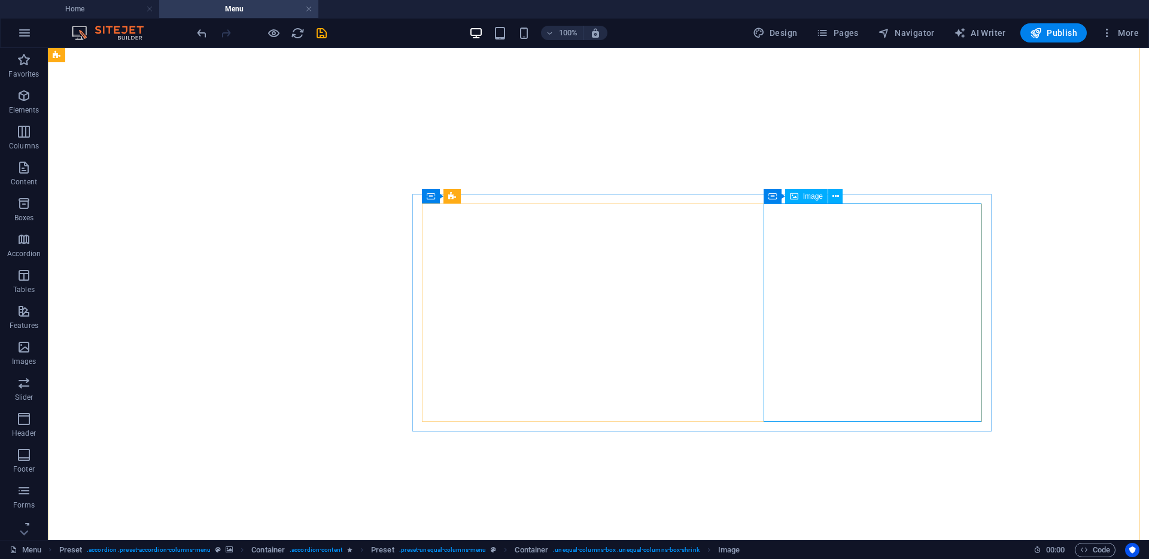
select select "%"
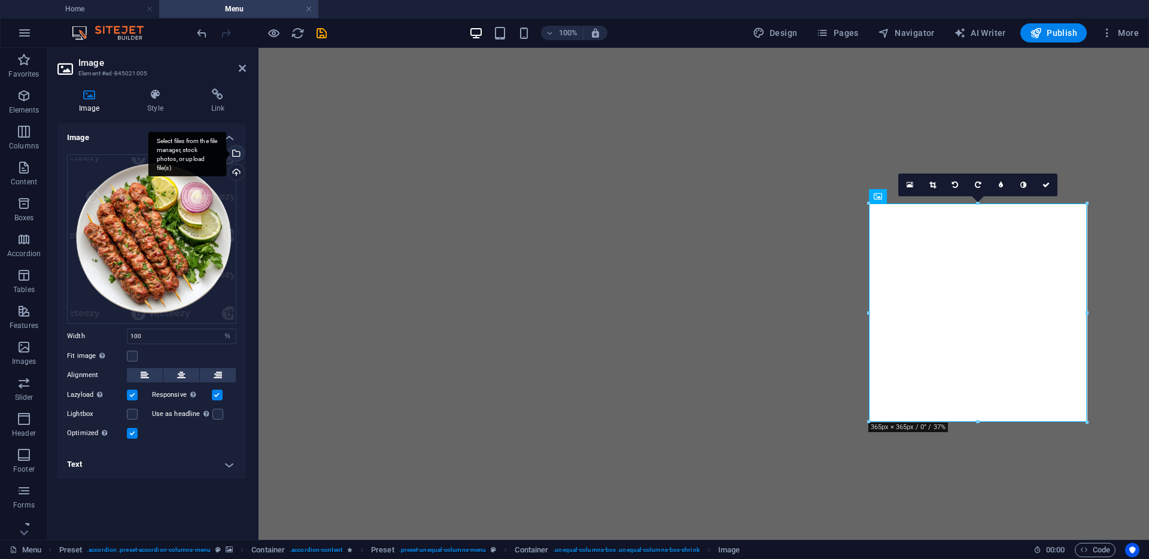
click at [236, 157] on div "Select files from the file manager, stock photos, or upload file(s)" at bounding box center [235, 154] width 18 height 18
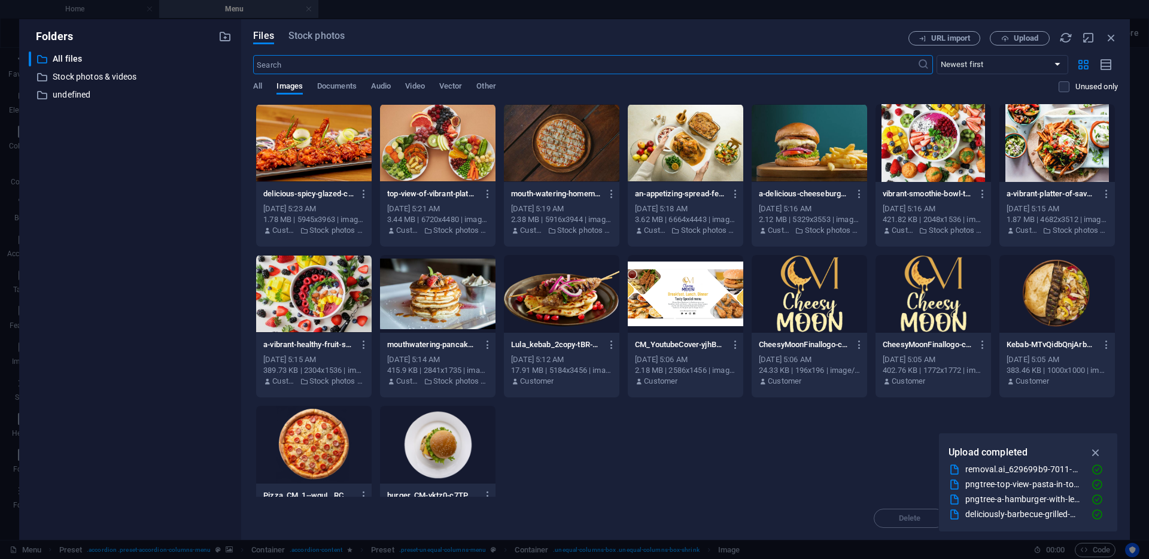
scroll to position [757, 0]
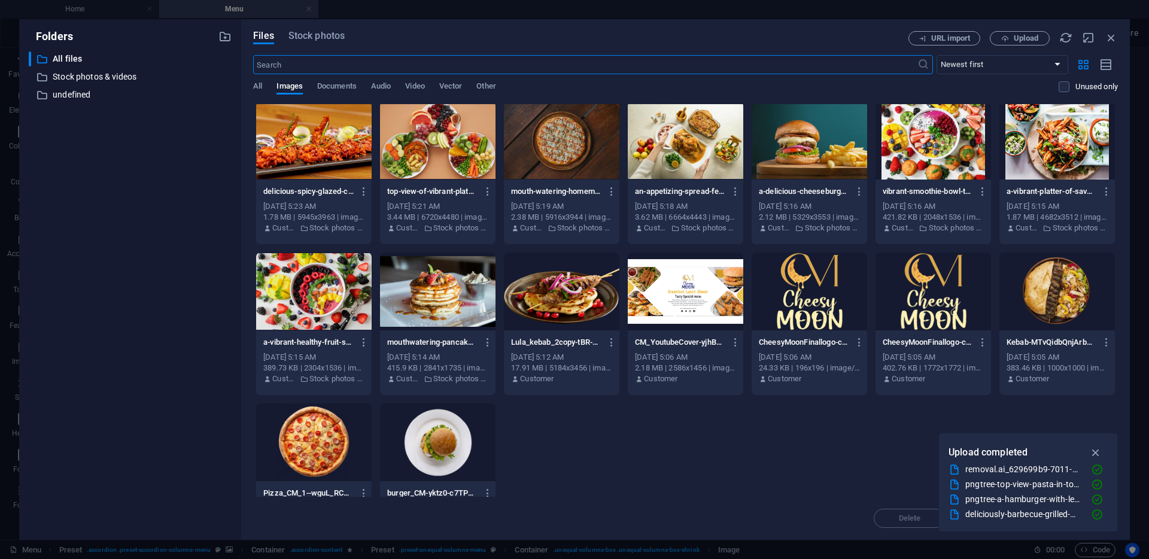
click at [1028, 280] on div at bounding box center [1058, 292] width 116 height 78
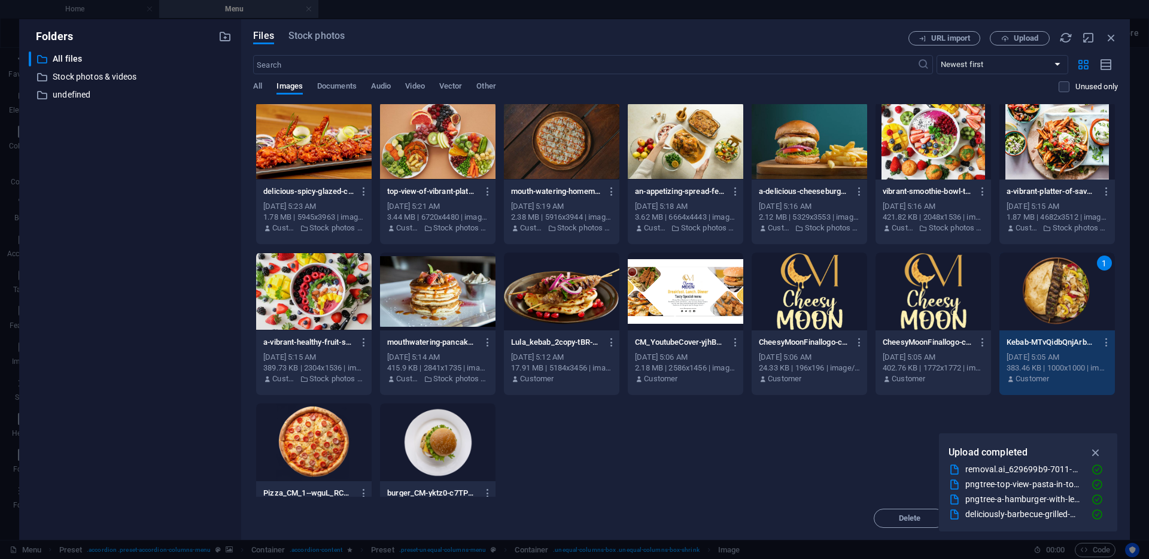
click at [1028, 280] on div "1" at bounding box center [1058, 292] width 116 height 78
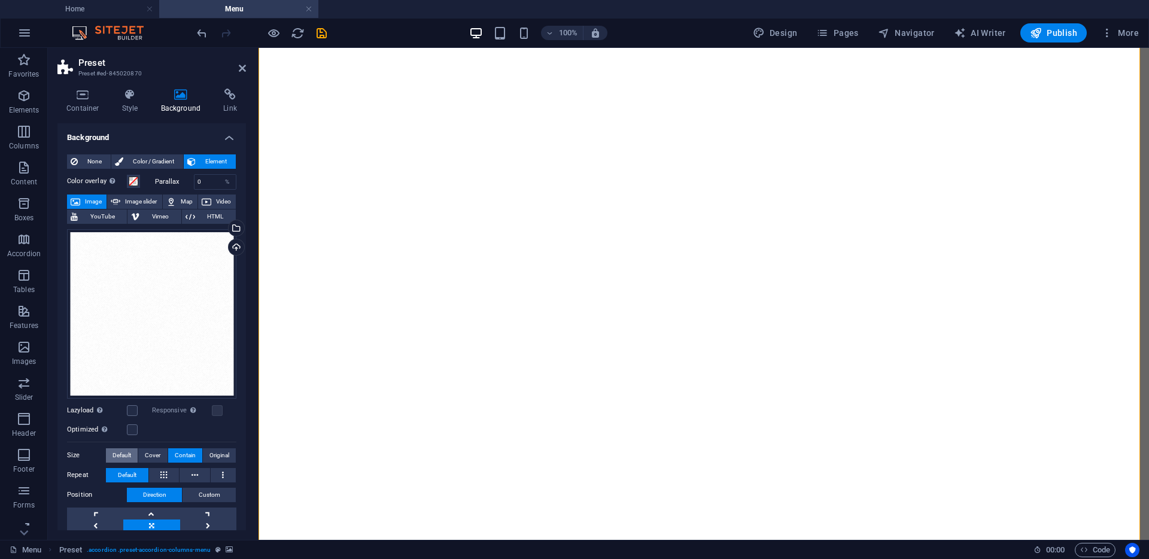
click at [123, 453] on span "Default" at bounding box center [122, 455] width 19 height 14
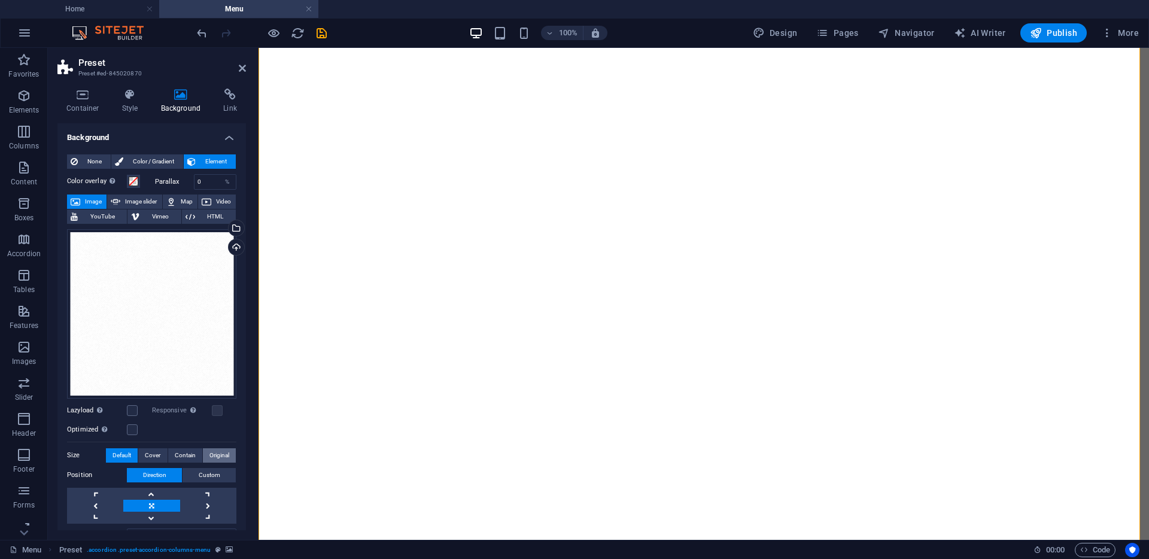
click at [217, 452] on span "Original" at bounding box center [220, 455] width 20 height 14
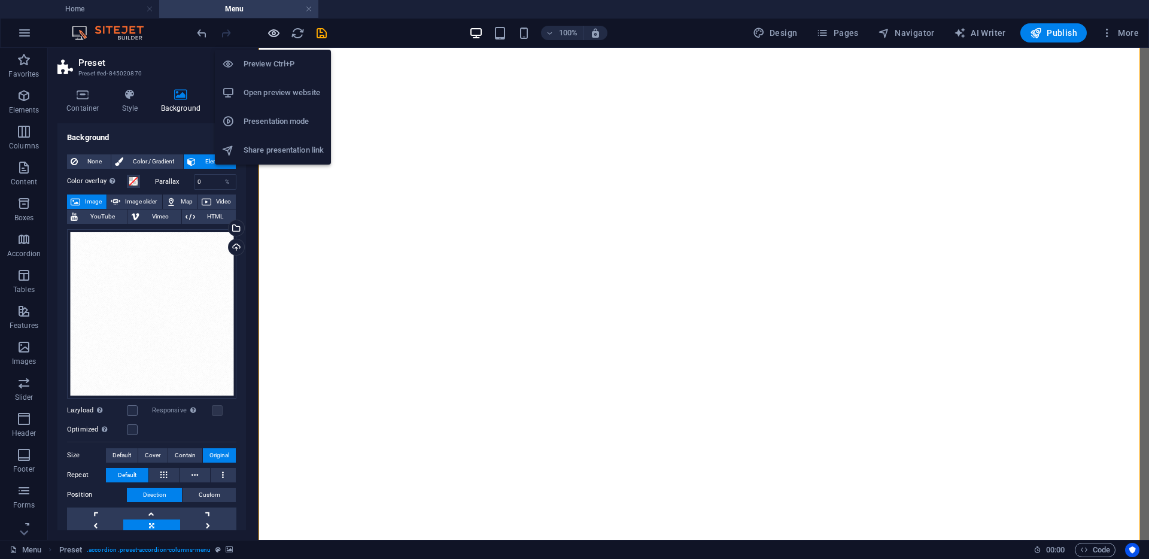
click at [276, 34] on icon "button" at bounding box center [274, 33] width 14 height 14
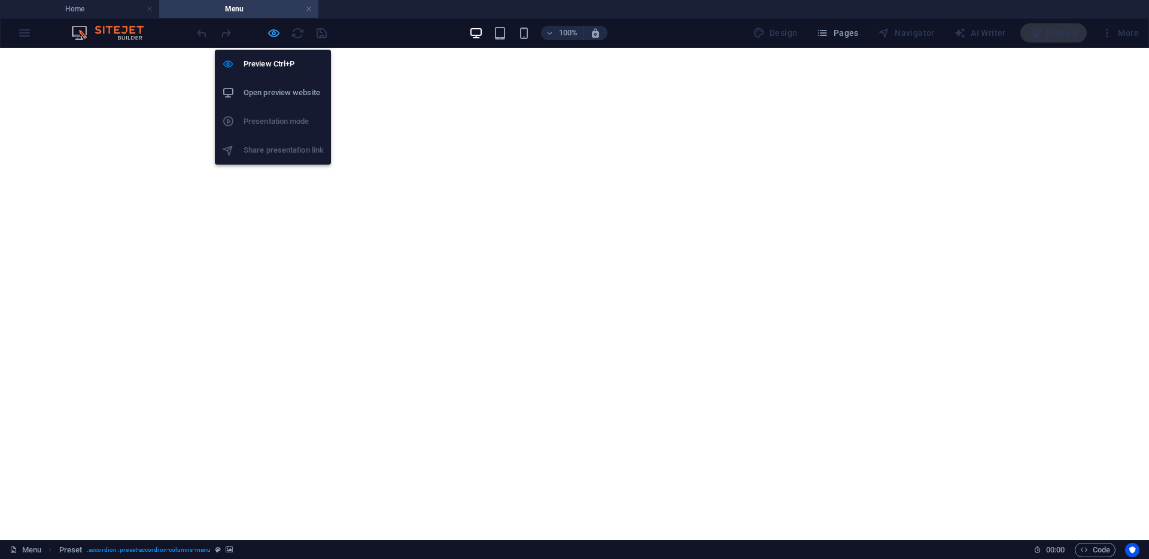
click at [271, 33] on icon "button" at bounding box center [274, 33] width 14 height 14
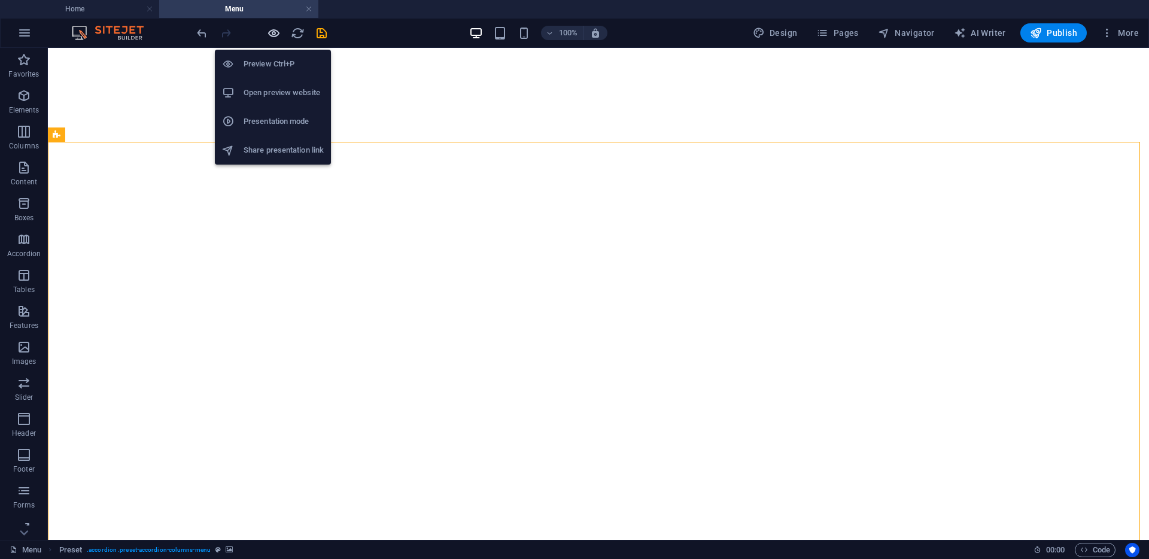
click at [274, 32] on icon "button" at bounding box center [274, 33] width 14 height 14
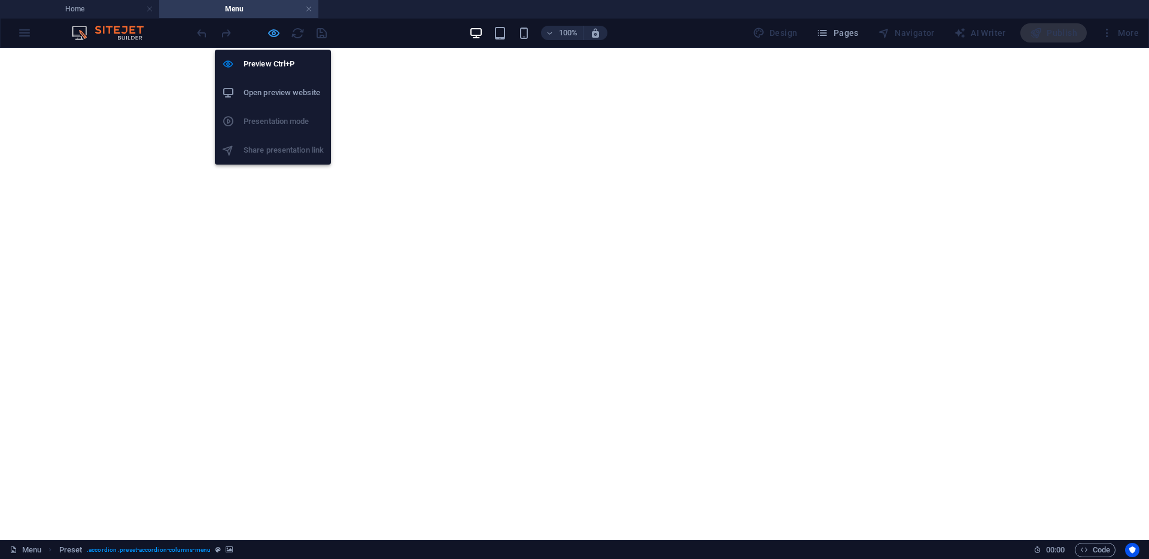
click at [274, 32] on icon "button" at bounding box center [274, 33] width 14 height 14
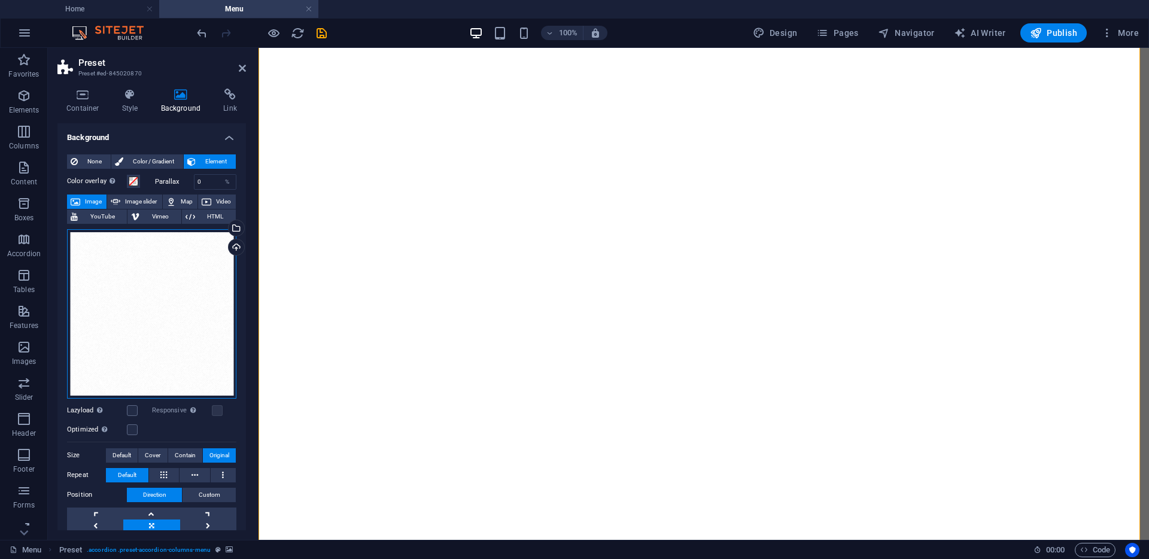
click at [157, 291] on div "Drag files here, click to choose files or select files from Files or our free s…" at bounding box center [151, 313] width 169 height 169
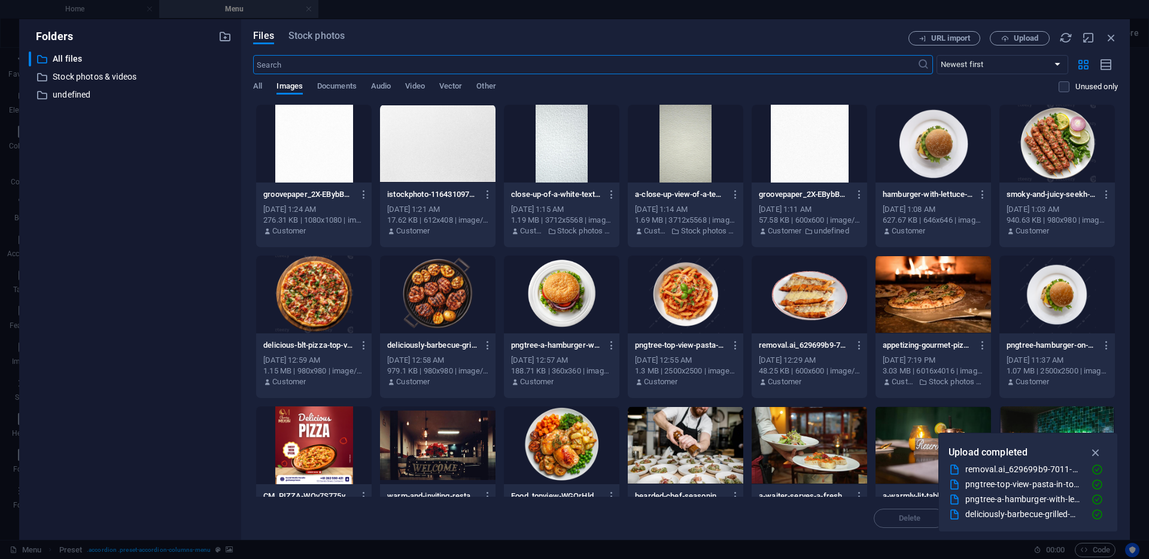
click at [454, 159] on div at bounding box center [438, 144] width 116 height 78
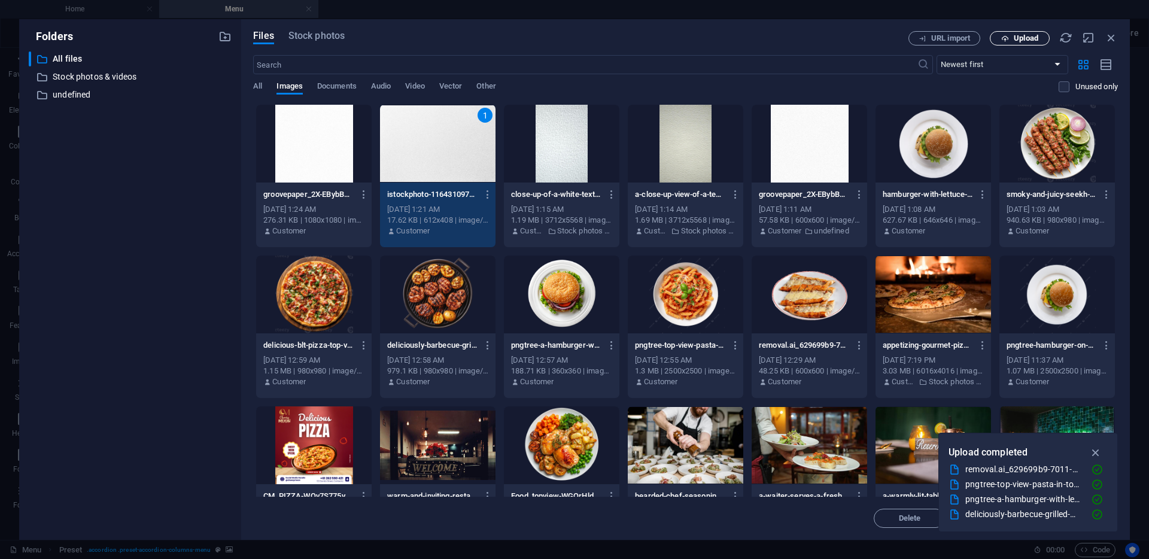
click at [1023, 41] on span "Upload" at bounding box center [1026, 38] width 25 height 7
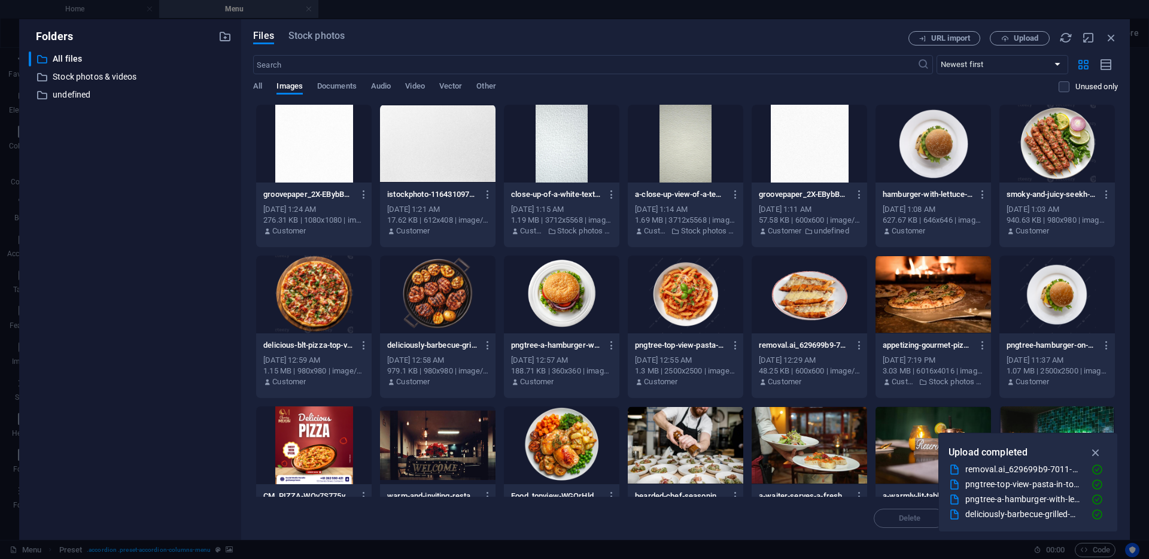
click at [432, 172] on div at bounding box center [438, 144] width 116 height 78
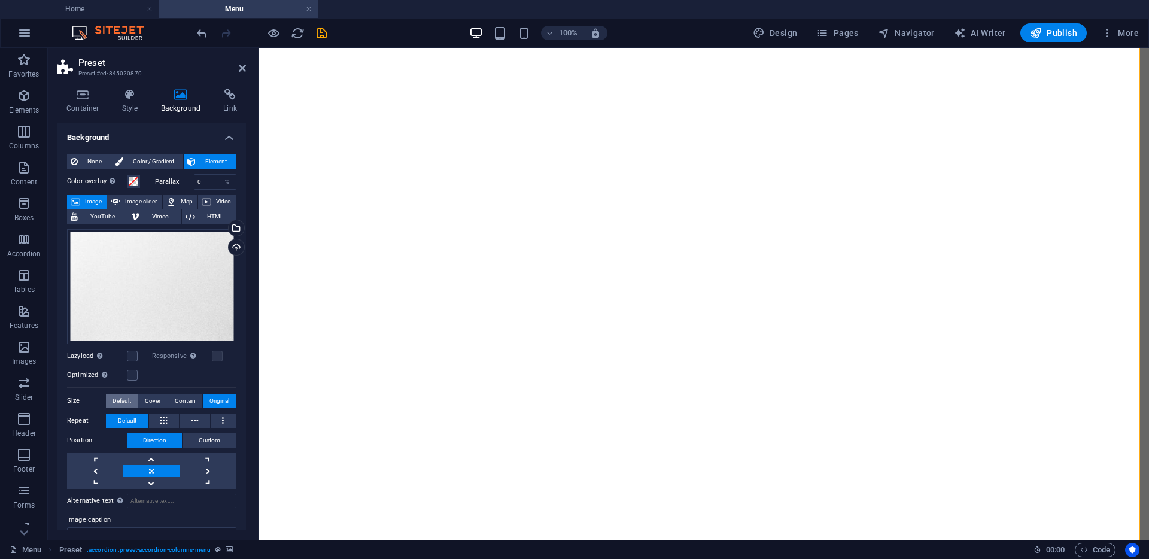
click at [120, 394] on span "Default" at bounding box center [122, 401] width 19 height 14
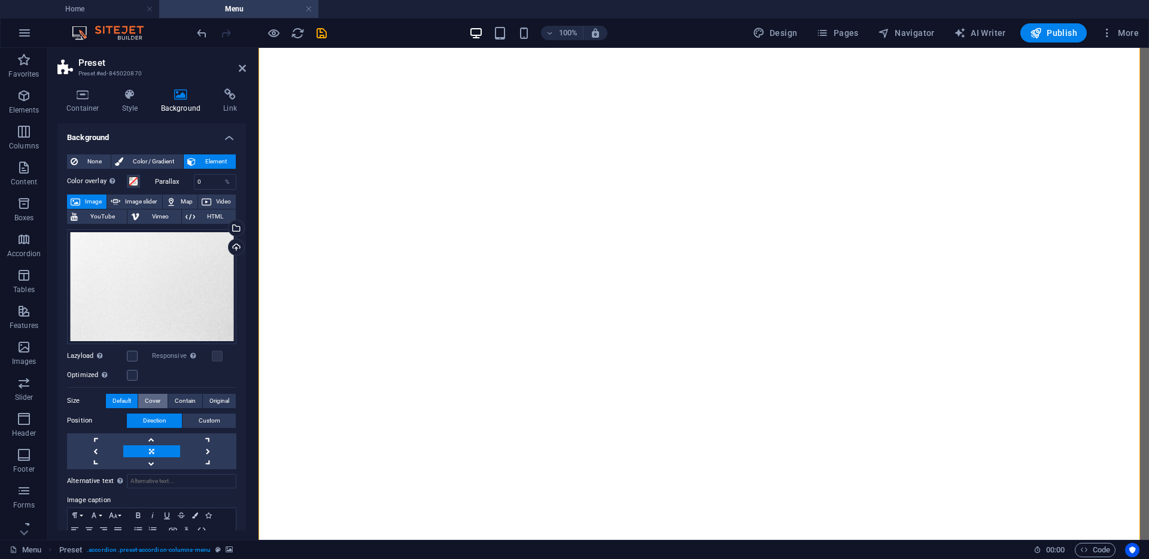
click at [159, 401] on button "Cover" at bounding box center [152, 401] width 29 height 14
click at [180, 401] on span "Contain" at bounding box center [185, 401] width 21 height 14
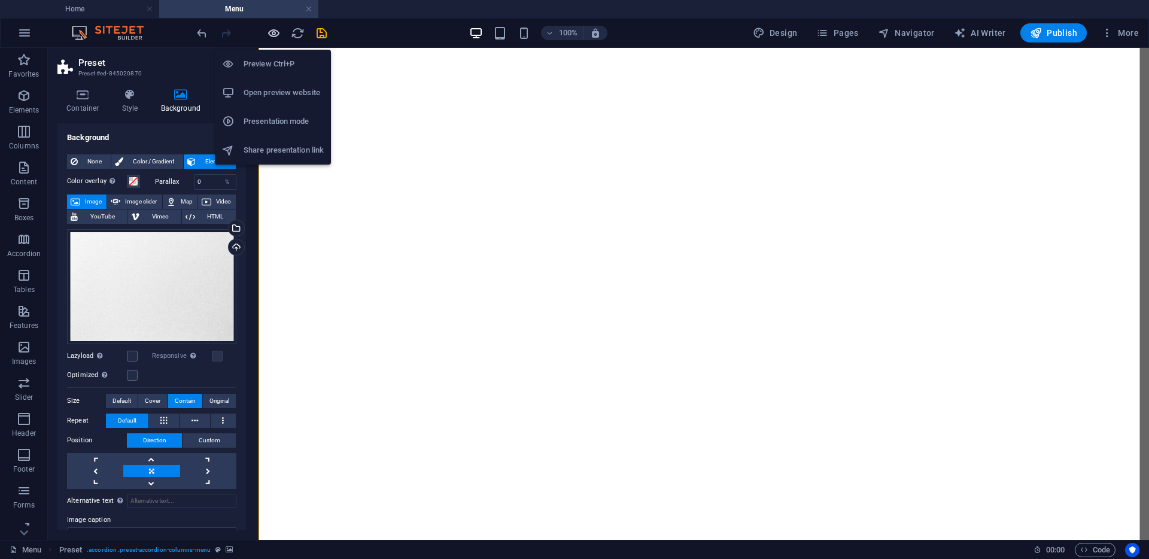
click at [273, 28] on icon "button" at bounding box center [274, 33] width 14 height 14
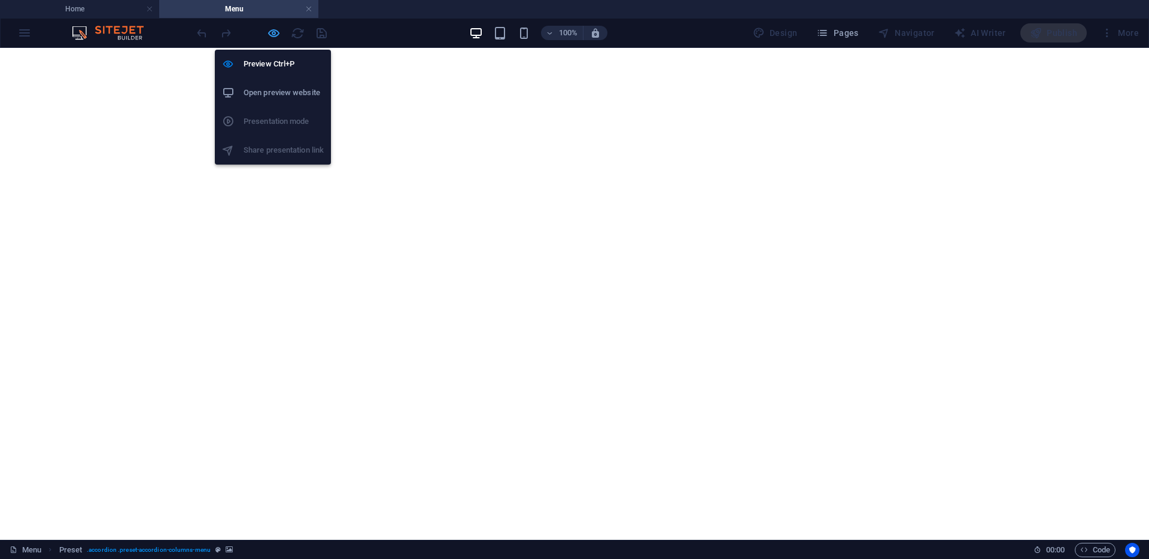
click at [277, 28] on icon "button" at bounding box center [274, 33] width 14 height 14
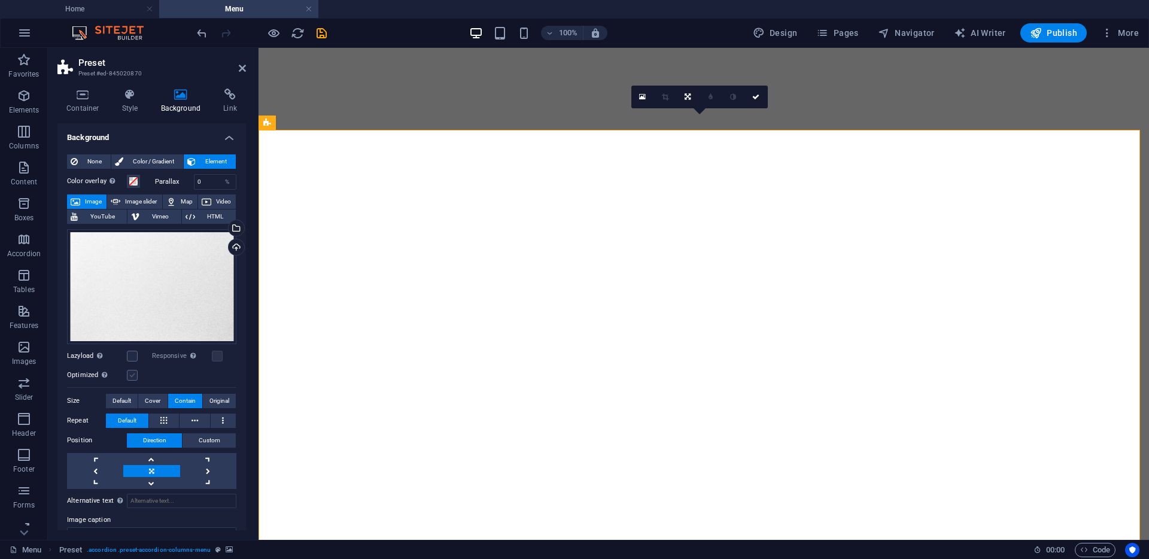
click at [133, 375] on label at bounding box center [132, 375] width 11 height 11
click at [0, 0] on input "Optimized Images are compressed to improve page speed." at bounding box center [0, 0] width 0 height 0
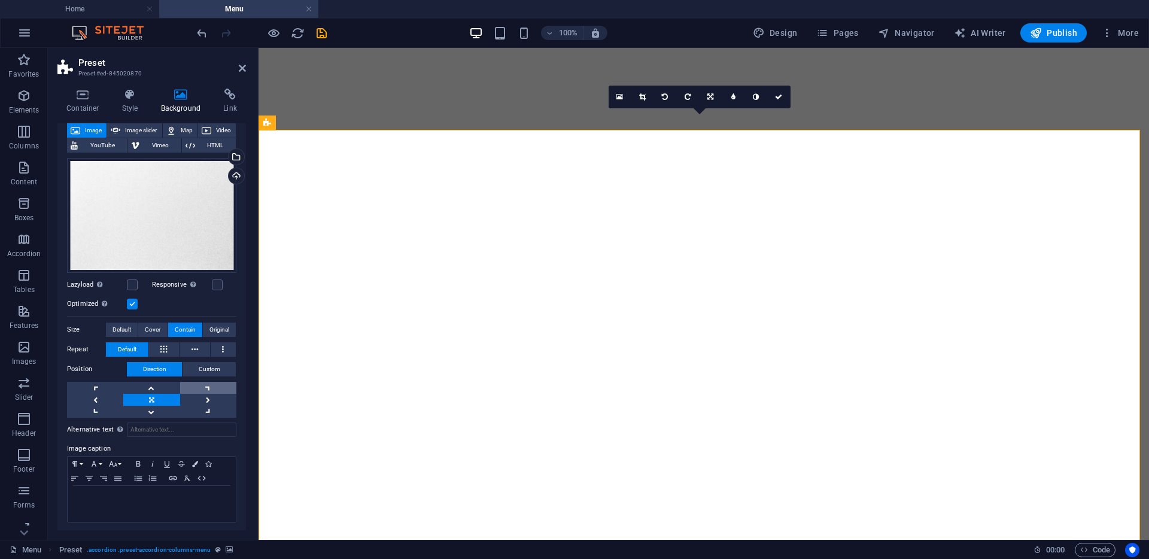
scroll to position [72, 0]
click at [124, 327] on span "Default" at bounding box center [122, 329] width 19 height 14
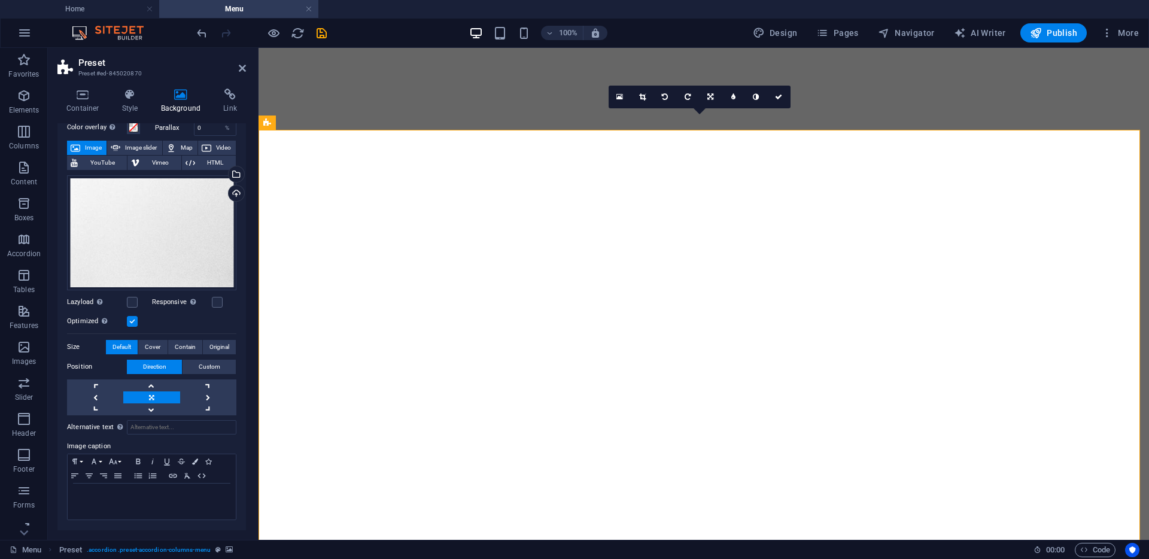
scroll to position [53, 0]
click at [780, 98] on icon at bounding box center [778, 96] width 7 height 7
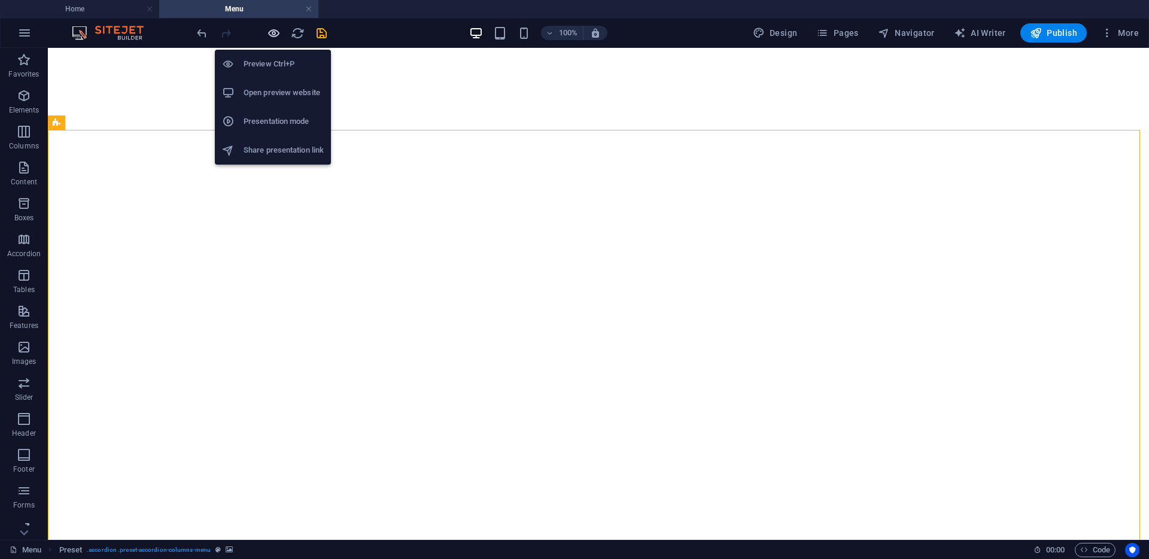
click at [273, 33] on icon "button" at bounding box center [274, 33] width 14 height 14
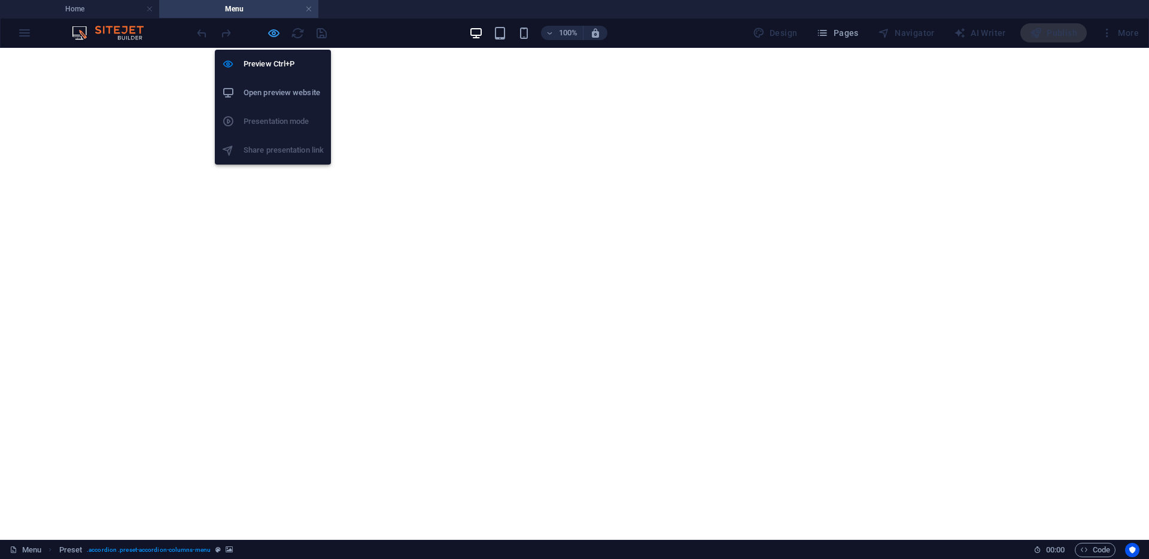
click at [269, 37] on icon "button" at bounding box center [274, 33] width 14 height 14
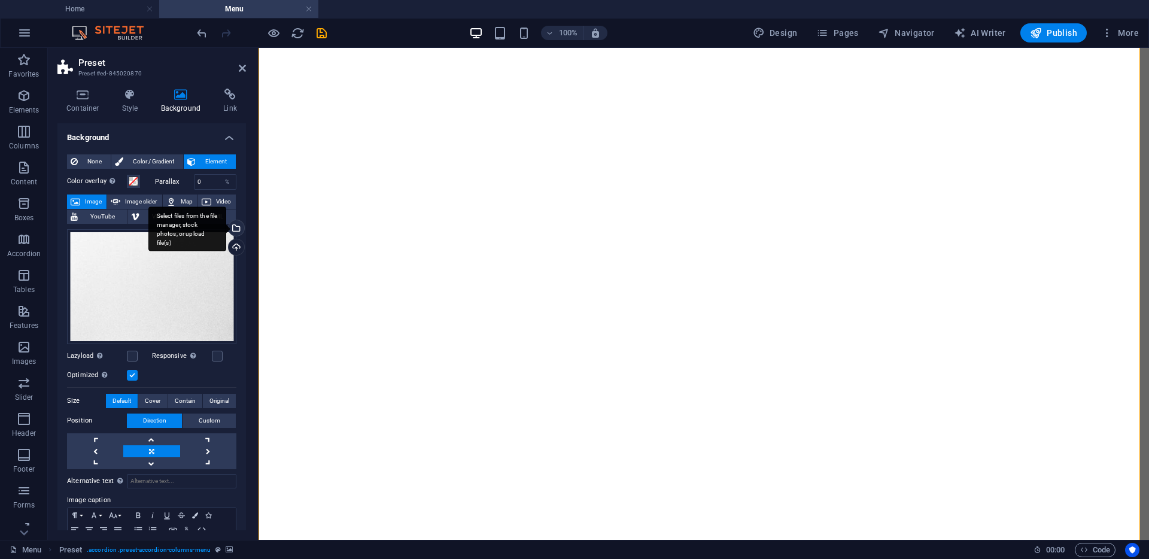
click at [235, 227] on div "Select files from the file manager, stock photos, or upload file(s)" at bounding box center [235, 229] width 18 height 18
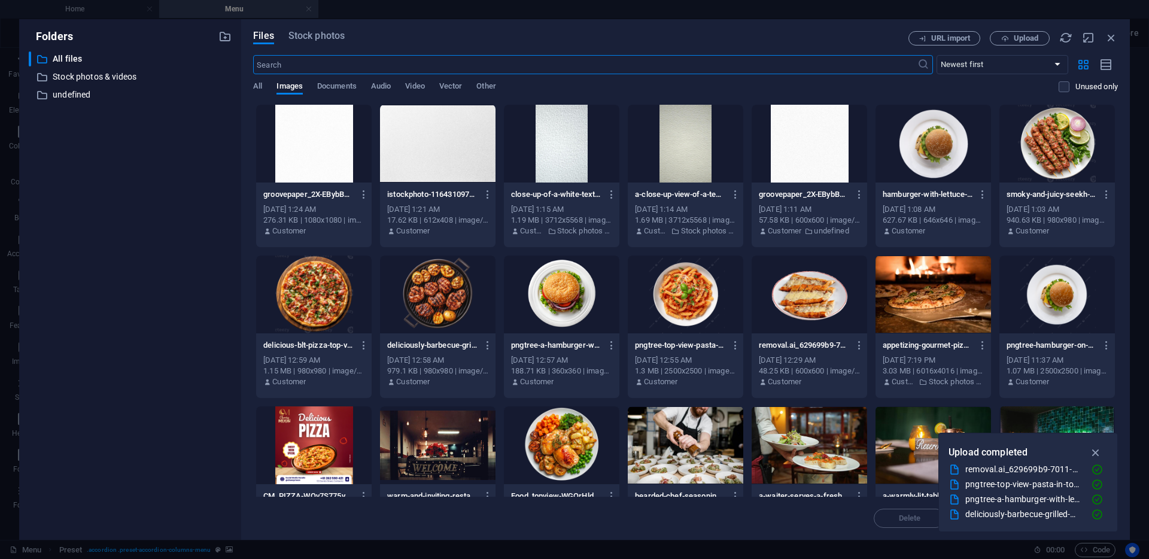
click at [414, 140] on div at bounding box center [438, 144] width 116 height 78
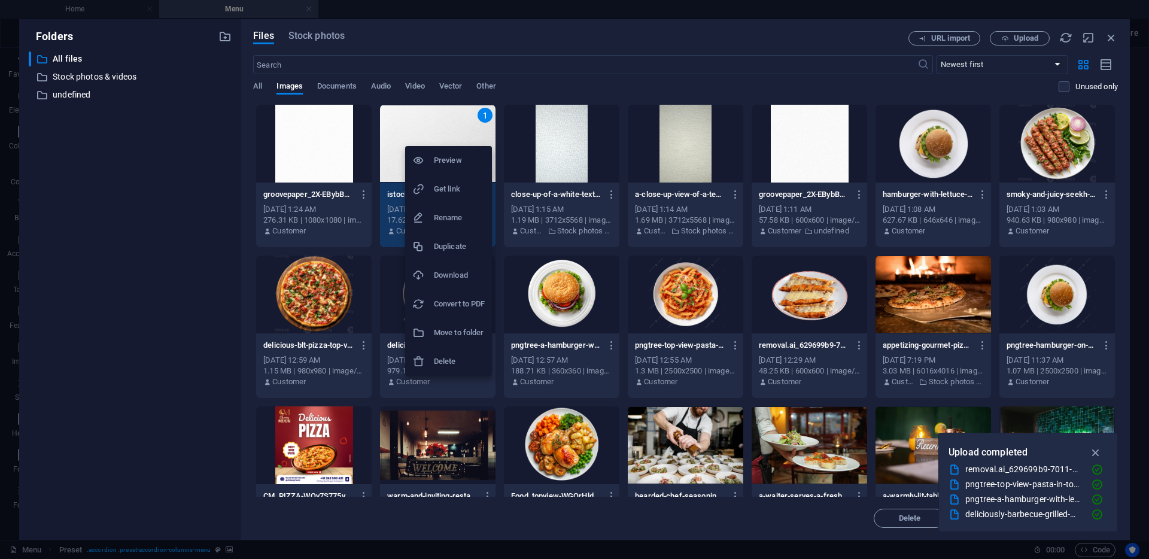
click at [447, 126] on div at bounding box center [574, 279] width 1149 height 559
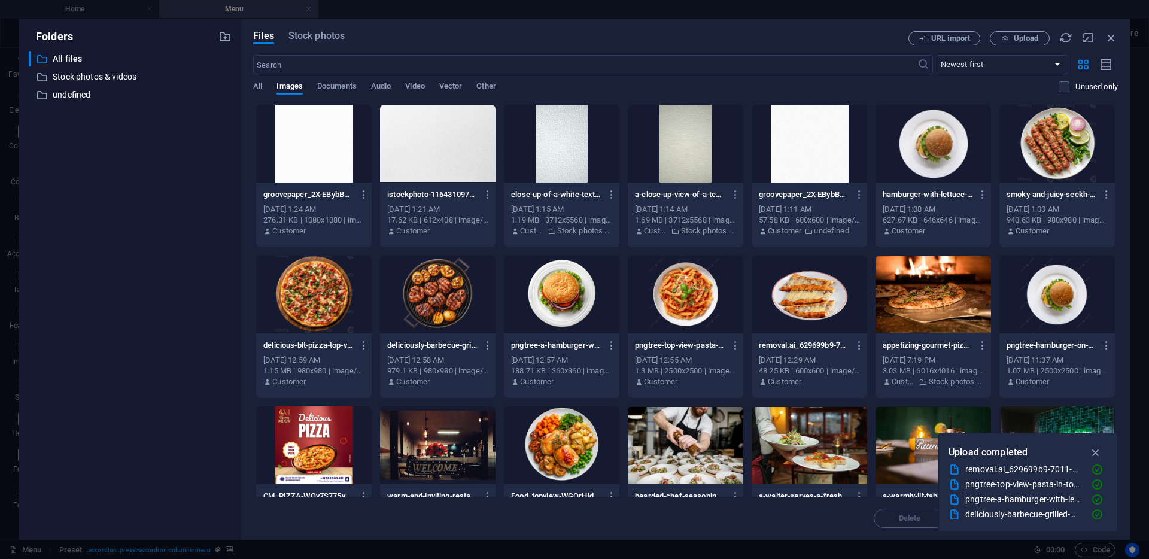
click at [429, 156] on div at bounding box center [438, 144] width 116 height 78
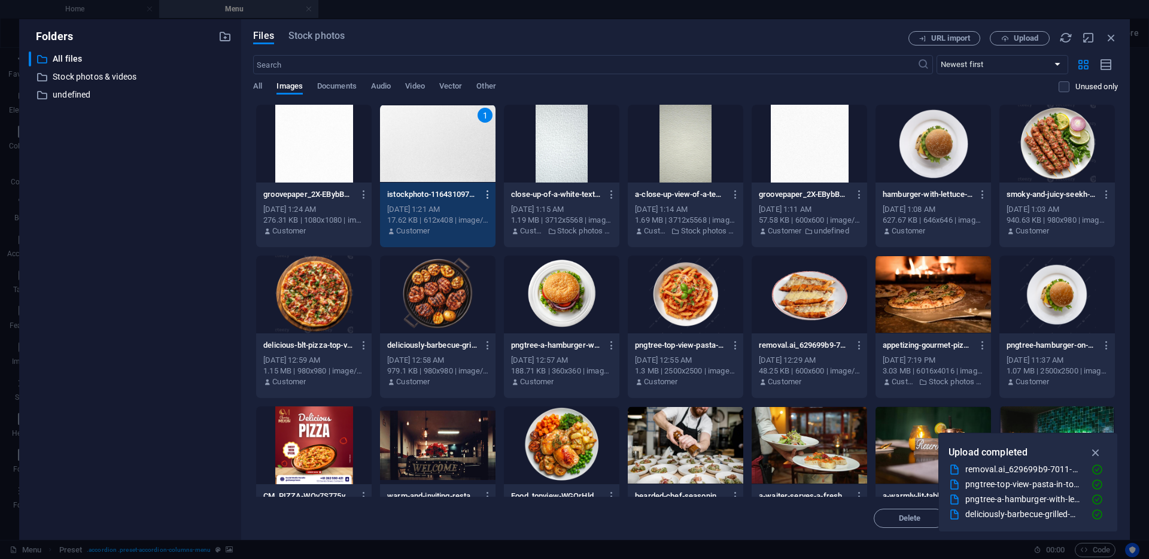
click at [488, 192] on icon "button" at bounding box center [488, 194] width 11 height 11
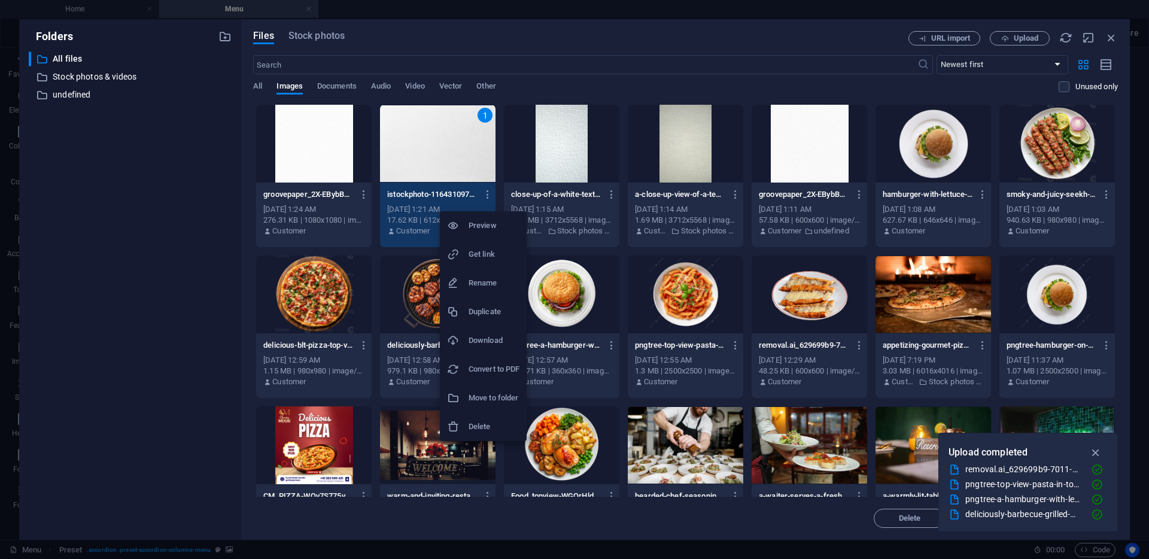
click at [477, 231] on h6 "Preview" at bounding box center [494, 226] width 51 height 14
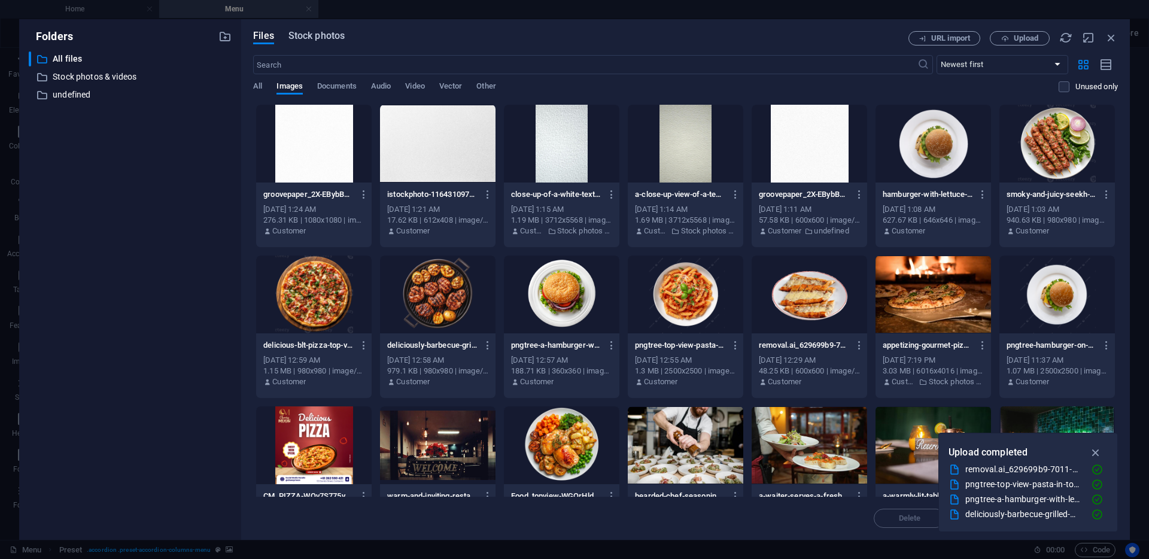
click at [312, 37] on span "Stock photos" at bounding box center [317, 36] width 56 height 14
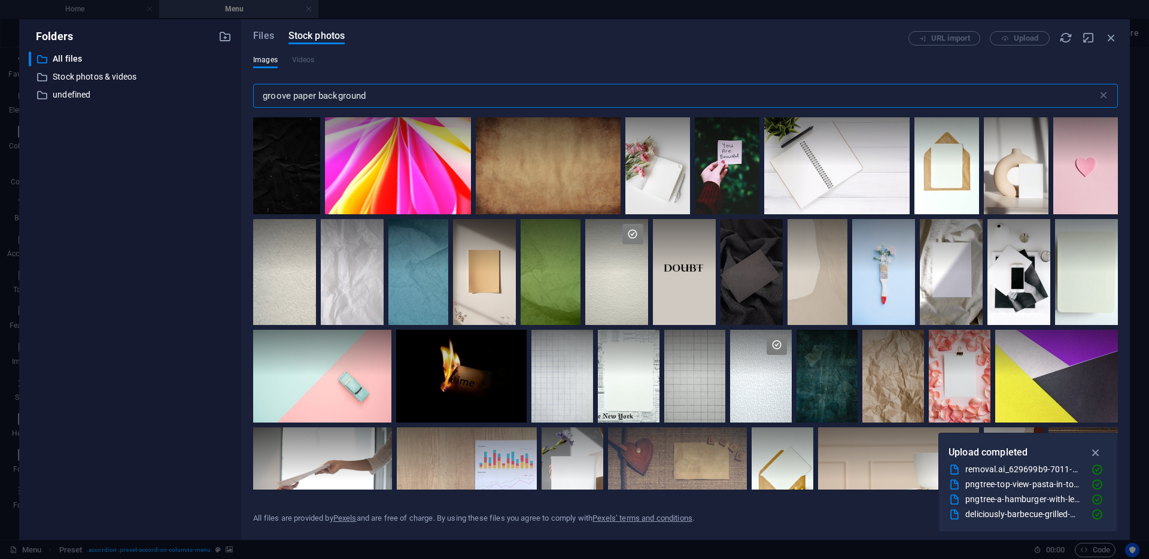
drag, startPoint x: 382, startPoint y: 99, endPoint x: 245, endPoint y: 100, distance: 136.5
click at [245, 100] on div "Files Stock photos URL import Upload Images Videos groove paper background ​ Al…" at bounding box center [685, 279] width 889 height 521
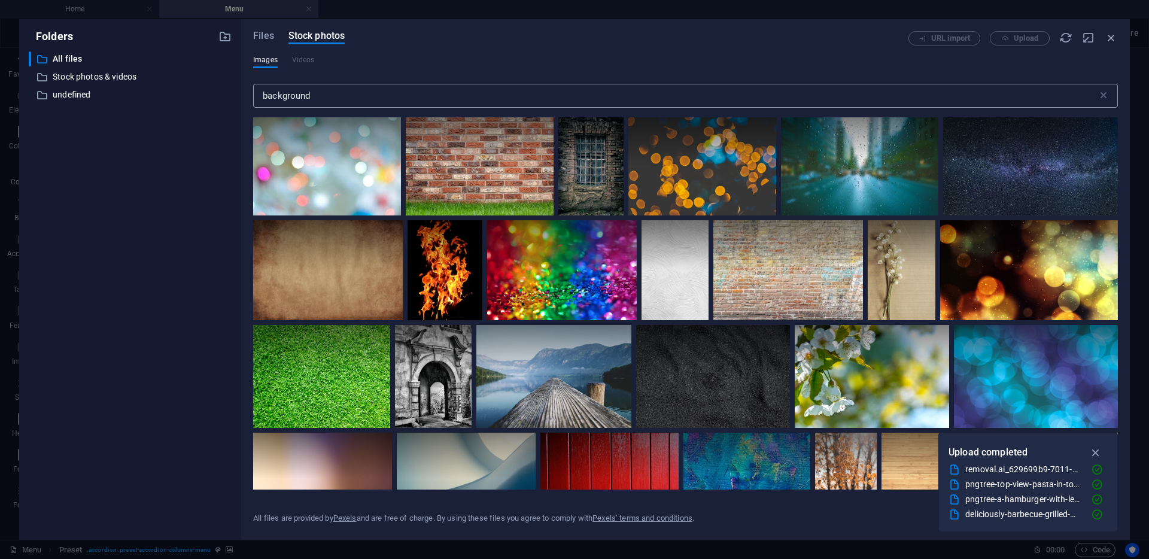
click at [328, 95] on input "background" at bounding box center [675, 96] width 845 height 24
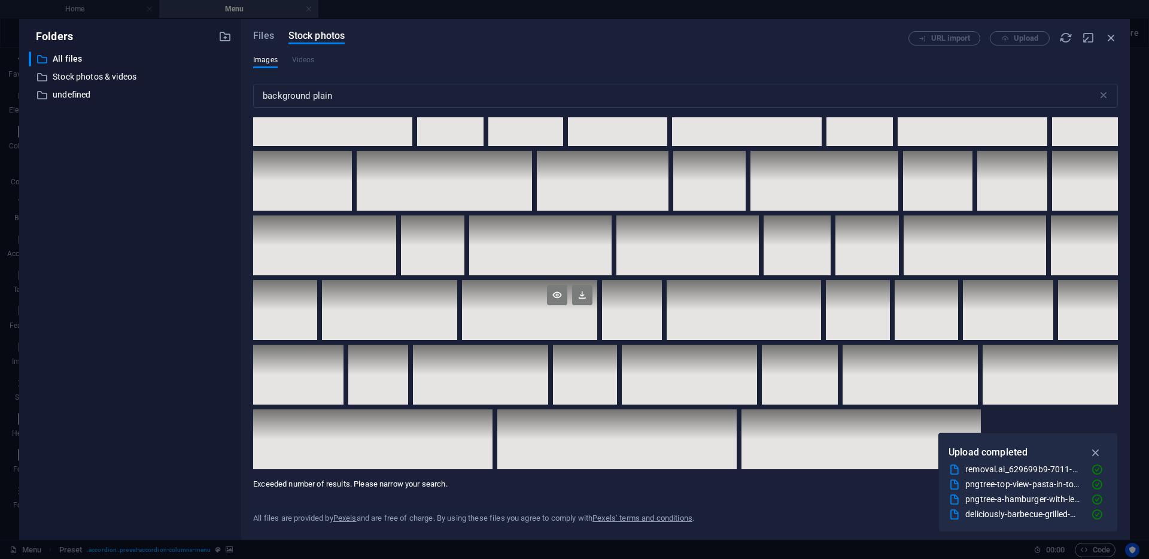
scroll to position [5360, 0]
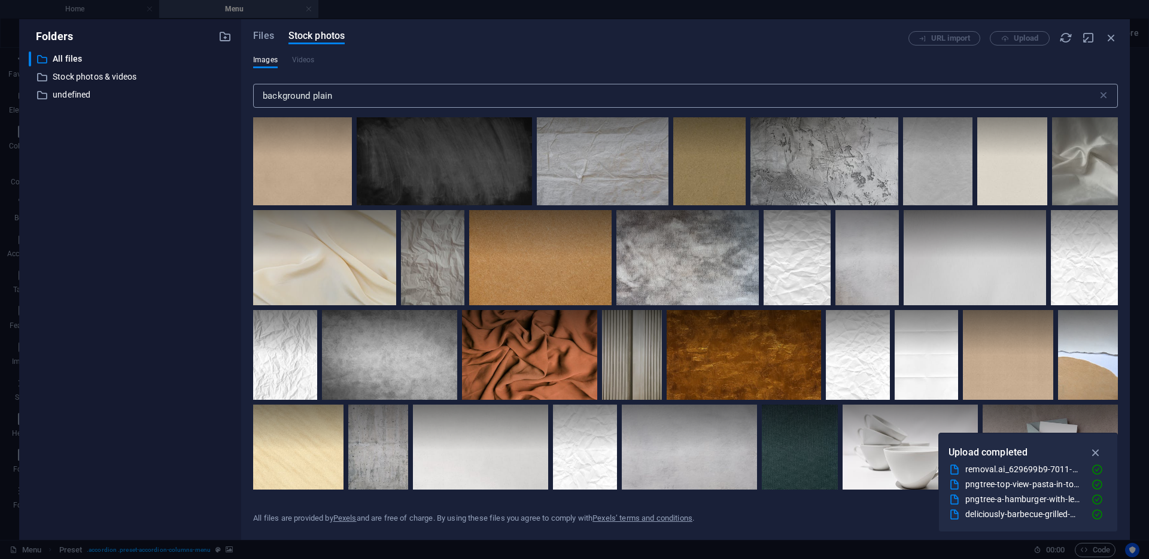
click at [283, 99] on input "background plain" at bounding box center [675, 96] width 845 height 24
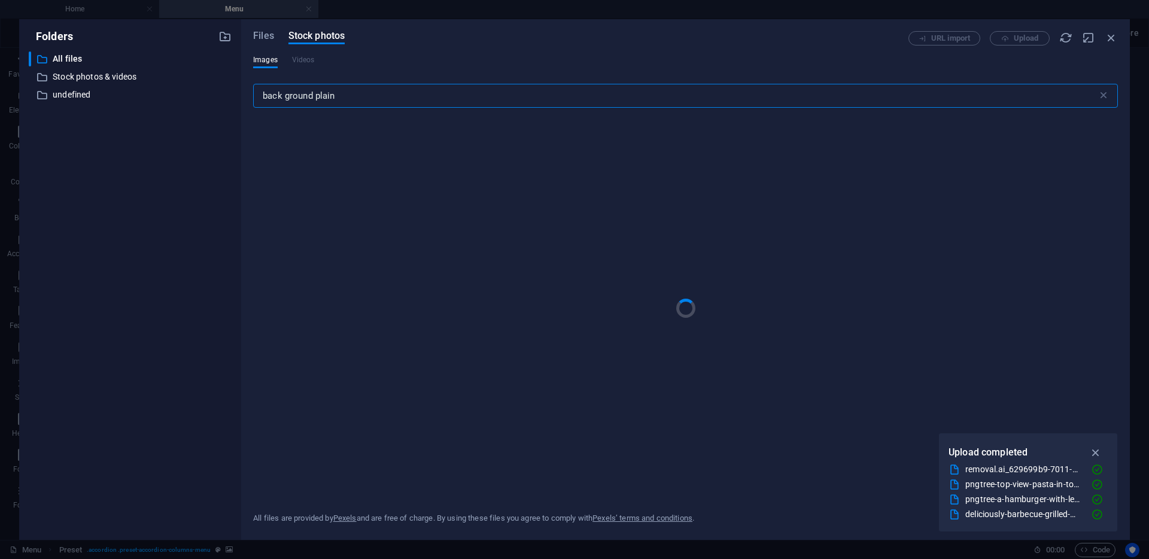
drag, startPoint x: 347, startPoint y: 102, endPoint x: 316, endPoint y: 99, distance: 31.2
click at [316, 99] on input "back ground plain" at bounding box center [675, 96] width 845 height 24
type input "back ground white"
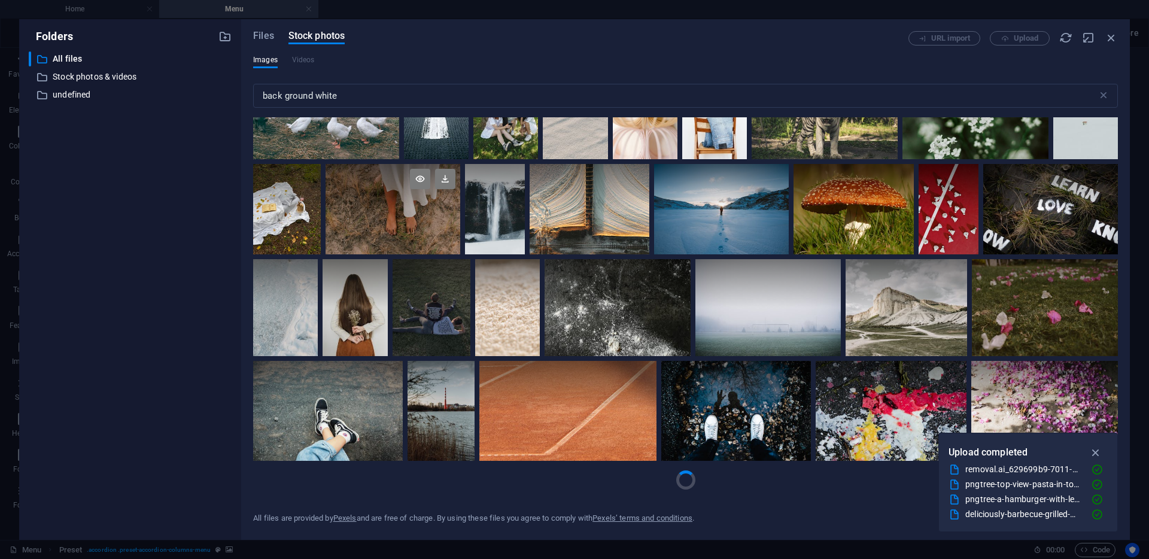
scroll to position [828, 0]
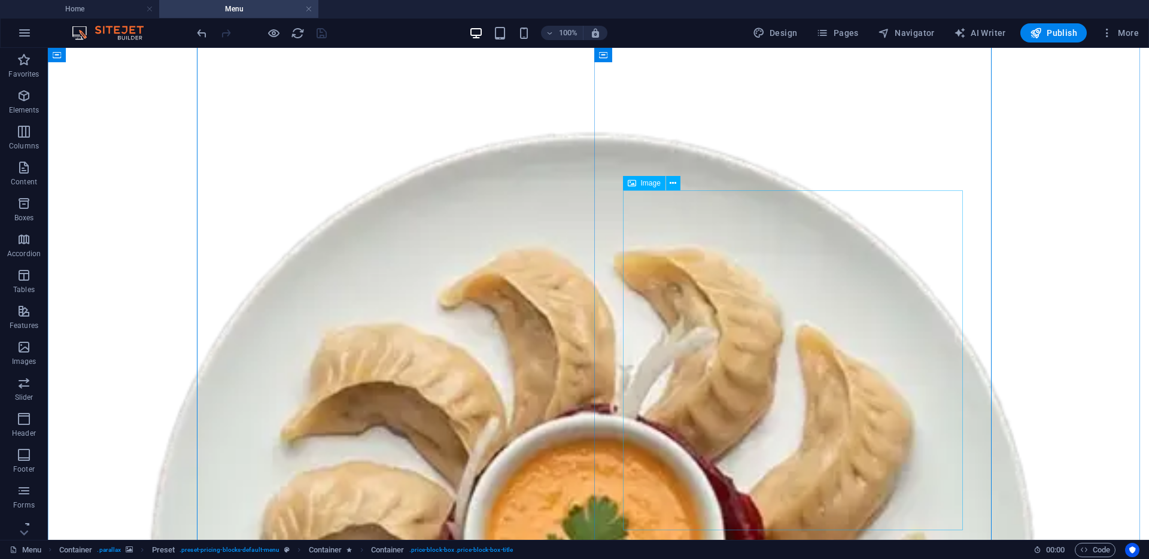
select select "%"
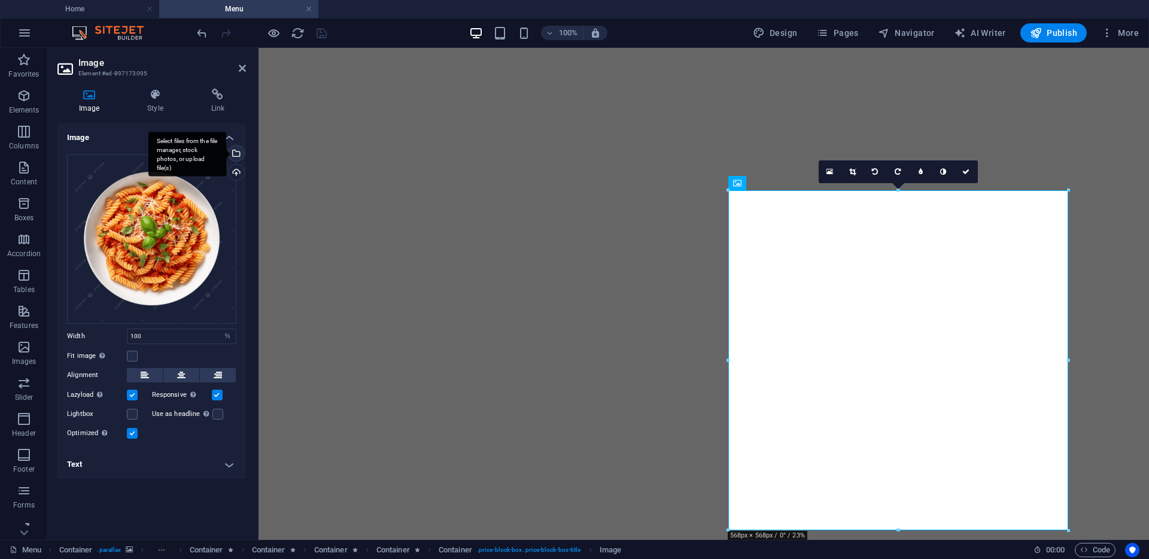
click at [242, 153] on div "Select files from the file manager, stock photos, or upload file(s)" at bounding box center [235, 154] width 18 height 18
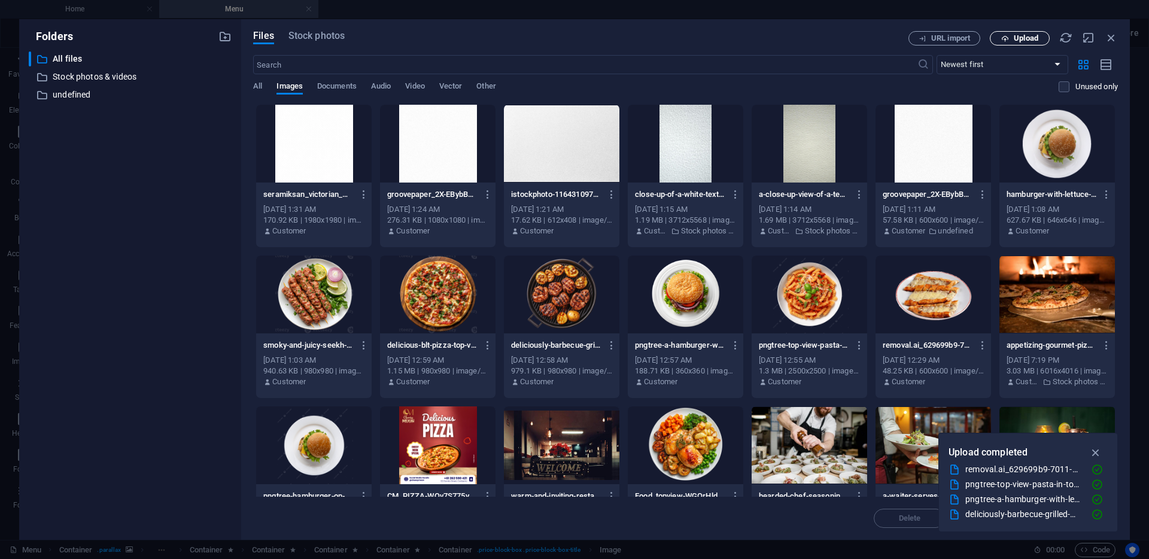
click at [1033, 35] on span "Upload" at bounding box center [1026, 38] width 25 height 7
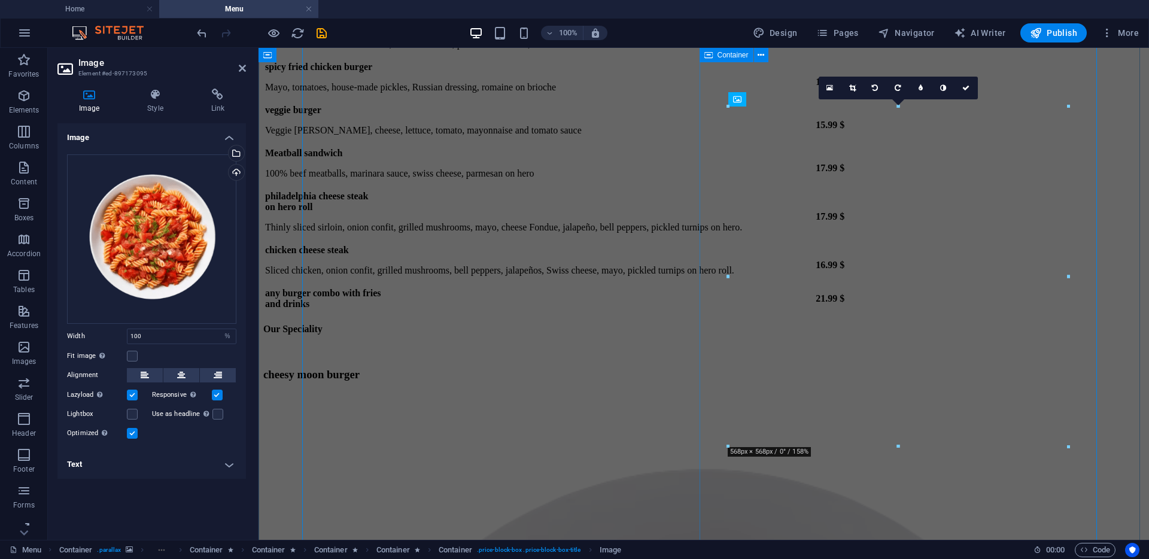
scroll to position [5748, 0]
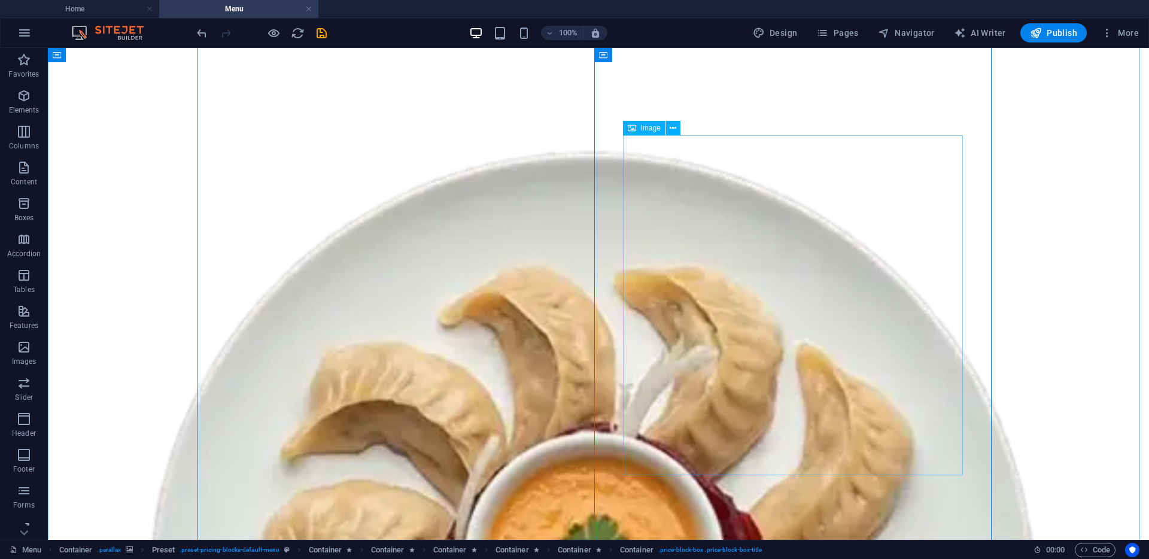
scroll to position [5639, 0]
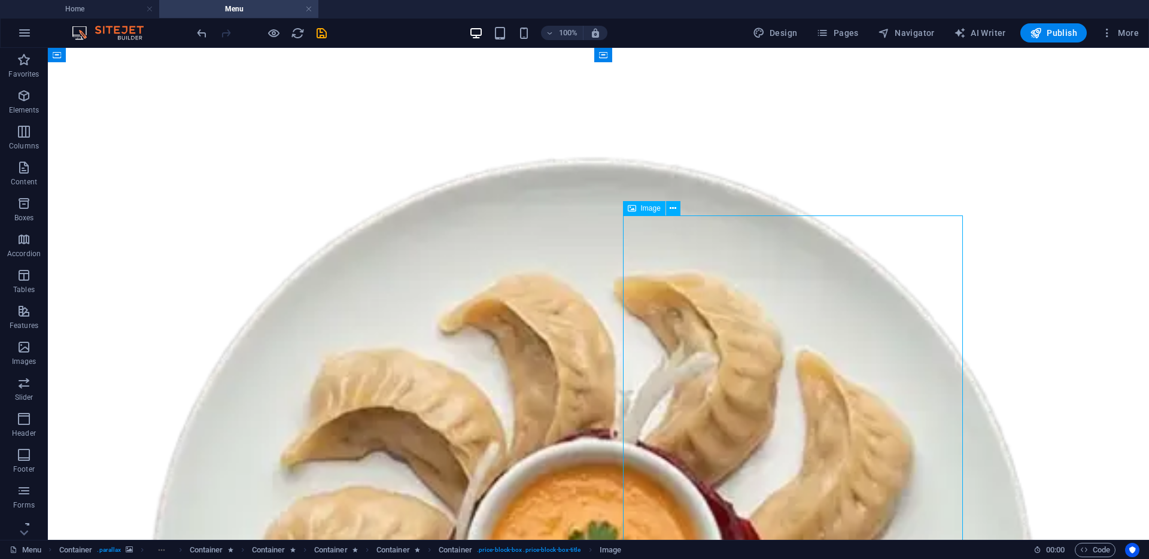
select select "%"
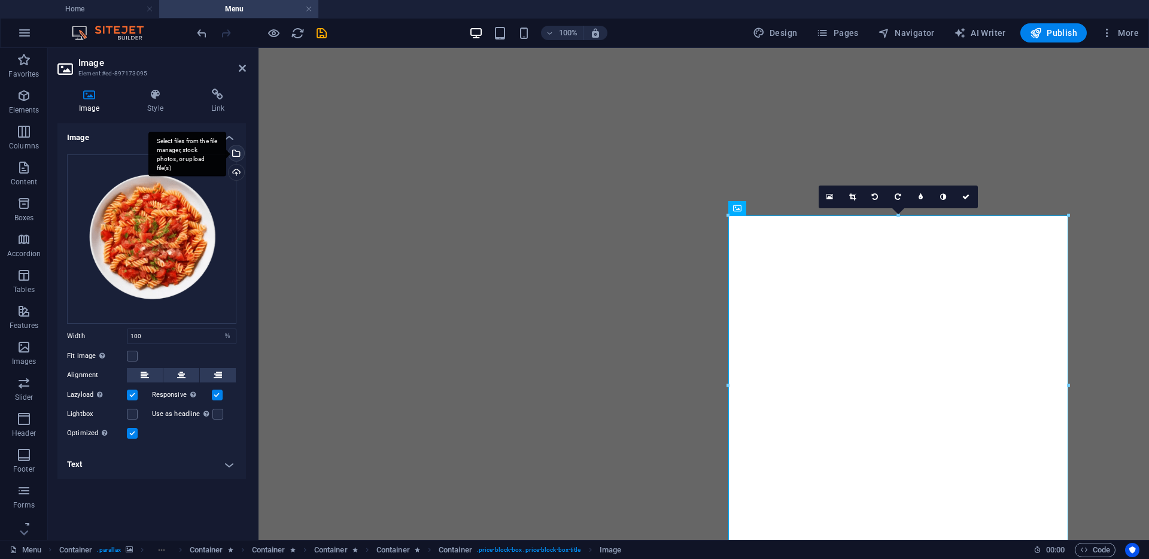
click at [239, 153] on div "Select files from the file manager, stock photos, or upload file(s)" at bounding box center [235, 154] width 18 height 18
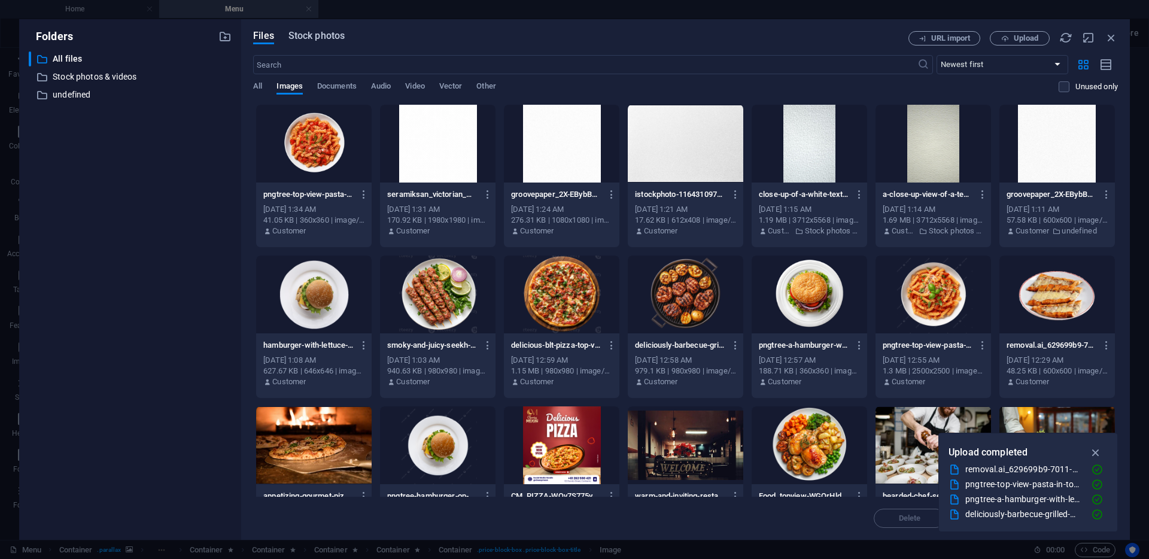
click at [311, 35] on span "Stock photos" at bounding box center [317, 36] width 56 height 14
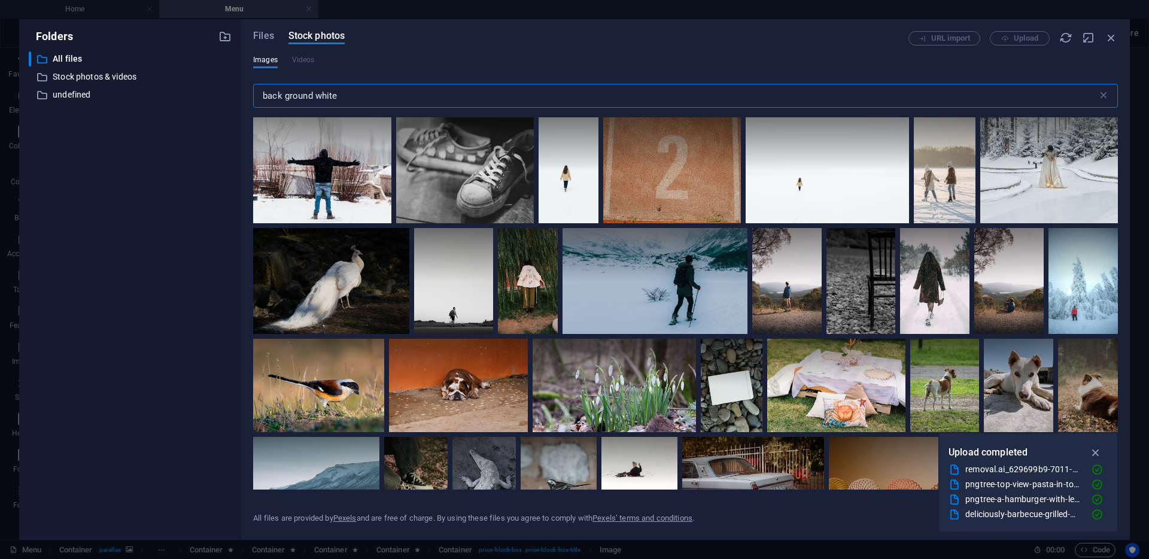
click at [299, 101] on input "back ground white" at bounding box center [675, 96] width 845 height 24
drag, startPoint x: 336, startPoint y: 96, endPoint x: 259, endPoint y: 95, distance: 76.6
click at [259, 95] on input "back ground white" at bounding box center [675, 96] width 845 height 24
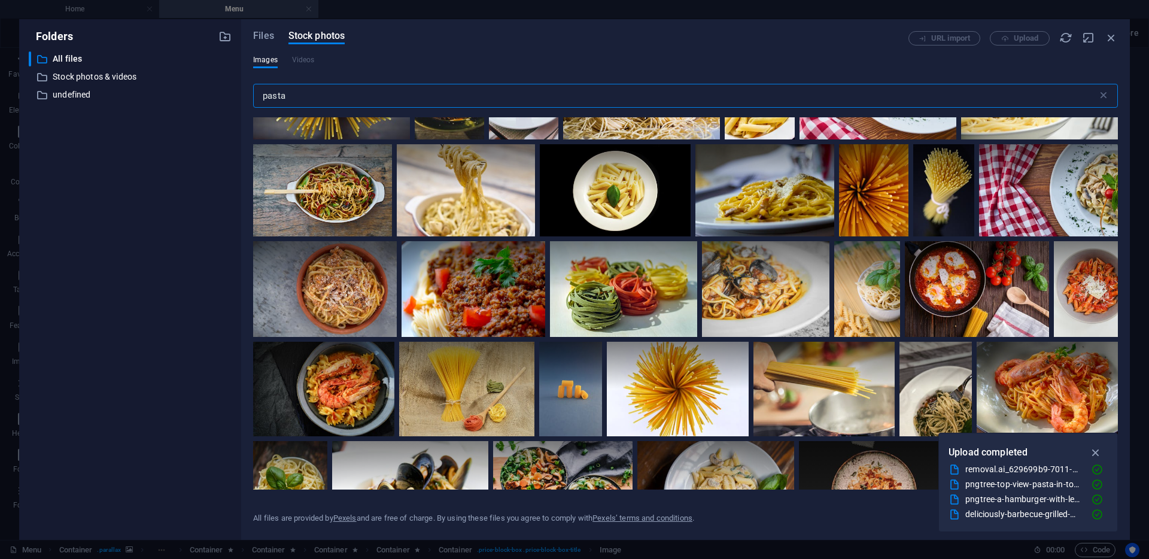
scroll to position [405, 0]
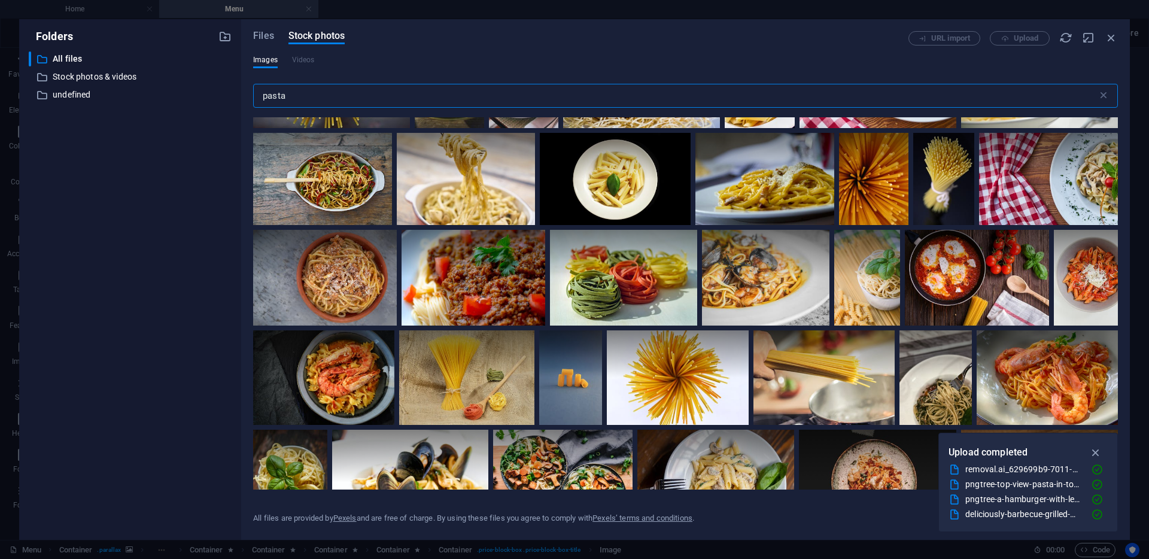
type input "pasta"
click at [270, 38] on span "Files" at bounding box center [263, 36] width 21 height 14
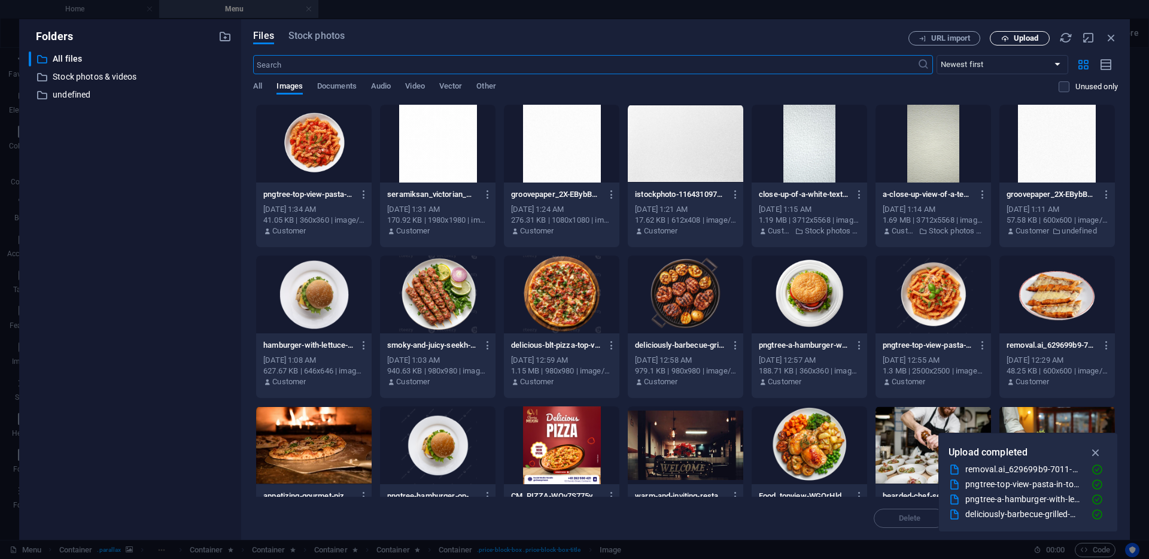
click at [1022, 41] on span "Upload" at bounding box center [1026, 38] width 25 height 7
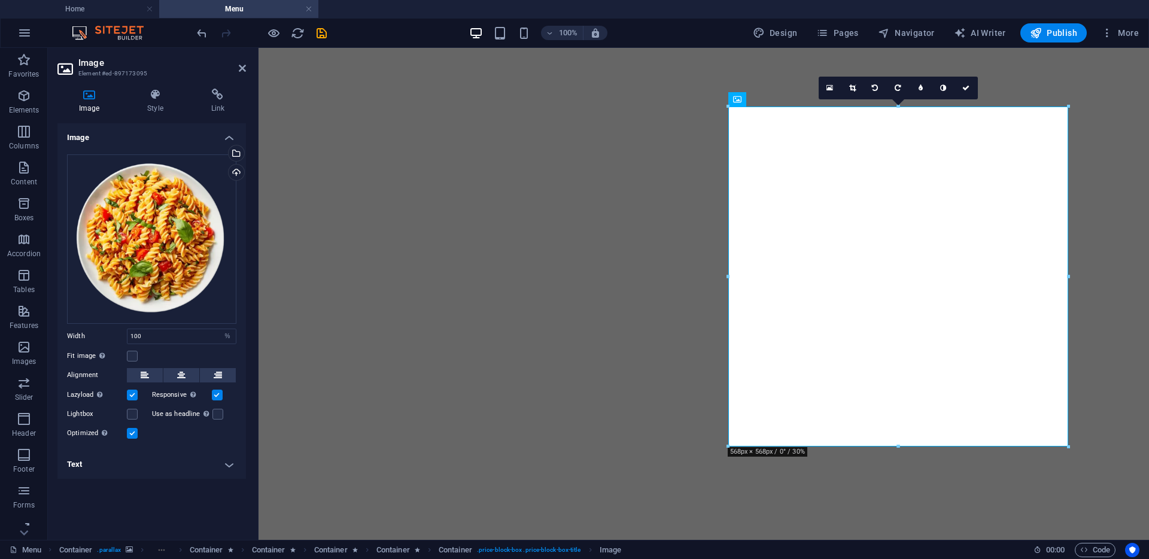
click at [239, 74] on header "Image Element #ed-897173095" at bounding box center [151, 63] width 189 height 31
click at [240, 71] on icon at bounding box center [242, 68] width 7 height 10
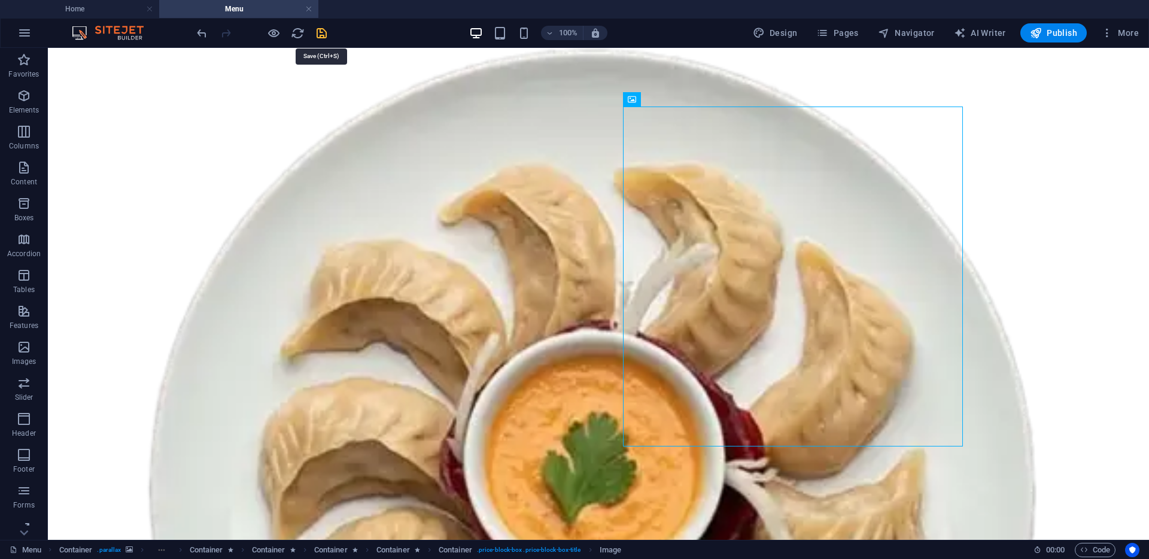
click at [322, 37] on icon "save" at bounding box center [322, 33] width 14 height 14
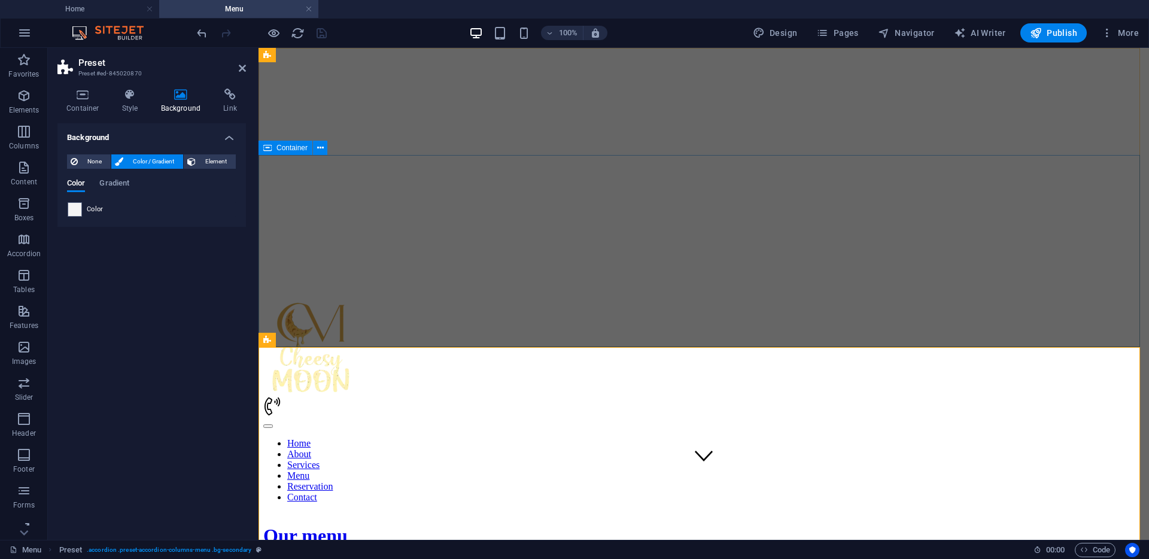
scroll to position [0, 0]
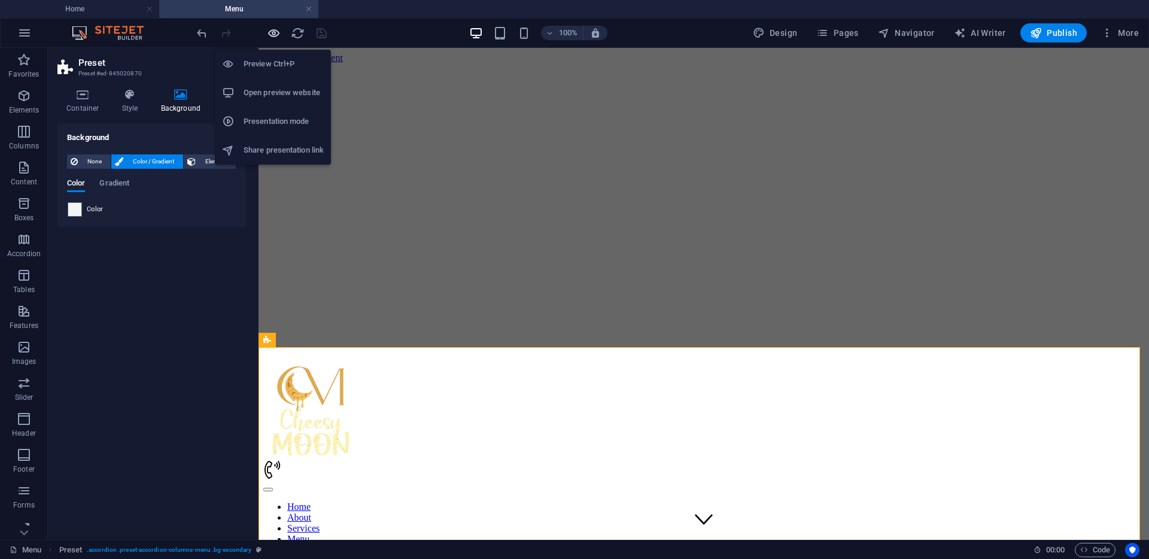
click at [278, 32] on icon "button" at bounding box center [274, 33] width 14 height 14
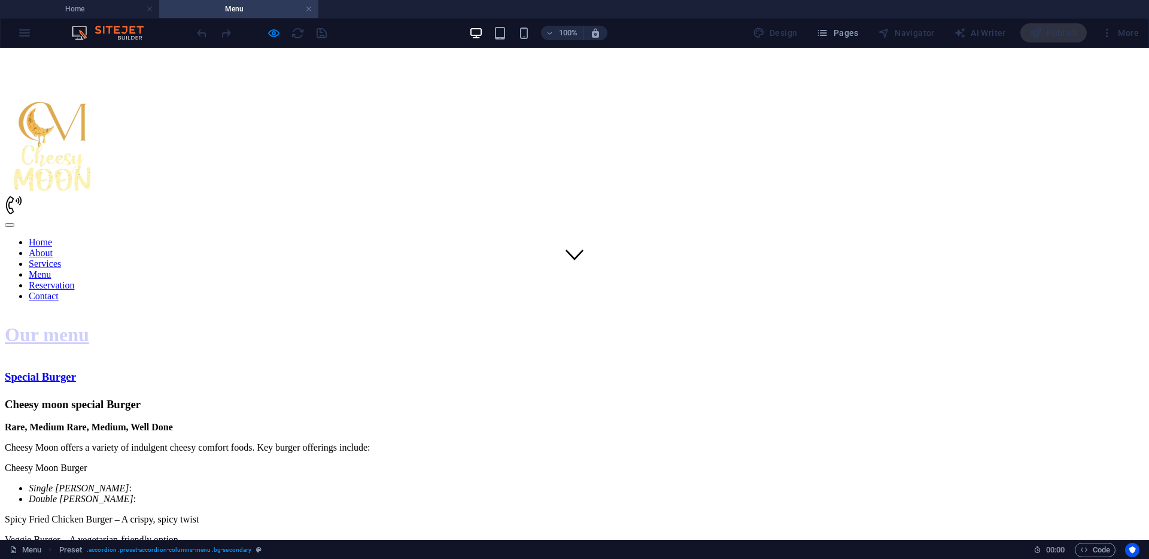
scroll to position [293, 0]
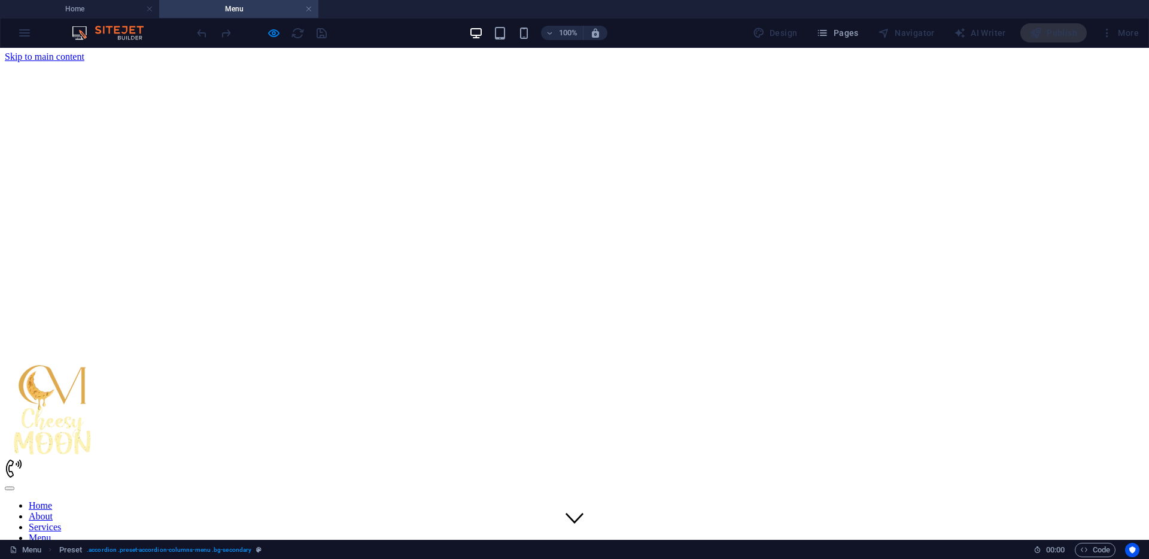
scroll to position [0, 0]
click at [310, 10] on link at bounding box center [308, 9] width 7 height 11
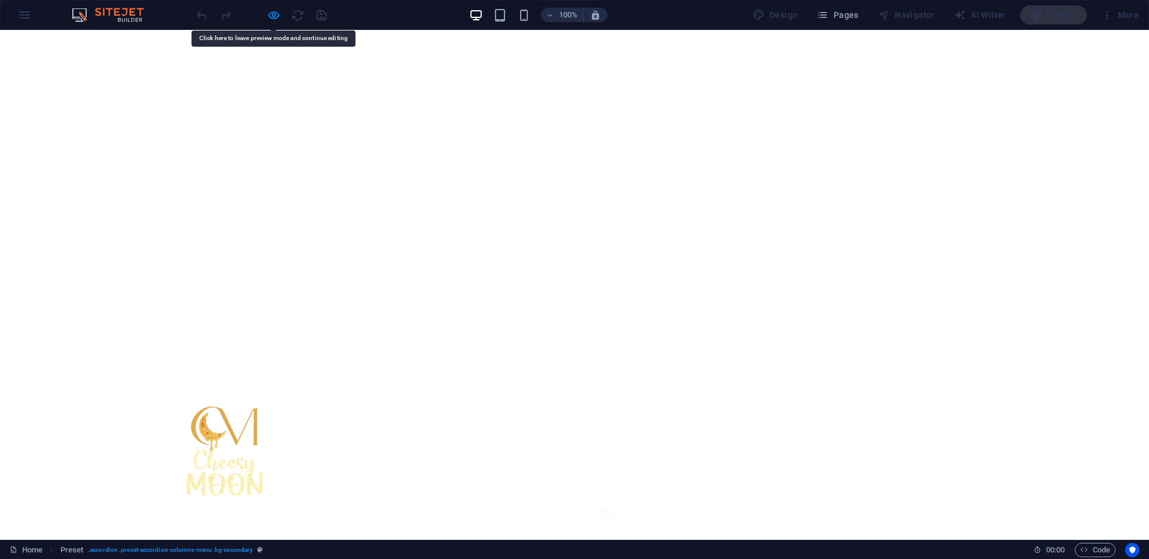
scroll to position [157, 0]
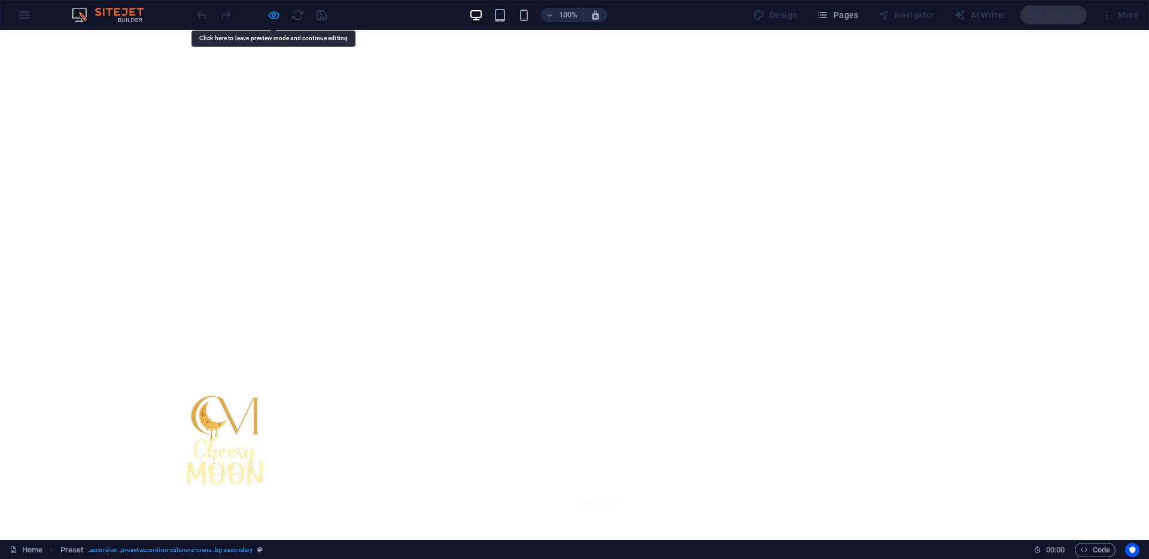
click at [274, 6] on div at bounding box center [262, 14] width 134 height 19
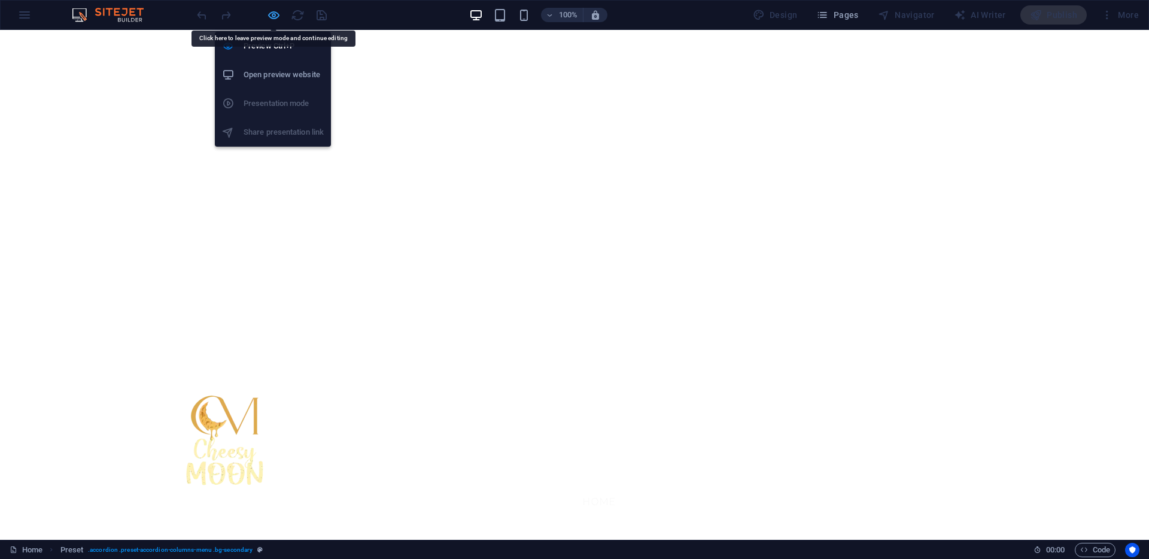
click at [274, 13] on icon "button" at bounding box center [274, 15] width 14 height 14
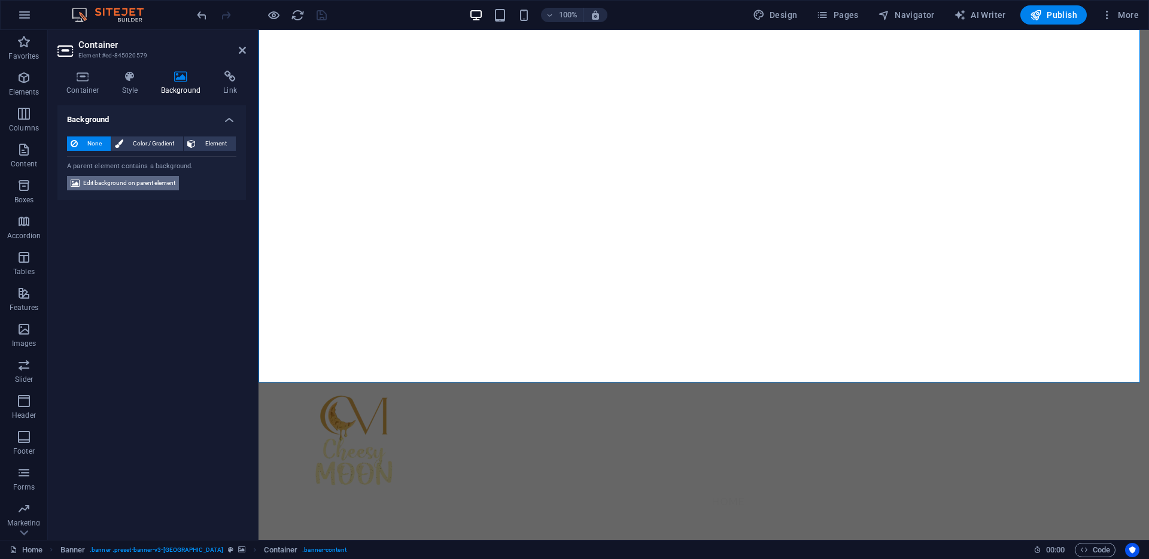
click at [135, 181] on span "Edit background on parent element" at bounding box center [129, 183] width 92 height 14
select select "ms"
select select "s"
select select "progressive"
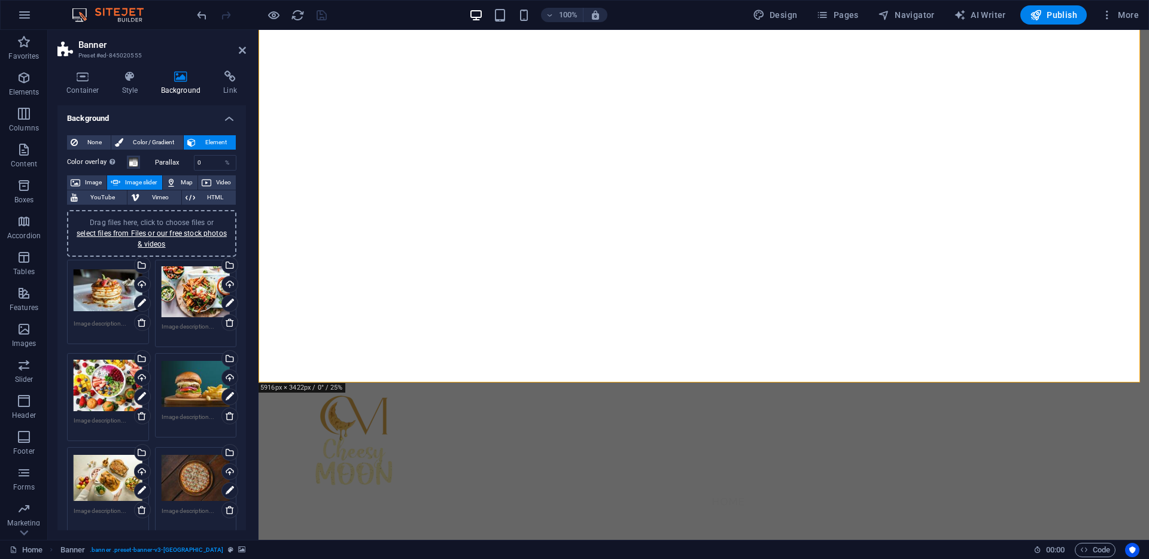
scroll to position [0, 0]
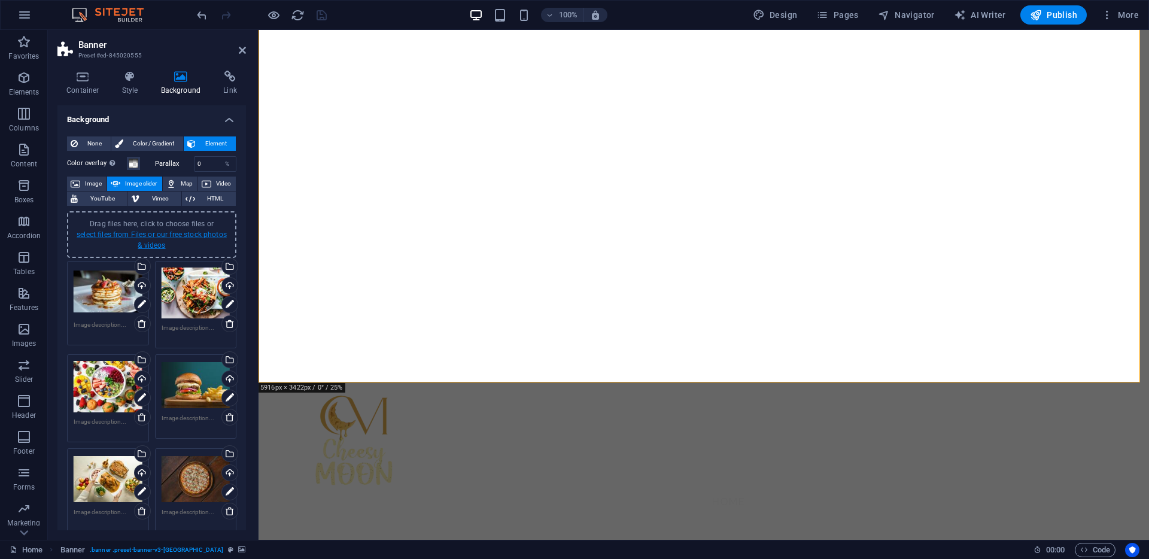
click at [157, 237] on link "select files from Files or our free stock photos & videos" at bounding box center [152, 239] width 150 height 19
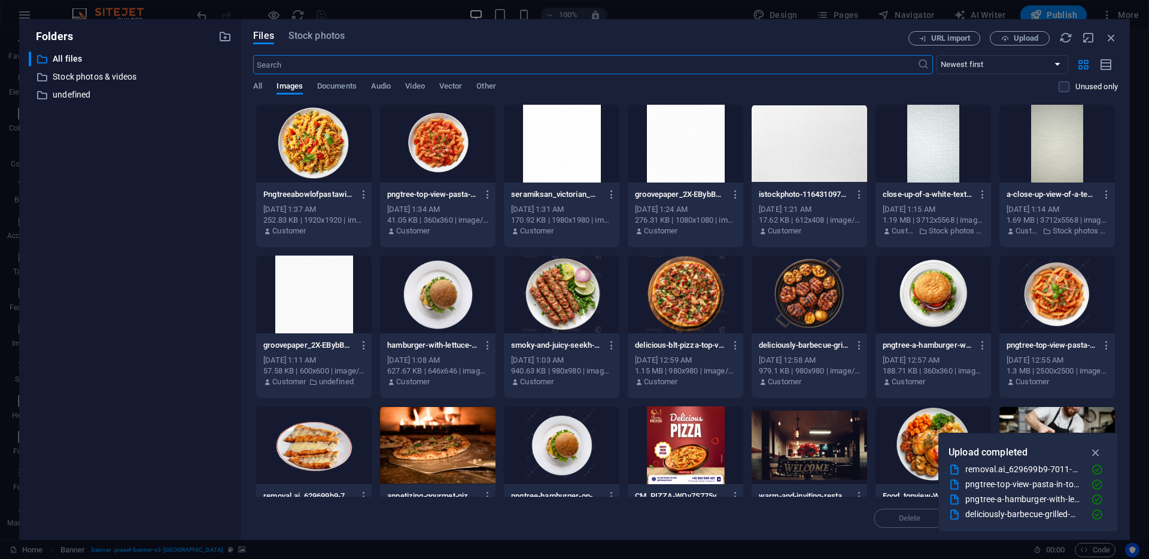
click at [339, 153] on div at bounding box center [314, 144] width 116 height 78
click at [813, 305] on div at bounding box center [810, 295] width 116 height 78
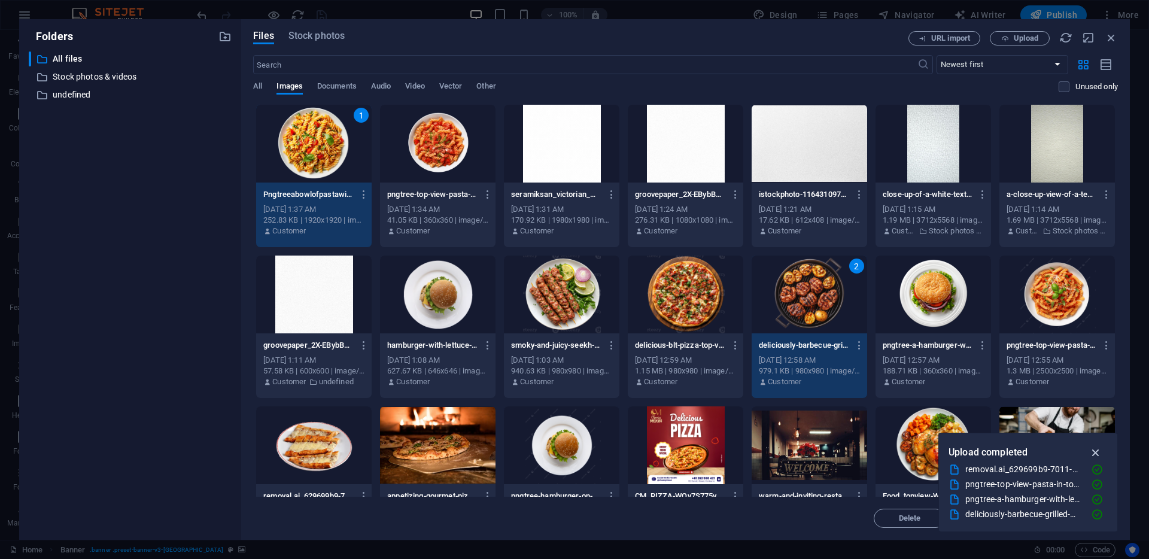
click at [1097, 451] on icon "button" at bounding box center [1097, 452] width 14 height 13
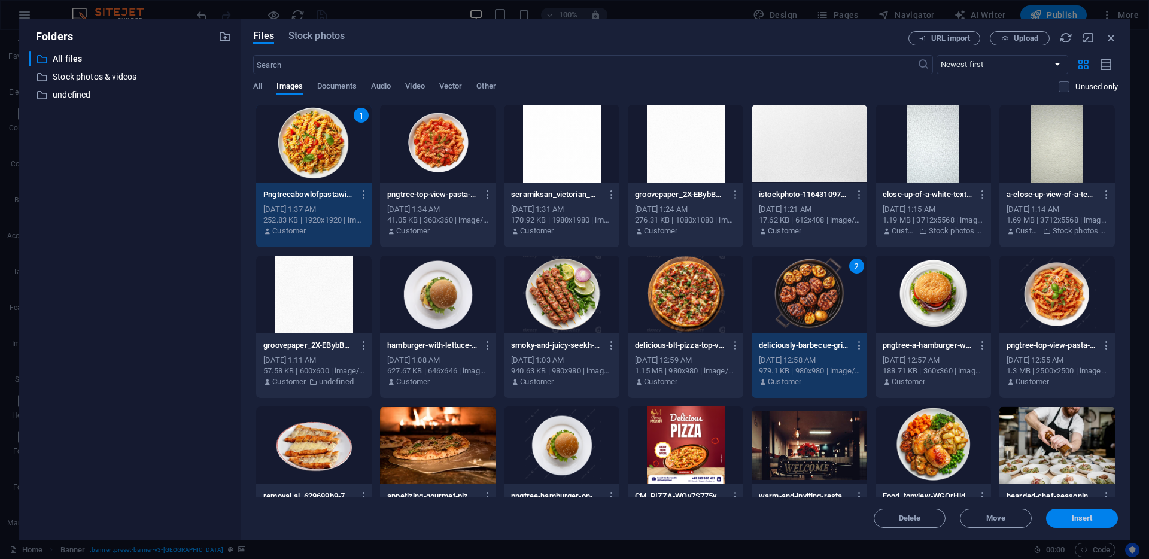
click at [1073, 526] on button "Insert" at bounding box center [1083, 518] width 72 height 19
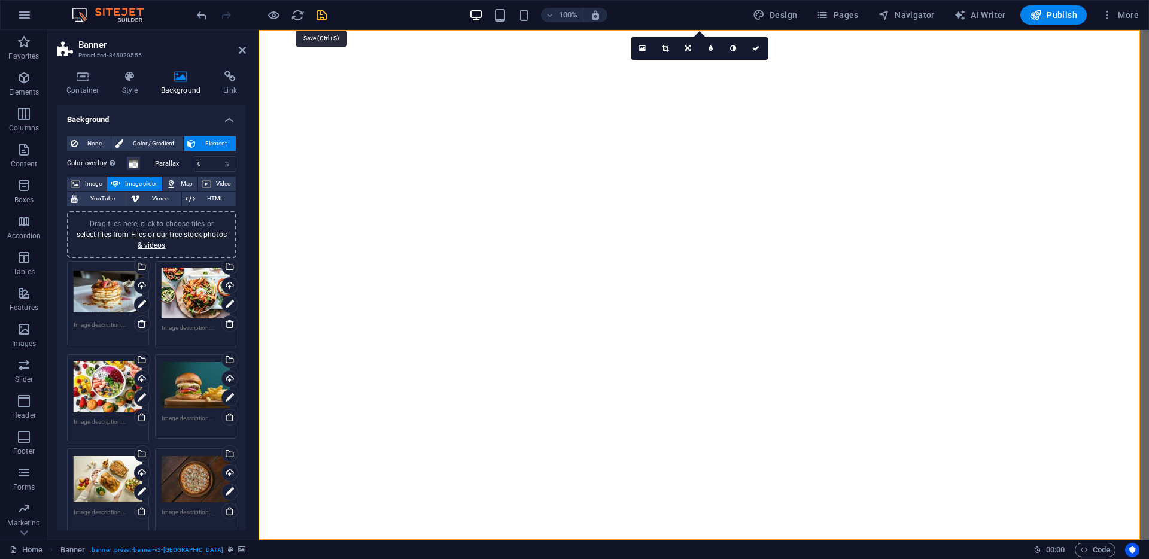
click at [321, 17] on icon "save" at bounding box center [322, 15] width 14 height 14
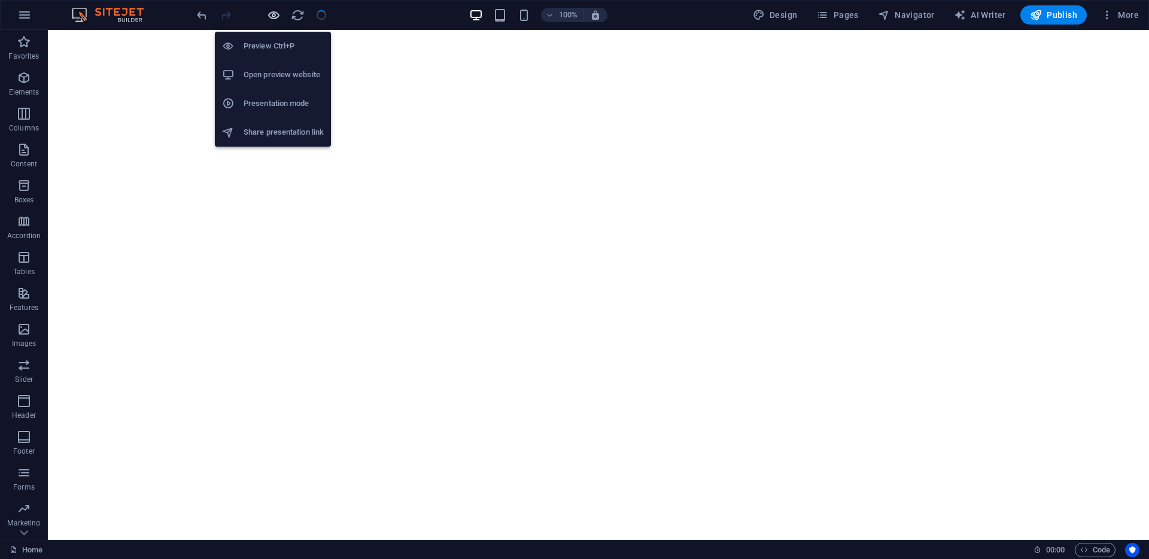
click at [274, 18] on icon "button" at bounding box center [274, 15] width 14 height 14
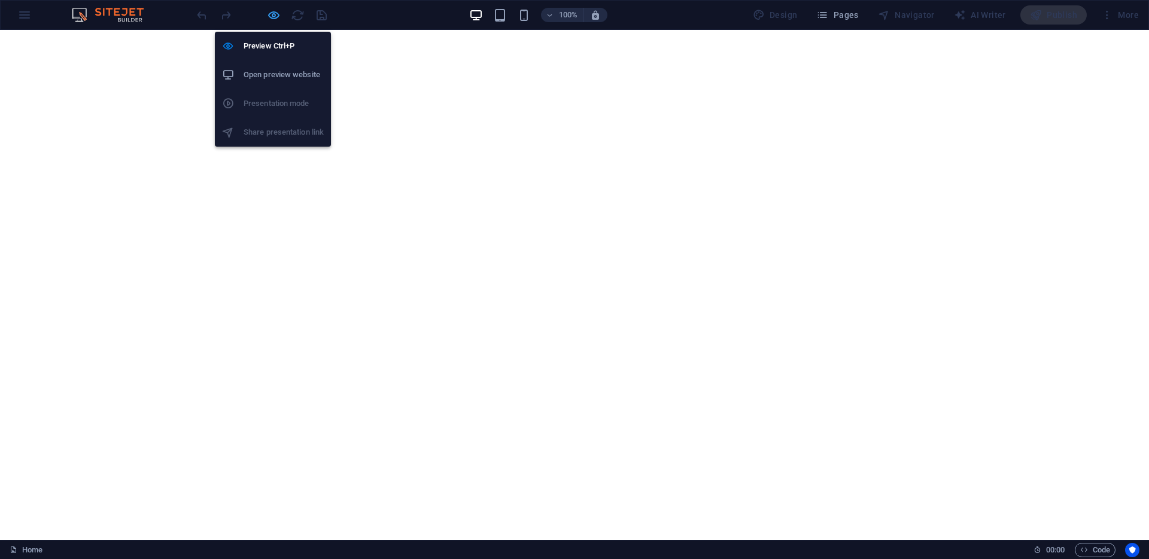
click at [275, 16] on icon "button" at bounding box center [274, 15] width 14 height 14
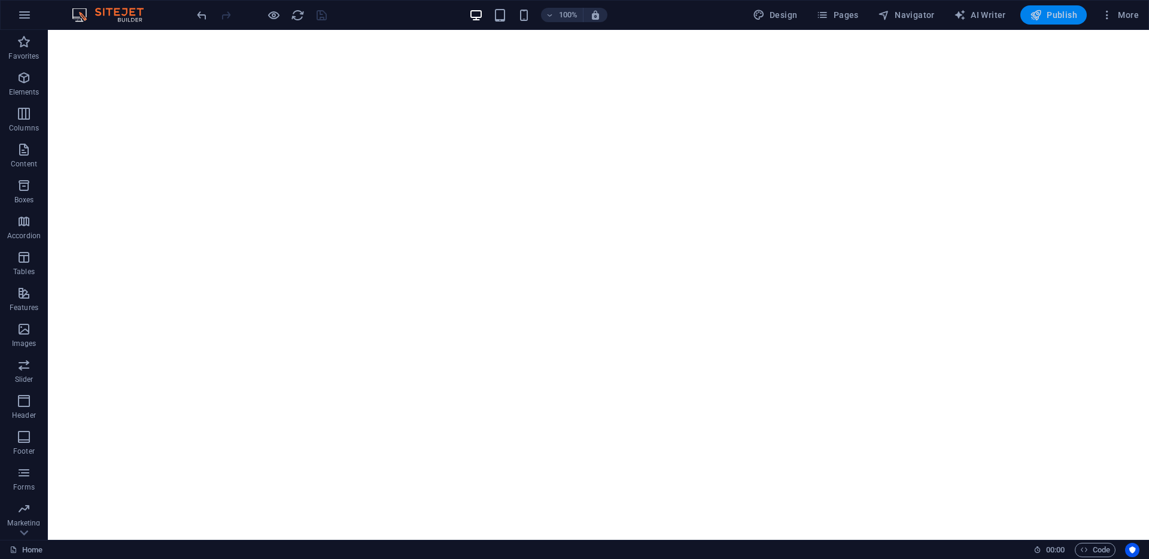
click at [1055, 15] on span "Publish" at bounding box center [1053, 15] width 47 height 12
click at [324, 16] on div at bounding box center [262, 14] width 134 height 19
click at [838, 9] on span "Pages" at bounding box center [838, 15] width 42 height 12
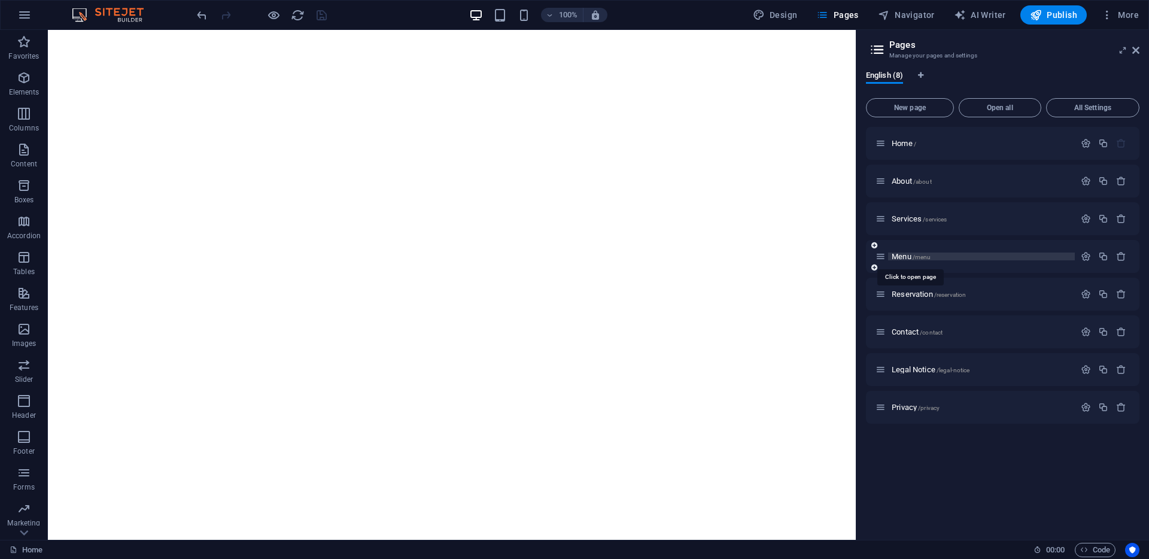
click at [905, 254] on span "Menu /menu" at bounding box center [911, 256] width 39 height 9
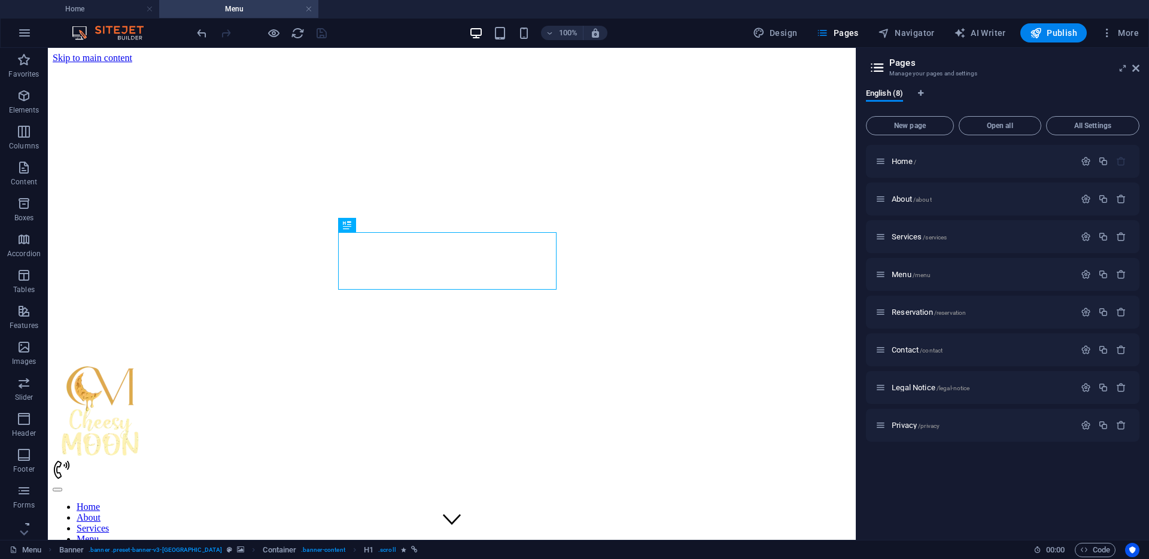
click at [323, 37] on div at bounding box center [262, 32] width 134 height 19
click at [294, 34] on icon "reload" at bounding box center [298, 33] width 14 height 14
click at [311, 10] on link at bounding box center [308, 9] width 7 height 11
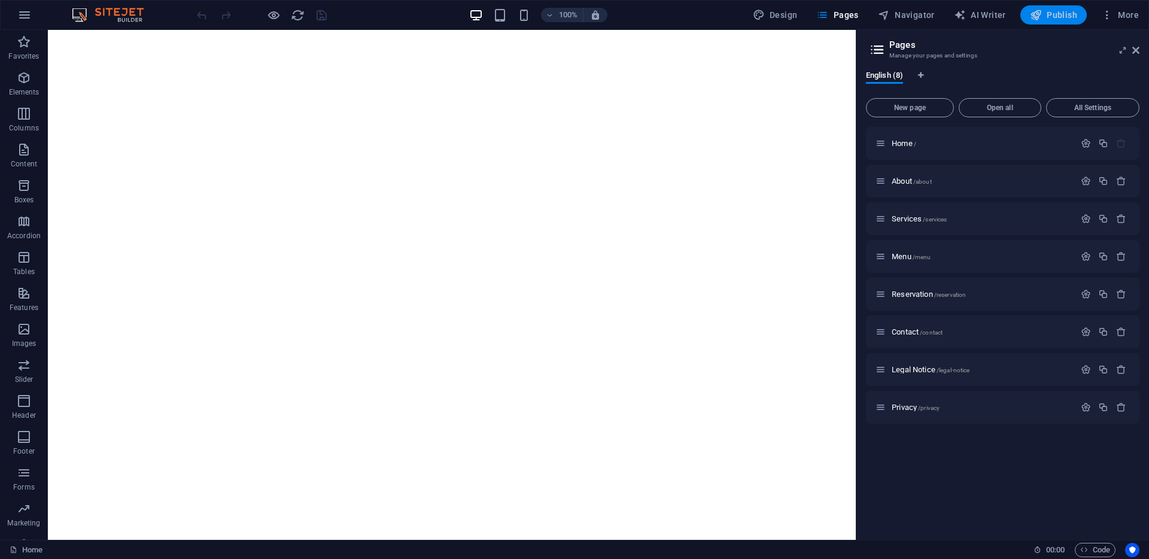
click at [1044, 16] on span "Publish" at bounding box center [1053, 15] width 47 height 12
